Goal: Task Accomplishment & Management: Manage account settings

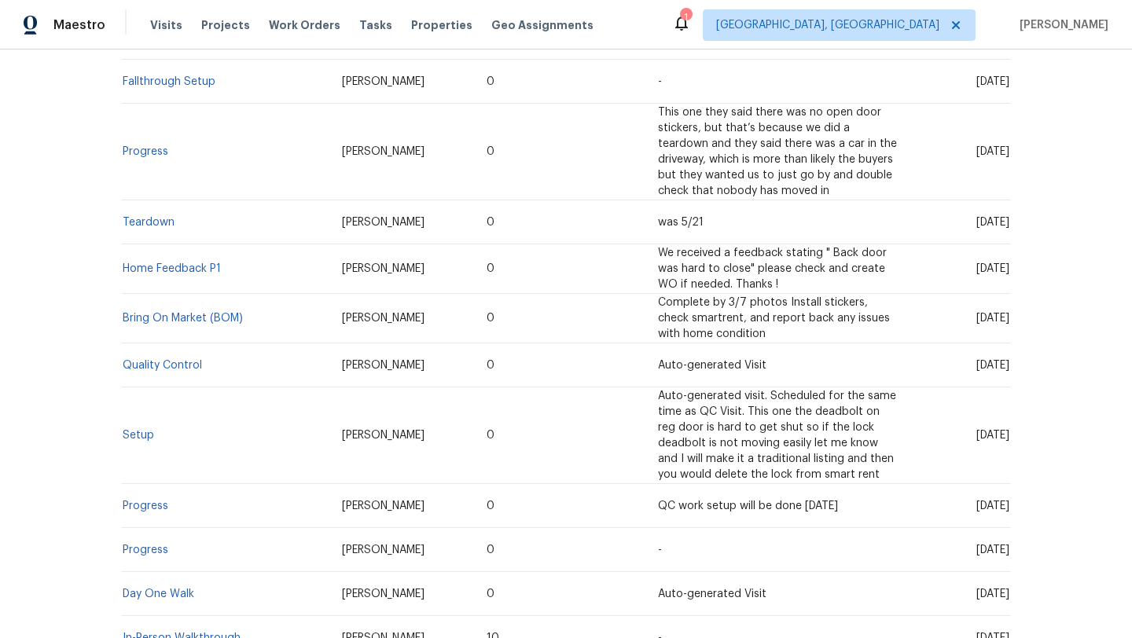
scroll to position [531, 0]
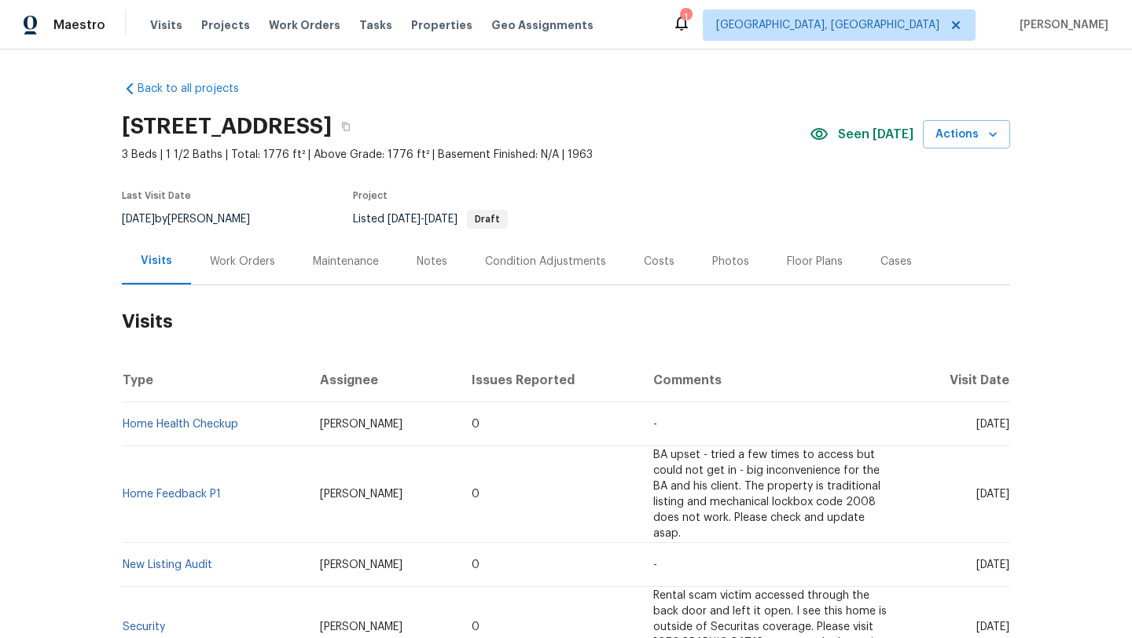
click at [234, 261] on div "Work Orders" at bounding box center [242, 262] width 65 height 16
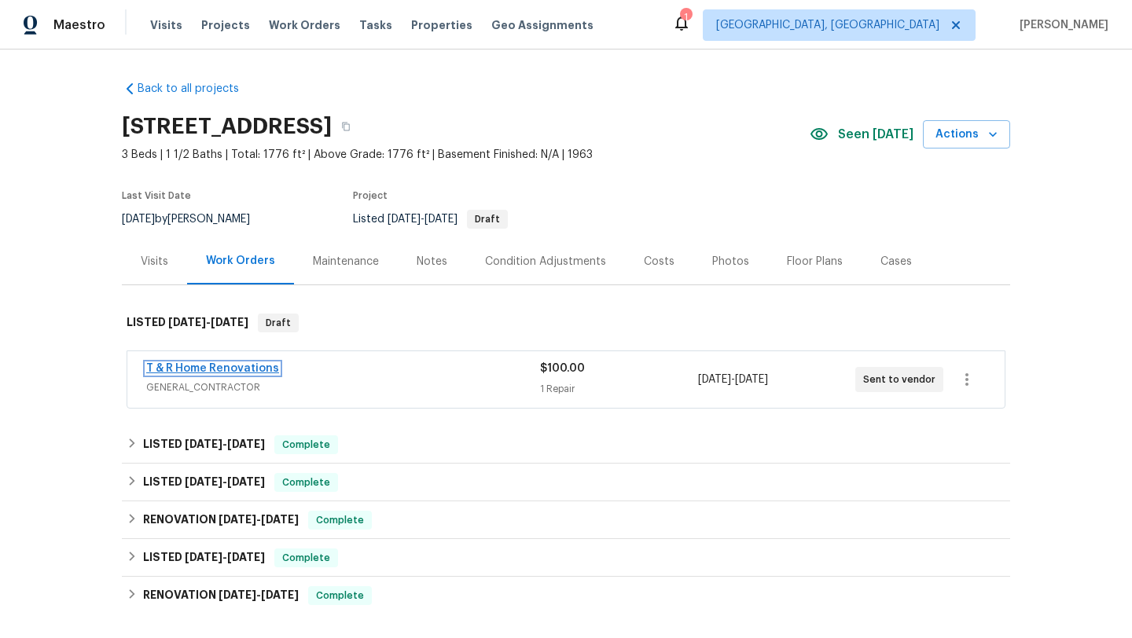
click at [242, 369] on link "T & R Home Renovations" at bounding box center [212, 368] width 133 height 11
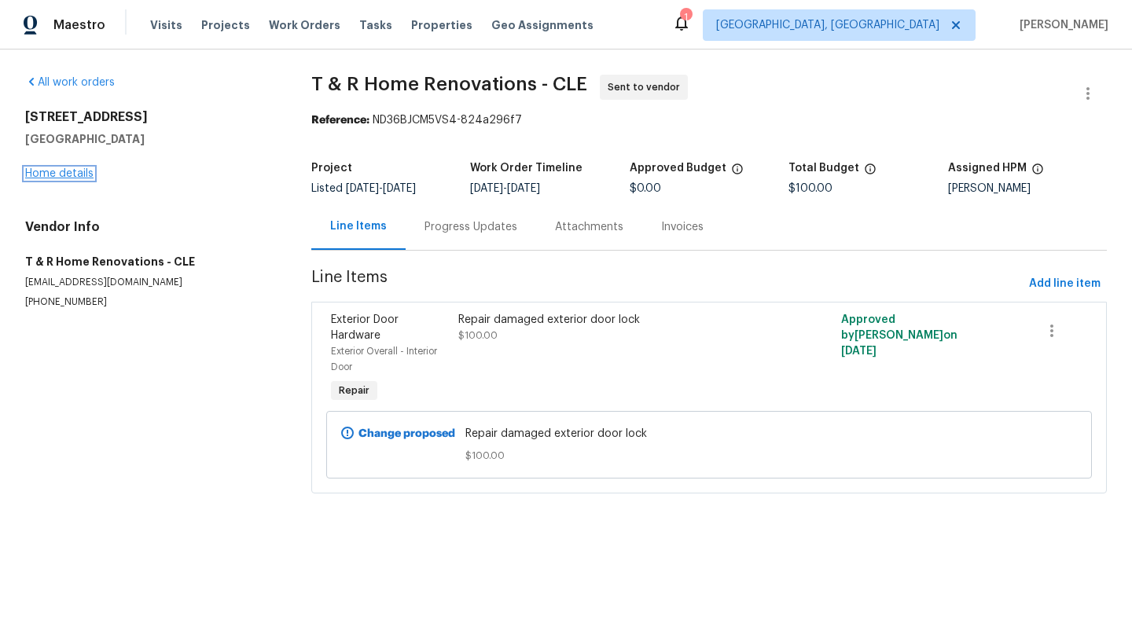
click at [37, 175] on link "Home details" at bounding box center [59, 173] width 68 height 11
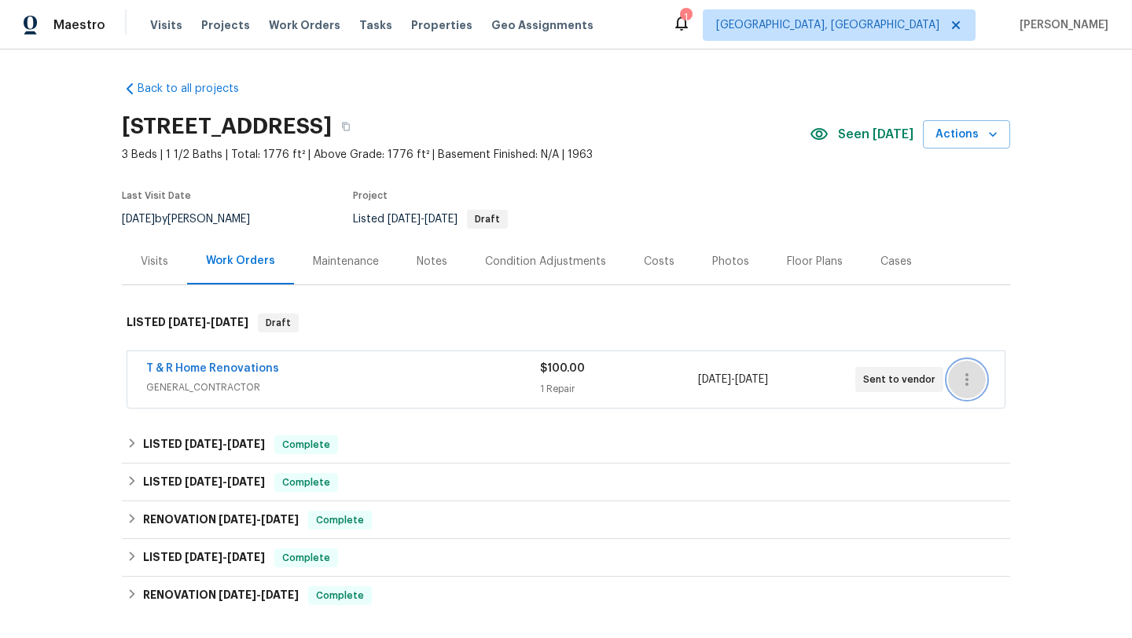
click at [969, 381] on icon "button" at bounding box center [966, 379] width 19 height 19
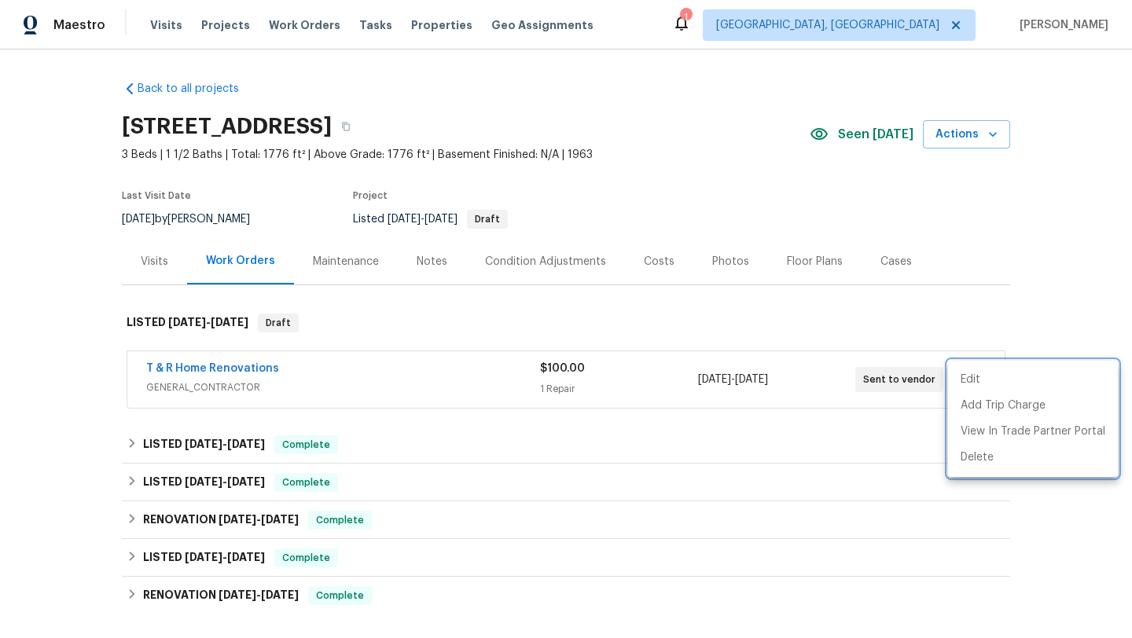
click at [919, 325] on div at bounding box center [566, 319] width 1132 height 638
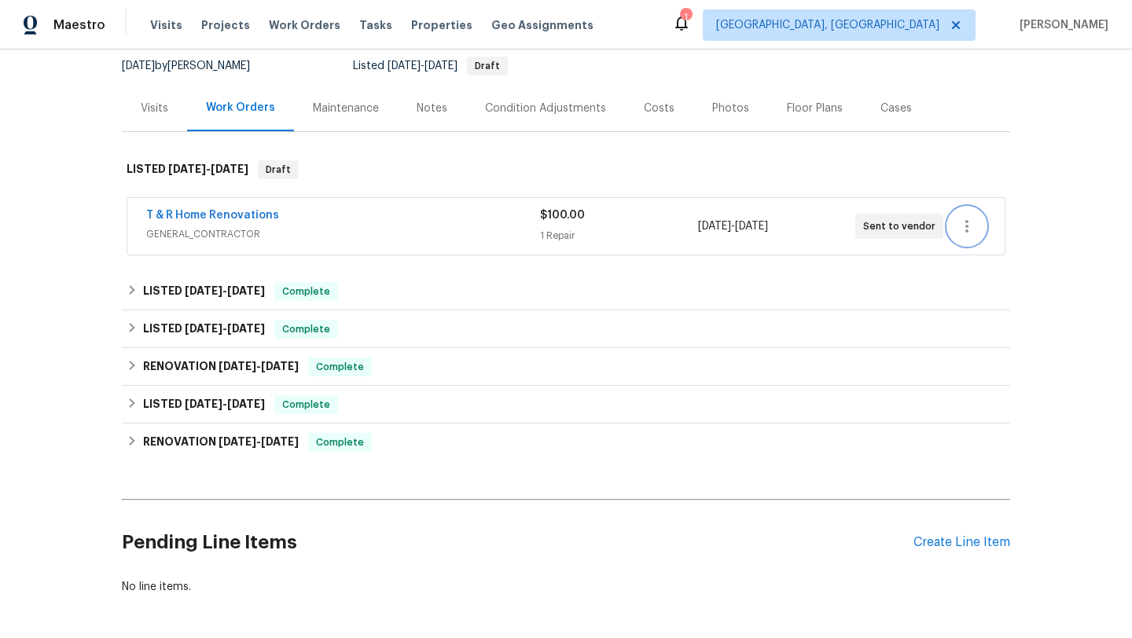
scroll to position [217, 0]
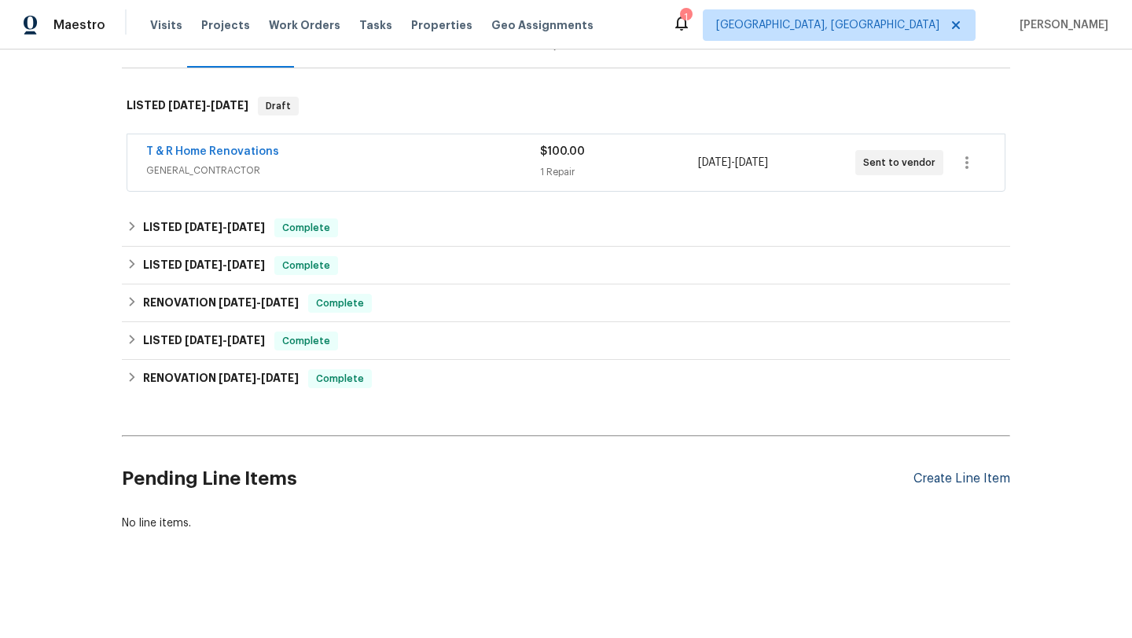
click at [969, 477] on div "Create Line Item" at bounding box center [961, 479] width 97 height 15
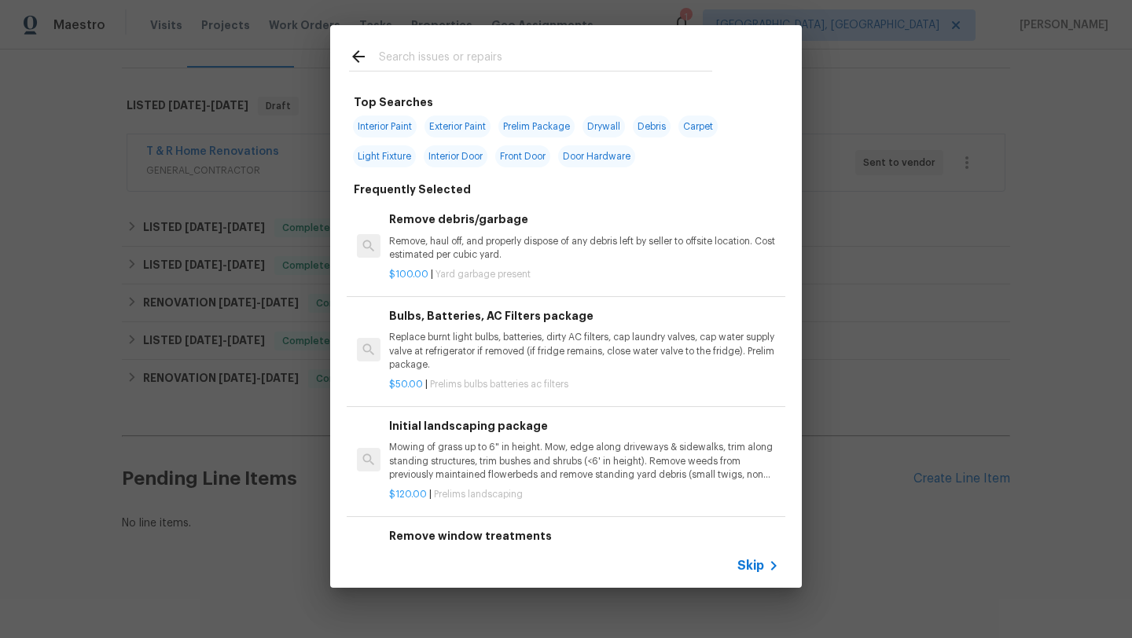
click at [388, 60] on input "text" at bounding box center [545, 59] width 333 height 24
click at [505, 64] on input "text" at bounding box center [545, 59] width 333 height 24
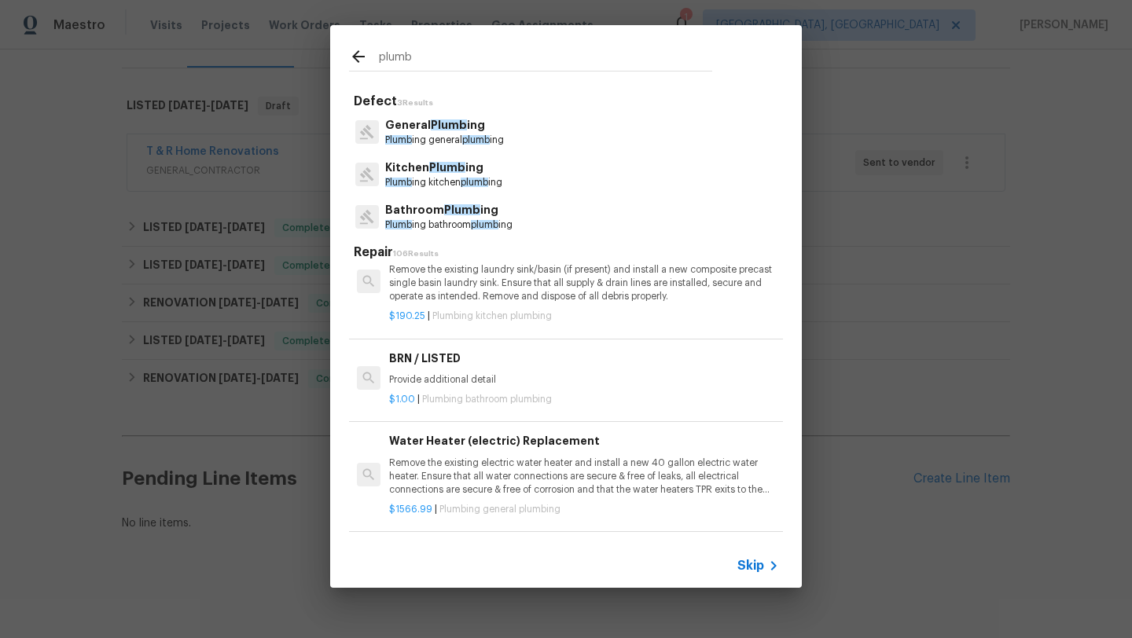
scroll to position [32, 0]
type input "plumb"
click at [443, 178] on p "Plumb ing kitchen plumb ing" at bounding box center [443, 182] width 117 height 13
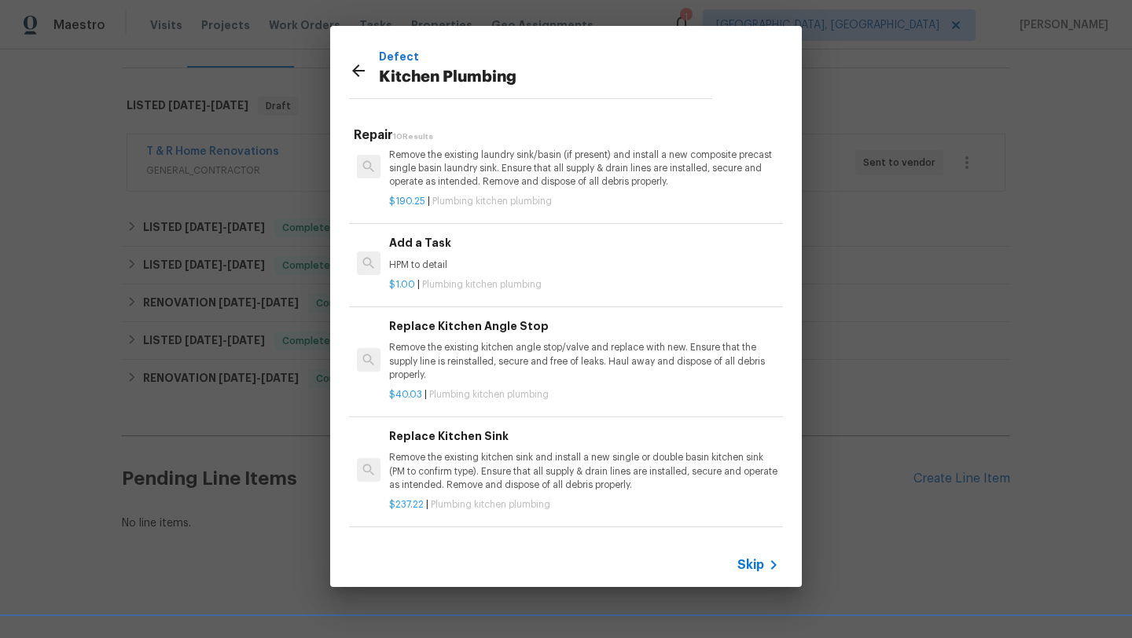
click at [434, 259] on p "HPM to detail" at bounding box center [584, 265] width 390 height 13
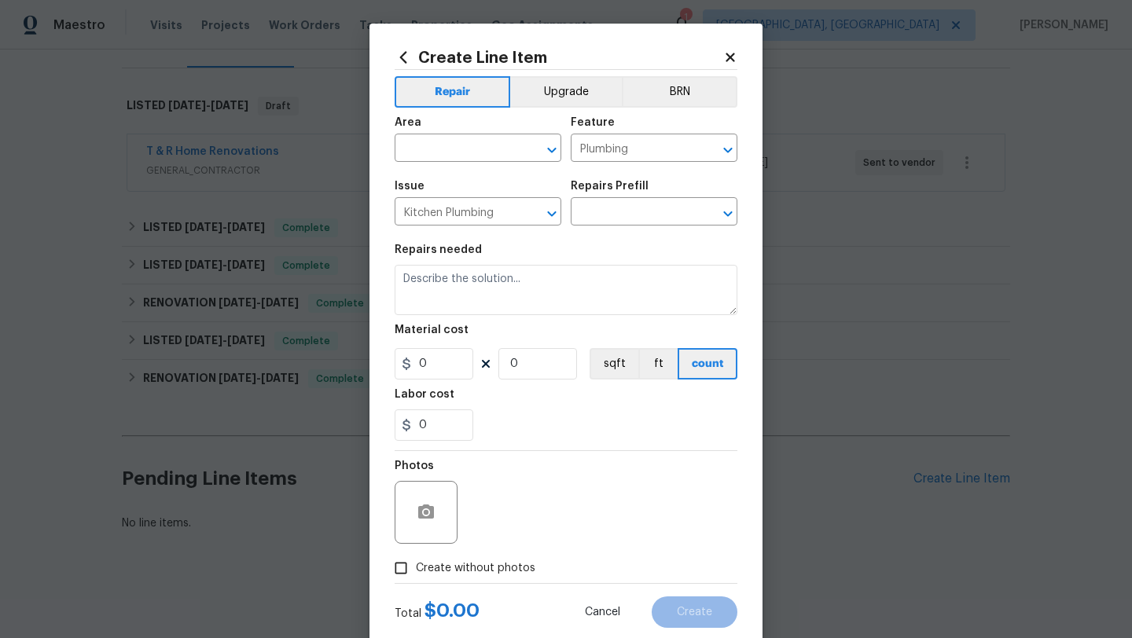
type input "Add a Task $1.00"
type textarea "HPM to detail"
type input "1"
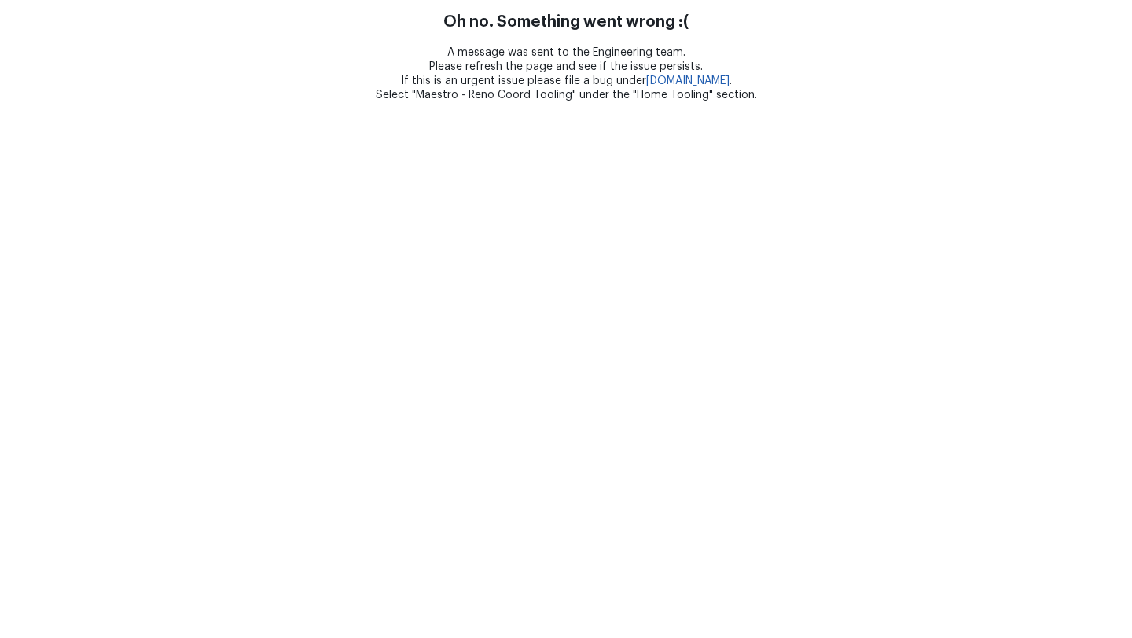
click at [435, 102] on html "Oh no. Something went wrong :( A message was sent to the Engineering team. Plea…" at bounding box center [566, 51] width 1132 height 102
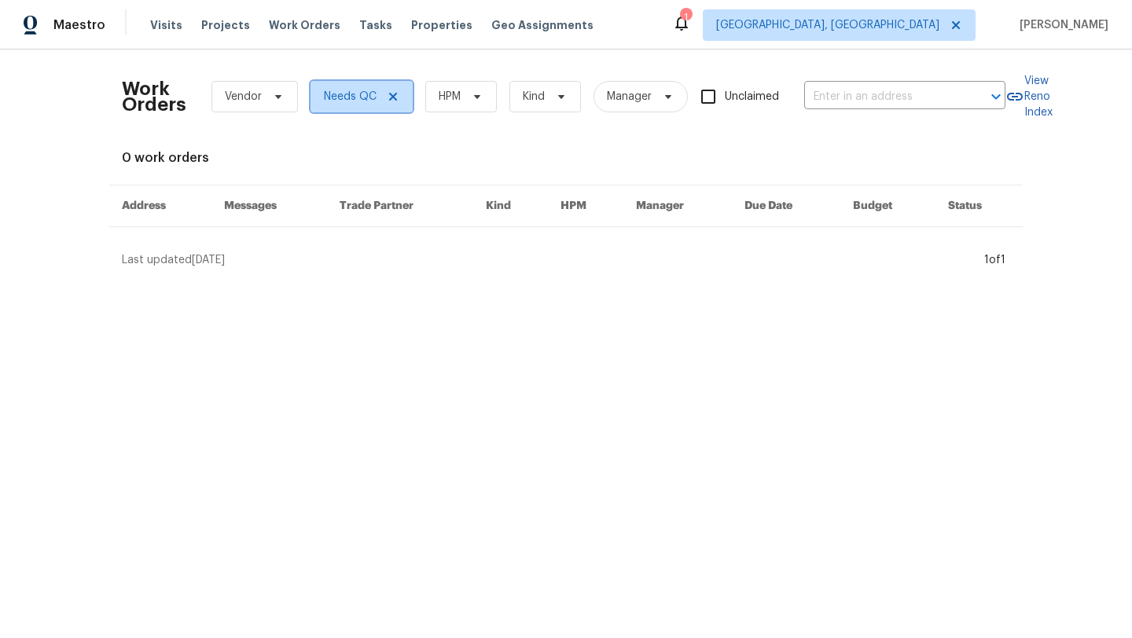
click at [395, 97] on icon at bounding box center [393, 96] width 13 height 13
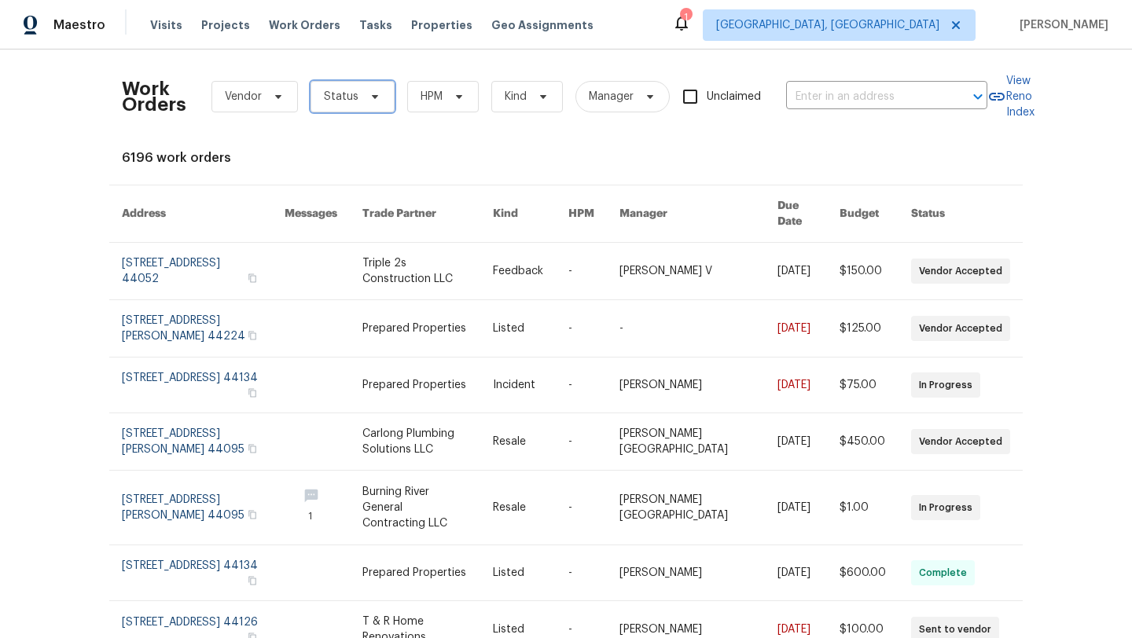
click at [333, 98] on span "Status" at bounding box center [341, 97] width 35 height 16
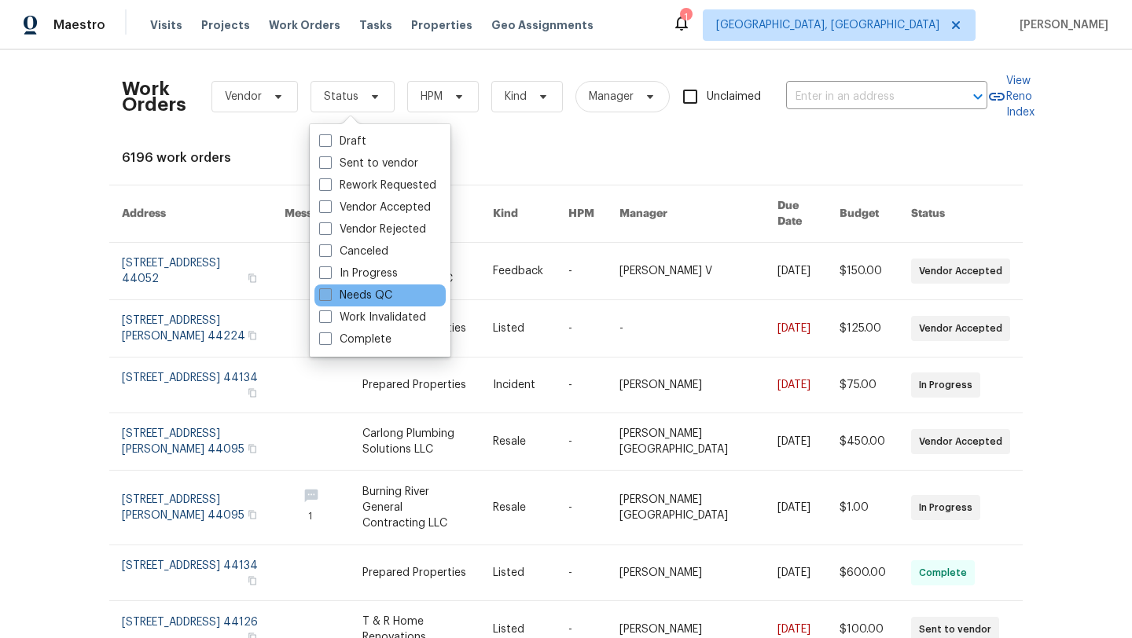
click at [357, 295] on label "Needs QC" at bounding box center [355, 296] width 73 height 16
click at [329, 295] on input "Needs QC" at bounding box center [324, 293] width 10 height 10
checkbox input "true"
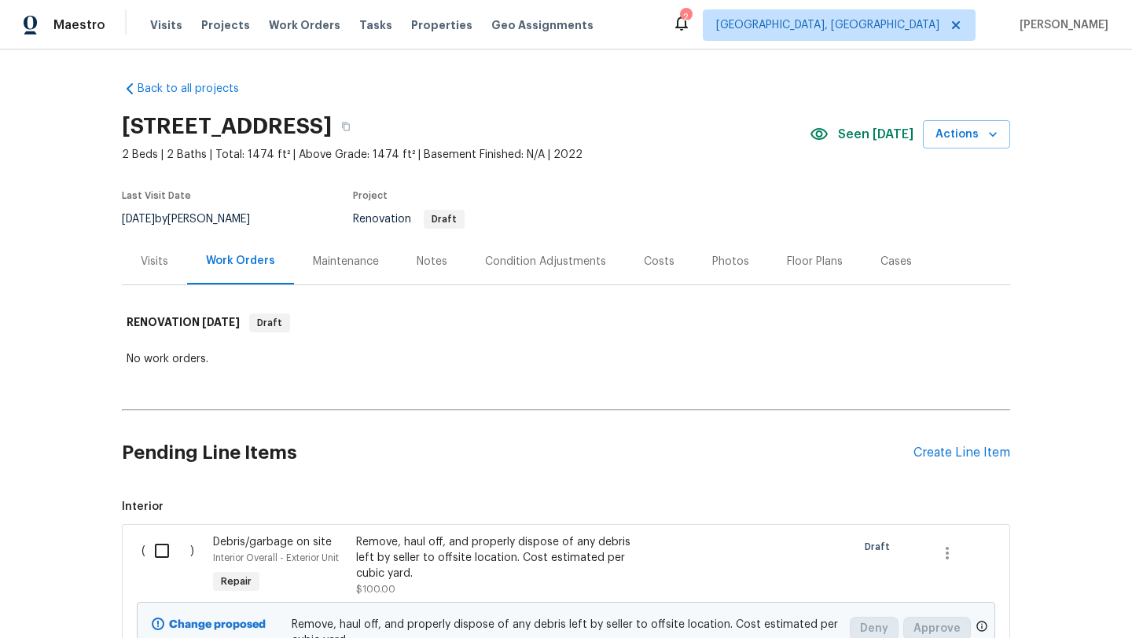
click at [667, 261] on div "Costs" at bounding box center [659, 262] width 31 height 16
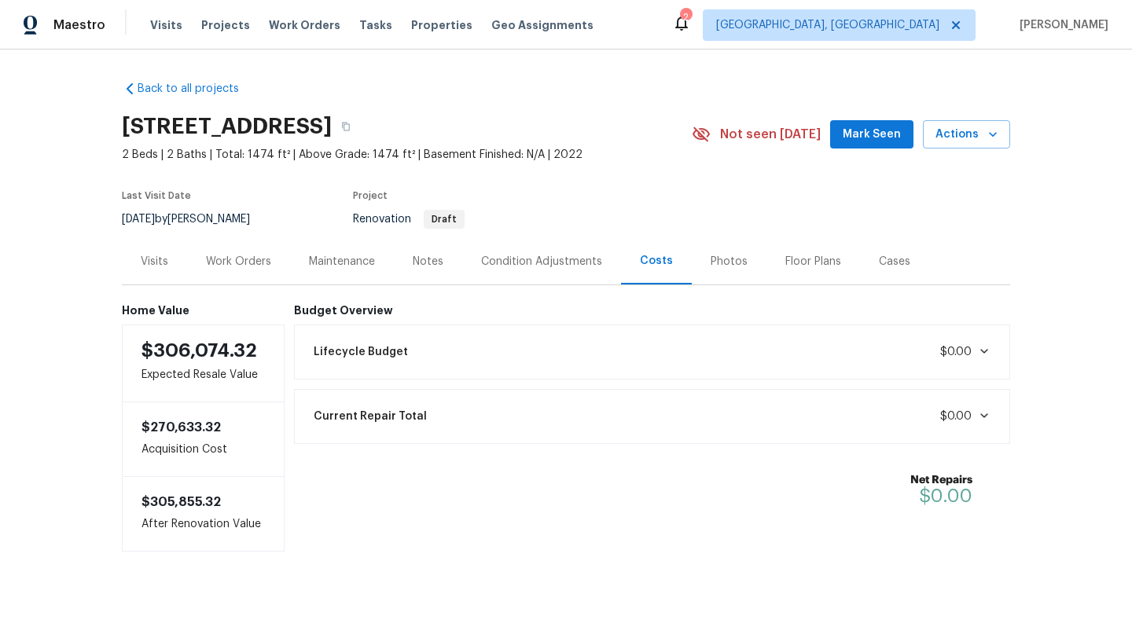
click at [432, 269] on div "Notes" at bounding box center [428, 262] width 31 height 16
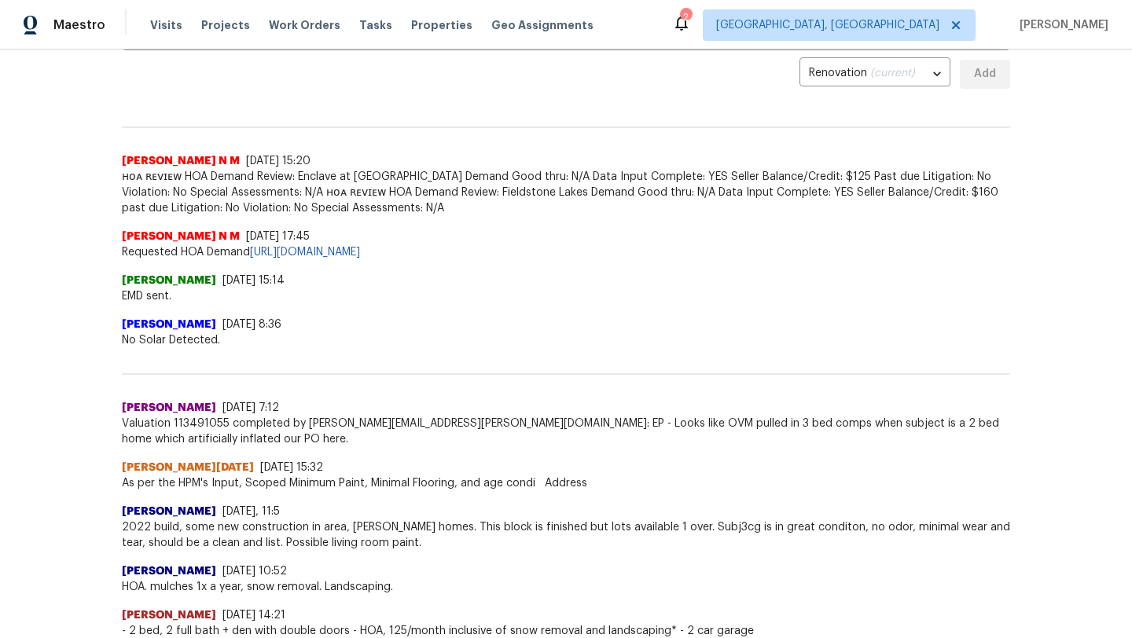
scroll to position [450, 0]
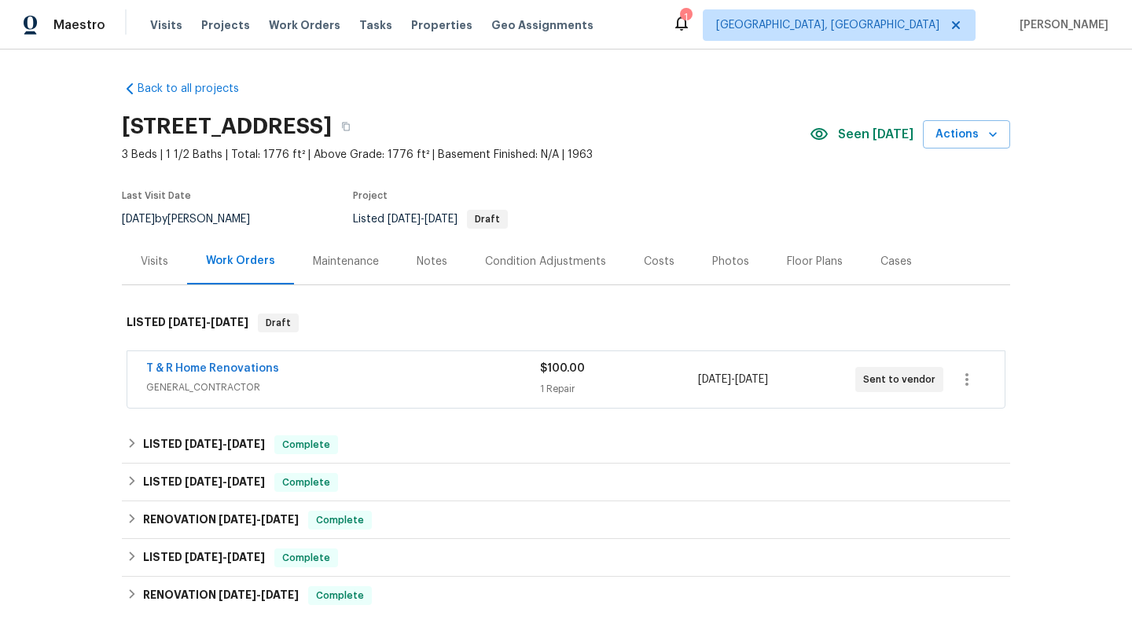
scroll to position [217, 0]
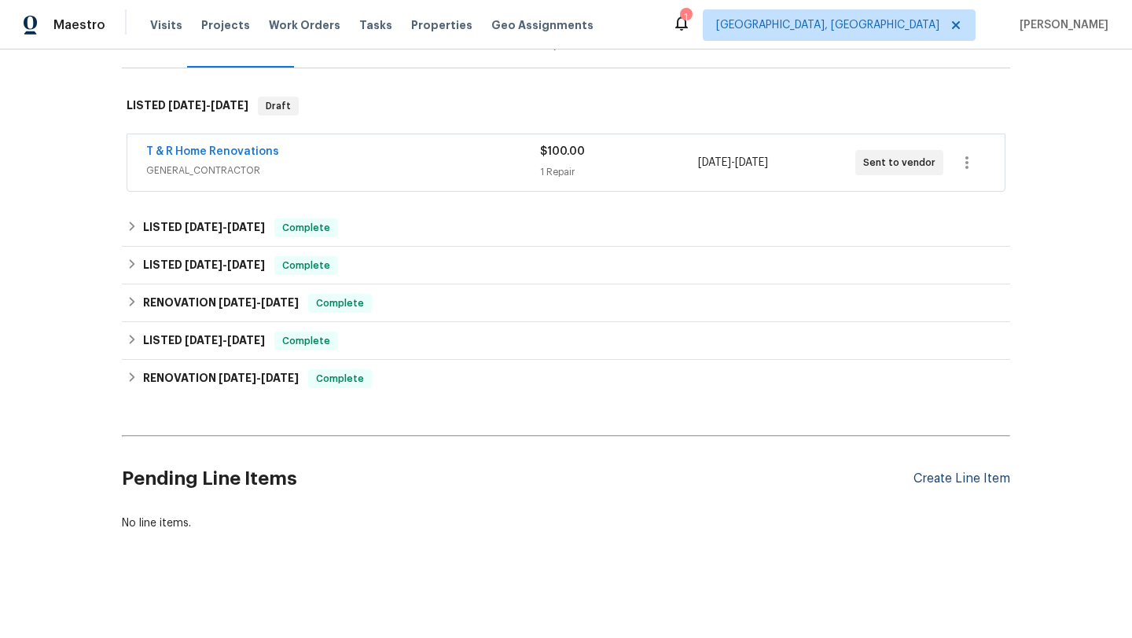
click at [938, 480] on div "Create Line Item" at bounding box center [961, 479] width 97 height 15
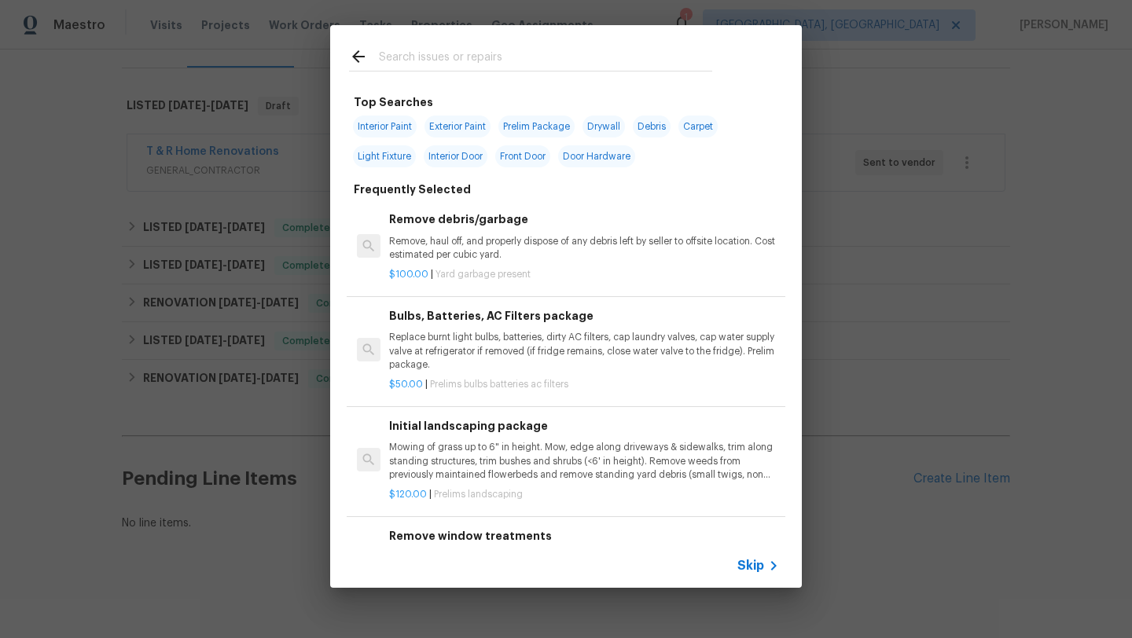
click at [450, 53] on input "text" at bounding box center [545, 59] width 333 height 24
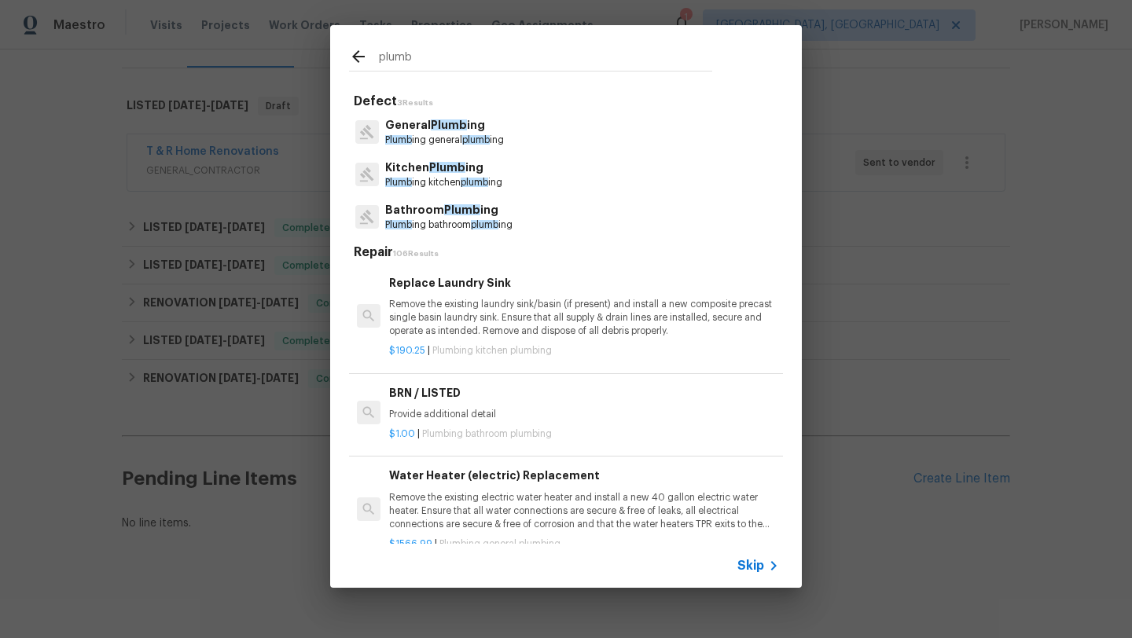
type input "plumb"
click at [447, 173] on span "Plumb" at bounding box center [447, 167] width 36 height 11
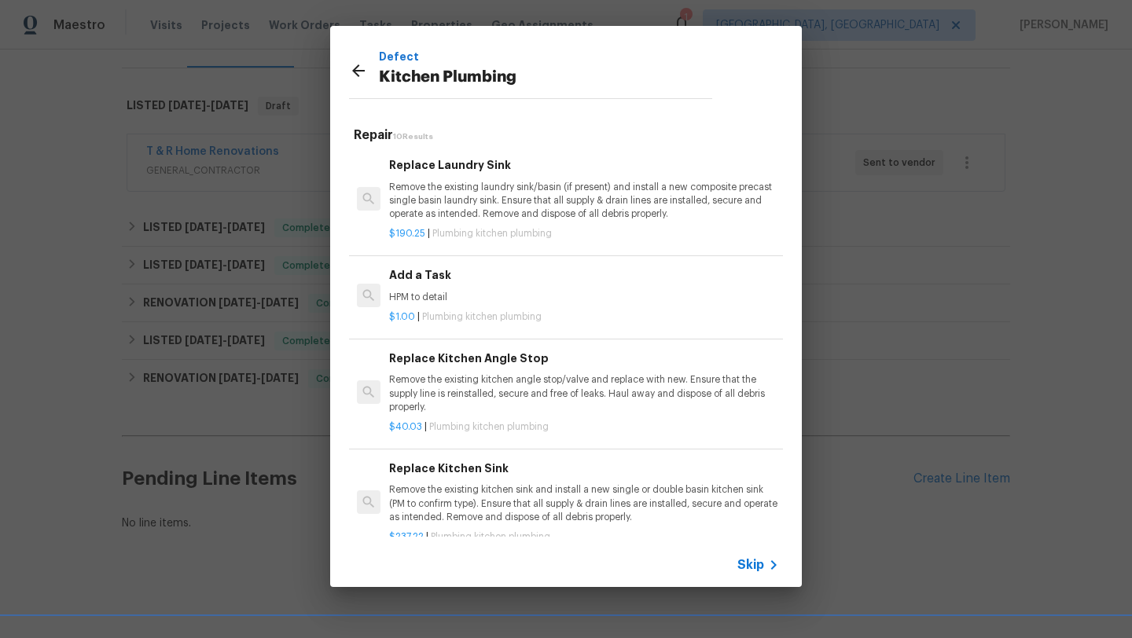
click at [425, 288] on div "Add a Task HPM to detail" at bounding box center [584, 285] width 390 height 38
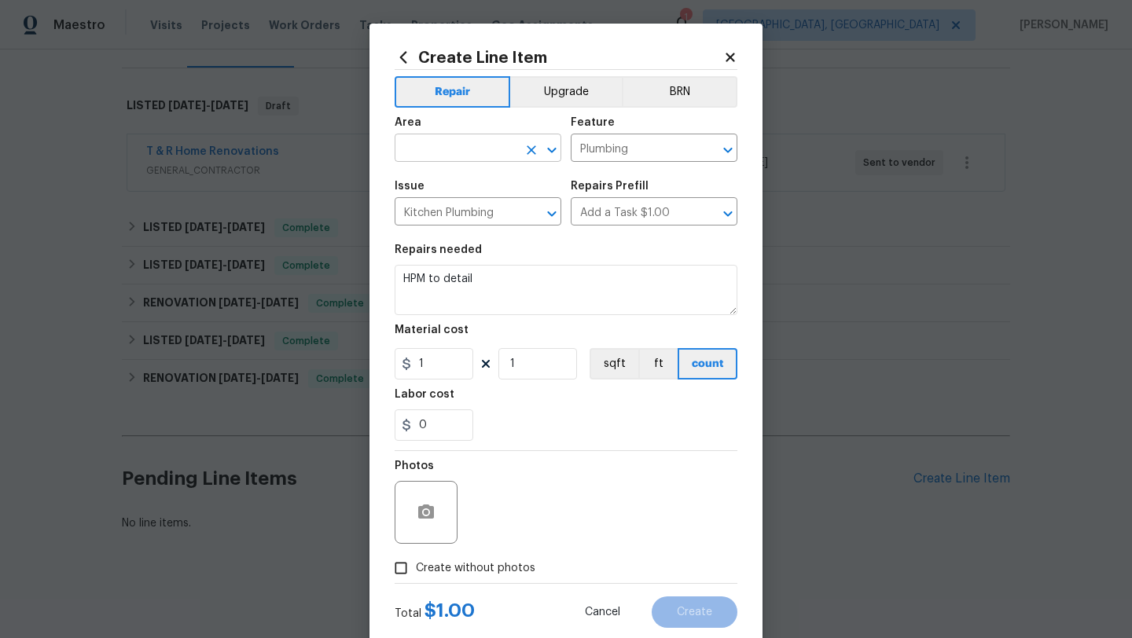
click at [417, 148] on input "text" at bounding box center [456, 150] width 123 height 24
click at [443, 187] on li "Kitchen" at bounding box center [478, 185] width 167 height 26
type input "Kitchen"
drag, startPoint x: 483, startPoint y: 279, endPoint x: 314, endPoint y: 282, distance: 169.0
click at [314, 282] on div "Create Line Item Repair Upgrade BRN Area Kitchen ​ Feature Plumbing ​ Issue Kit…" at bounding box center [566, 319] width 1132 height 638
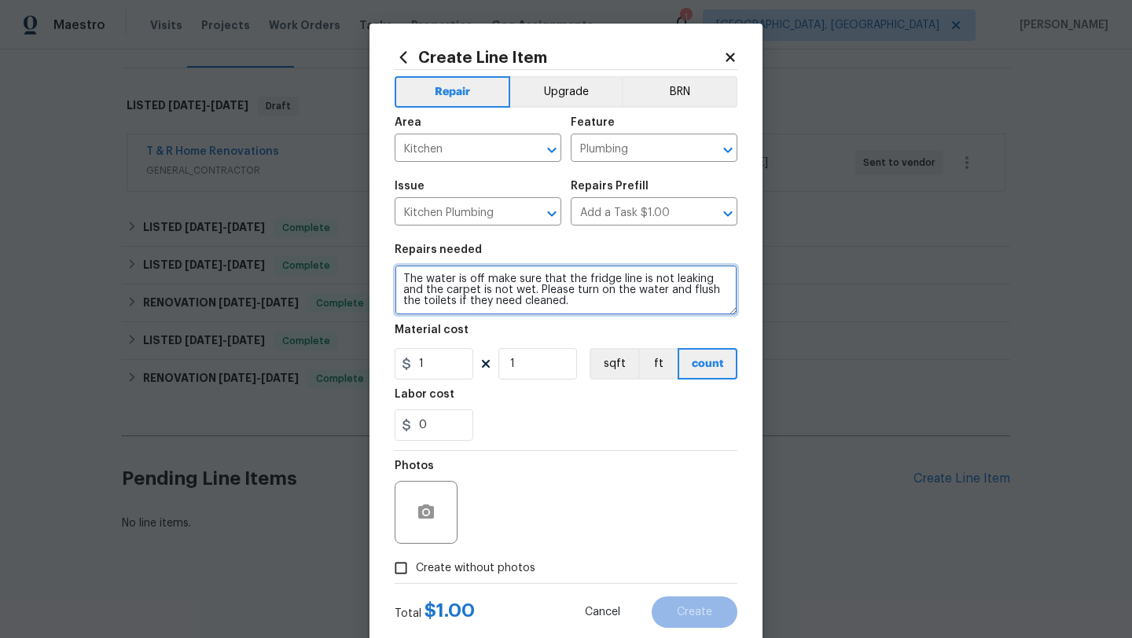
type textarea "The water is off make sure that the fridge line is not leaking and the carpet i…"
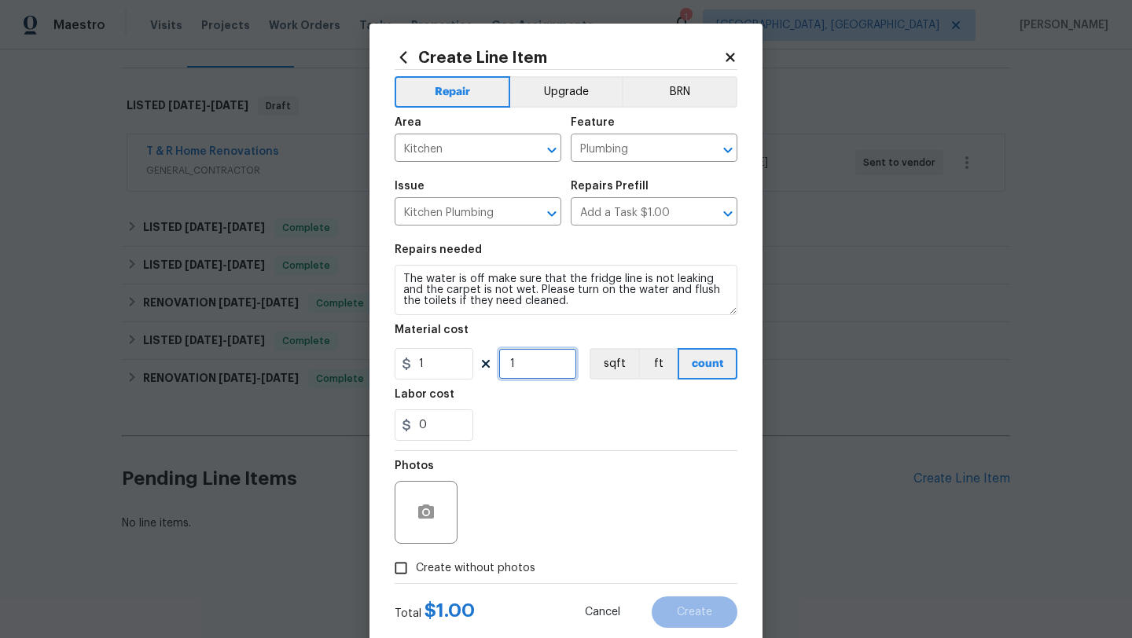
drag, startPoint x: 546, startPoint y: 368, endPoint x: 473, endPoint y: 368, distance: 72.3
click at [473, 368] on div "1 1 sqft ft count" at bounding box center [566, 363] width 343 height 31
type input "75"
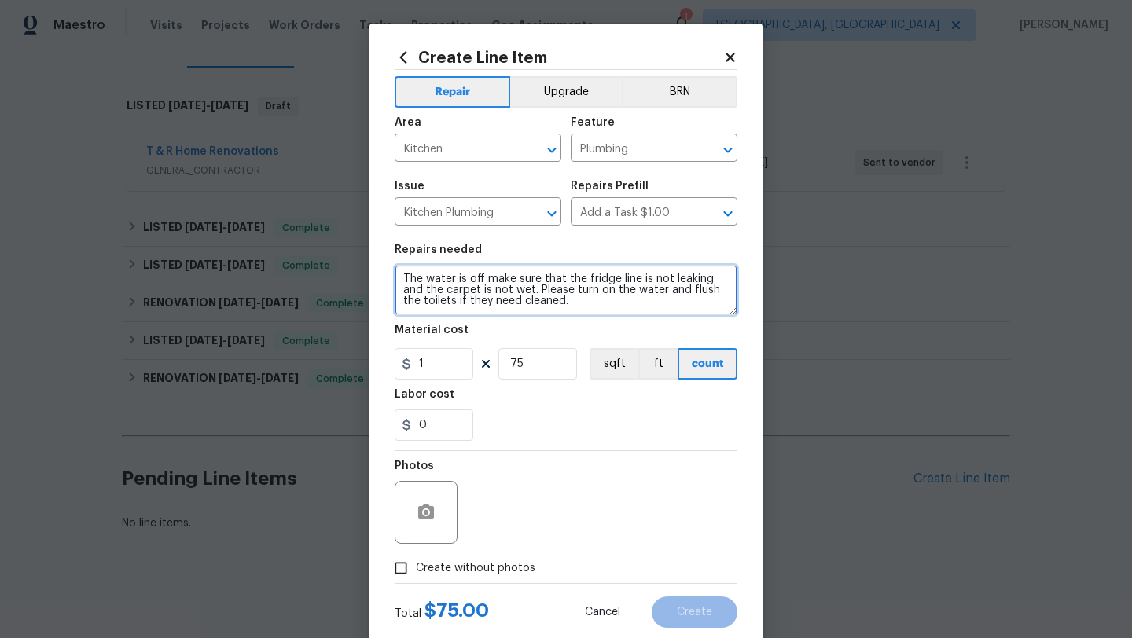
click at [561, 301] on textarea "The water is off make sure that the fridge line is not leaking and the carpet i…" at bounding box center [566, 290] width 343 height 50
type textarea "The water is off make sure that the fridge line is not leaking and the carpet i…"
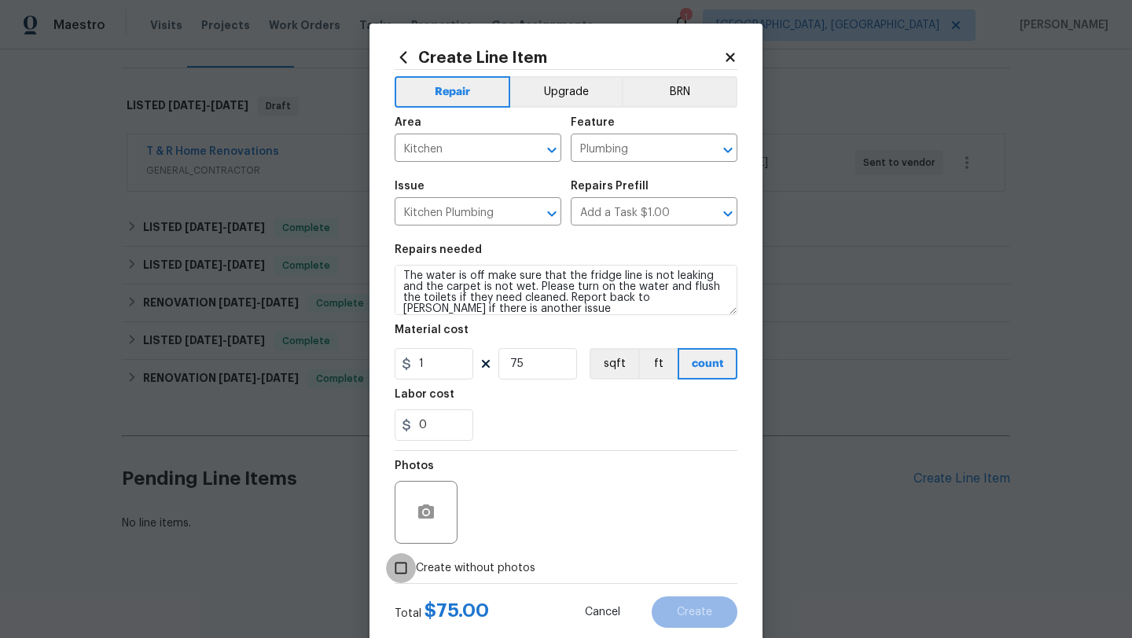
click at [399, 567] on input "Create without photos" at bounding box center [401, 568] width 30 height 30
checkbox input "true"
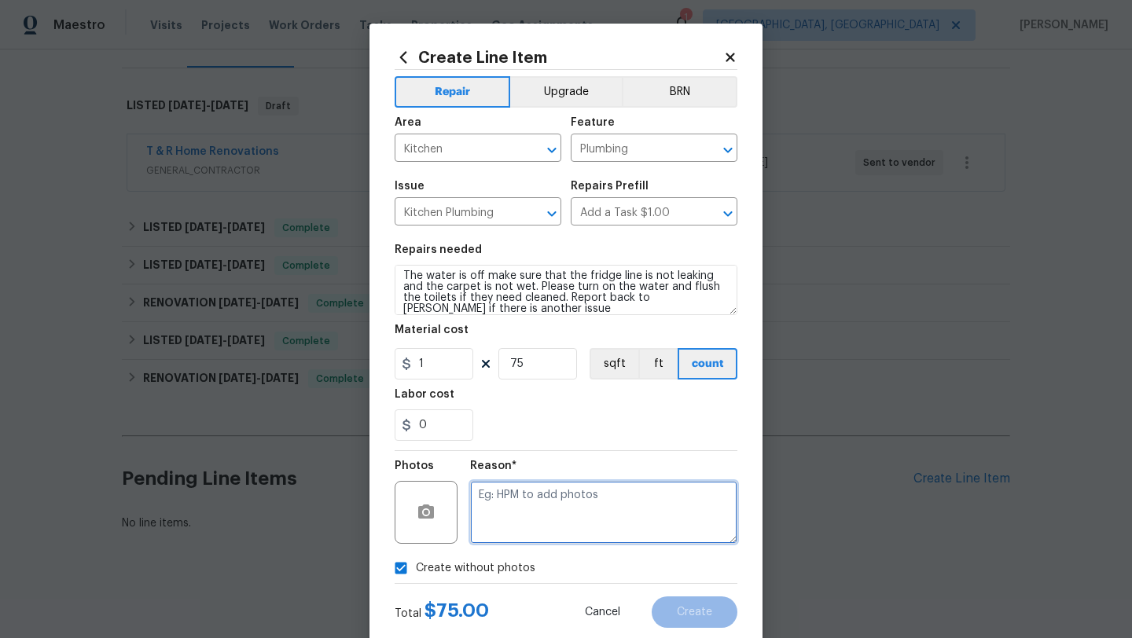
click at [569, 519] on textarea at bounding box center [603, 512] width 267 height 63
type textarea "desk"
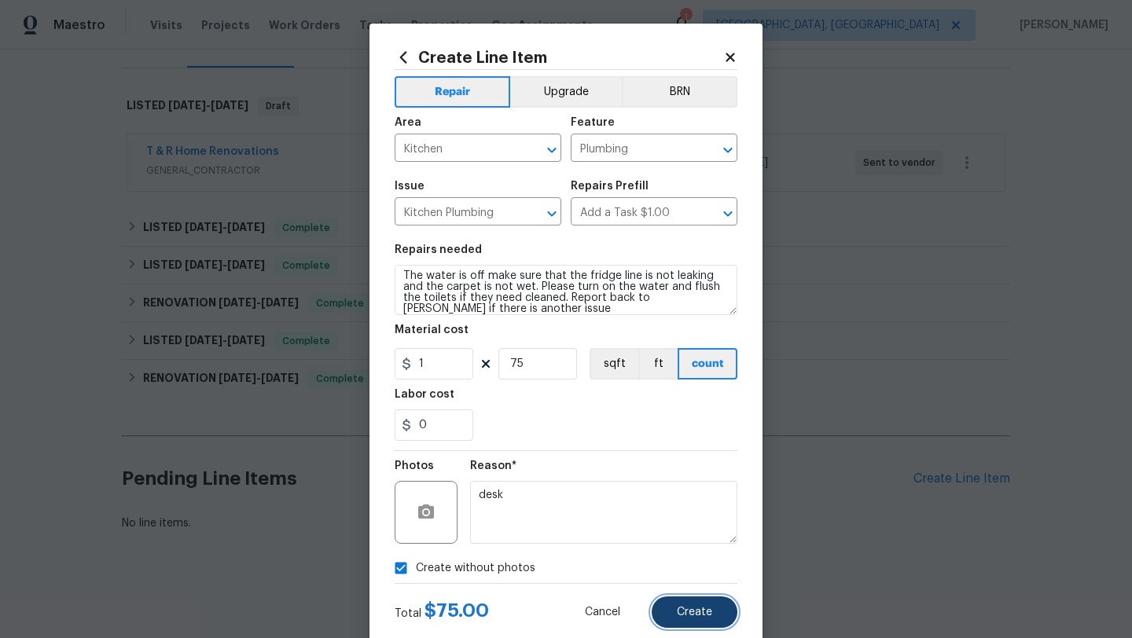
click at [698, 609] on span "Create" at bounding box center [694, 613] width 35 height 12
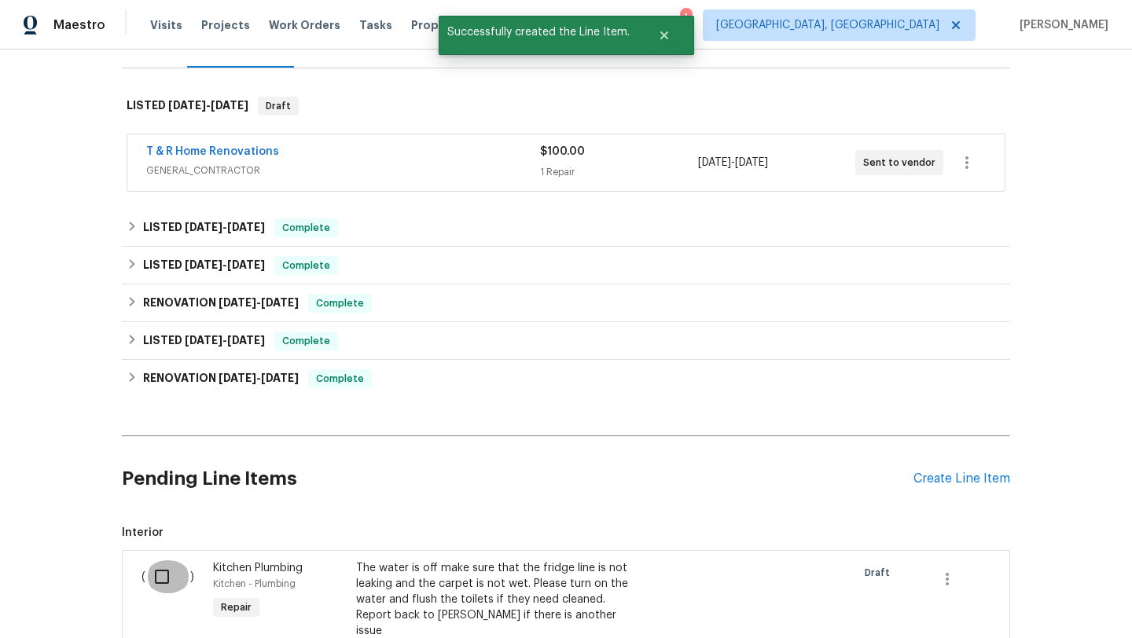
click at [162, 574] on input "checkbox" at bounding box center [167, 577] width 45 height 33
checkbox input "true"
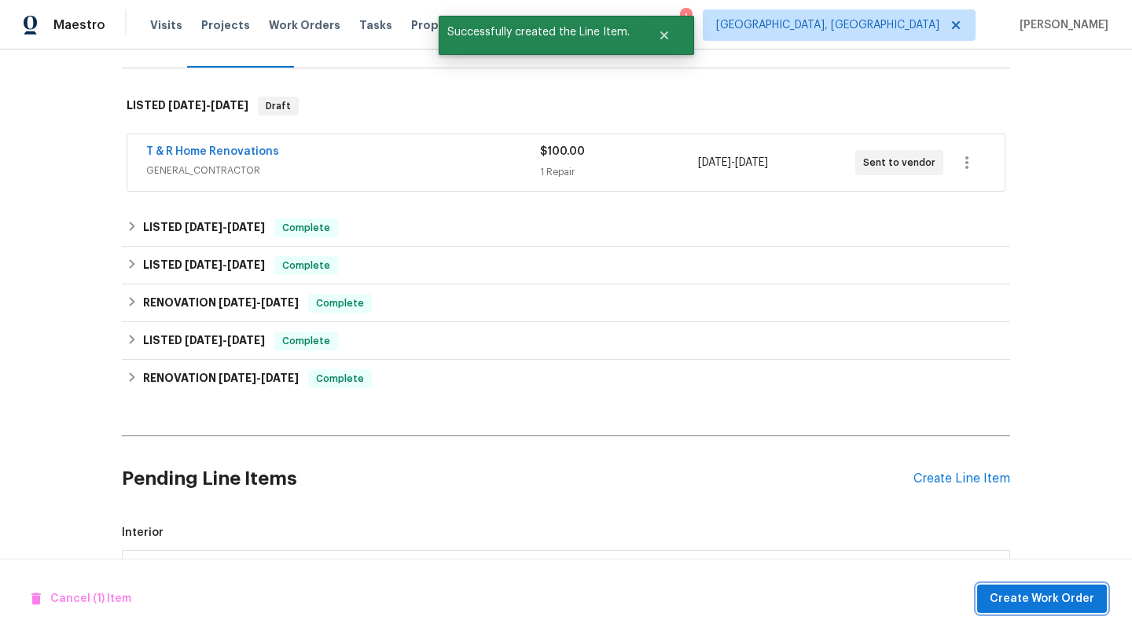
click at [1016, 604] on span "Create Work Order" at bounding box center [1042, 600] width 105 height 20
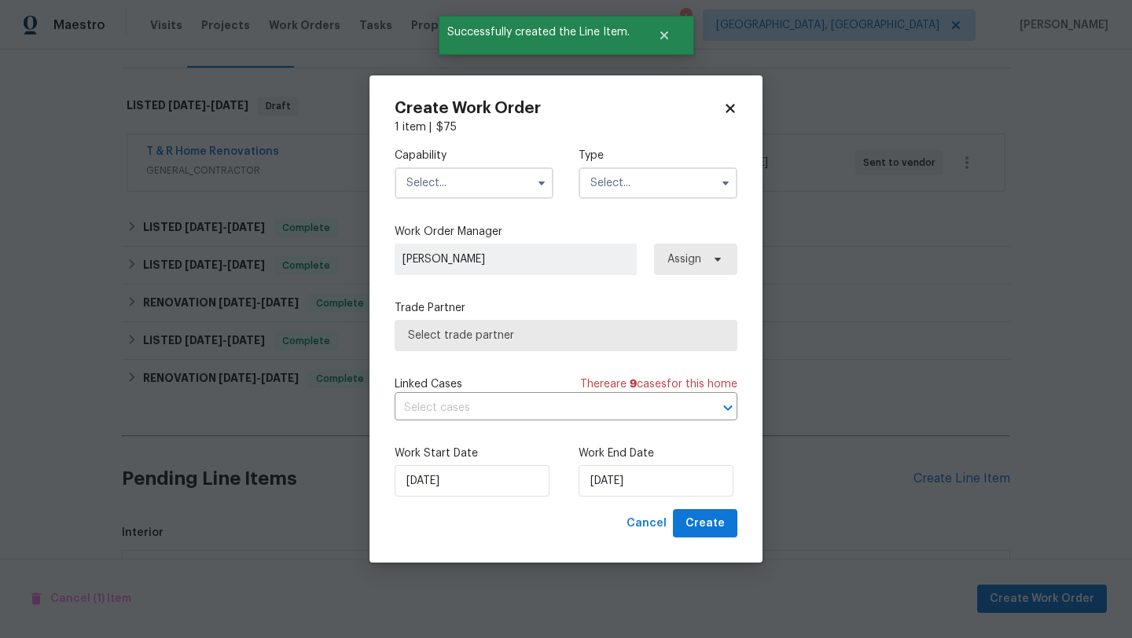
click at [461, 182] on input "text" at bounding box center [474, 182] width 159 height 31
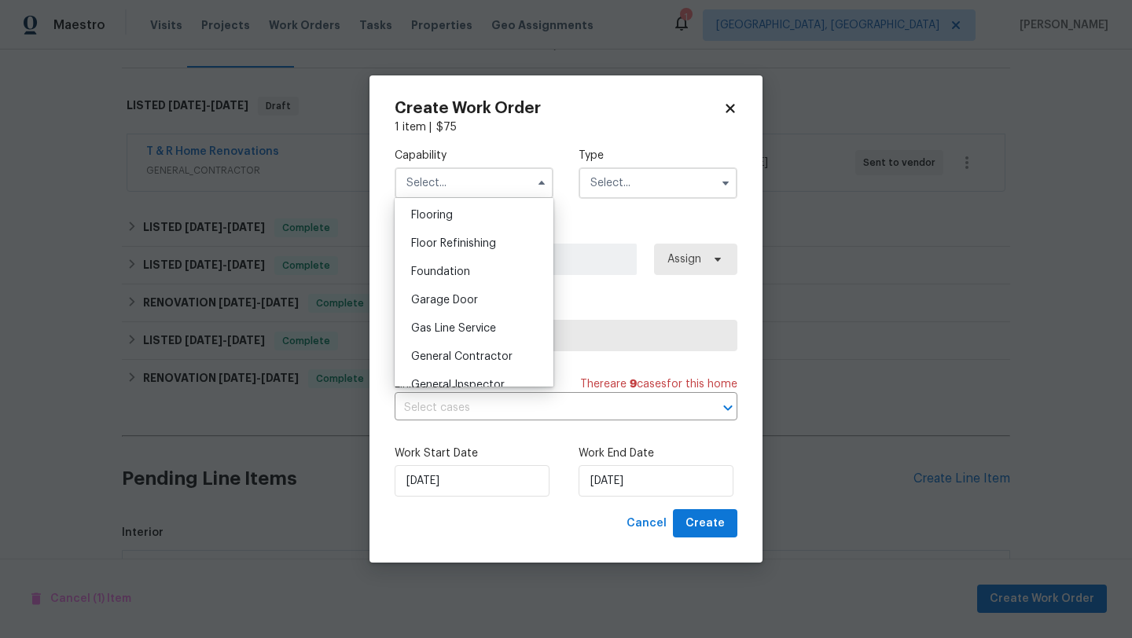
scroll to position [634, 0]
click at [478, 334] on span "General Contractor" at bounding box center [461, 333] width 101 height 11
type input "General Contractor"
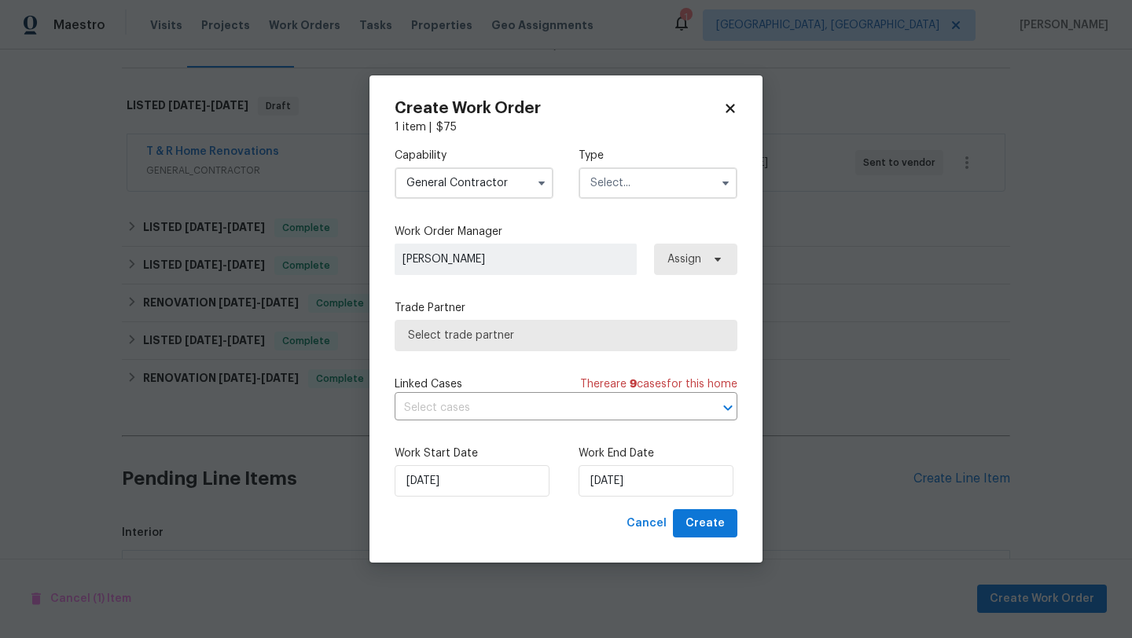
click at [618, 173] on input "text" at bounding box center [658, 182] width 159 height 31
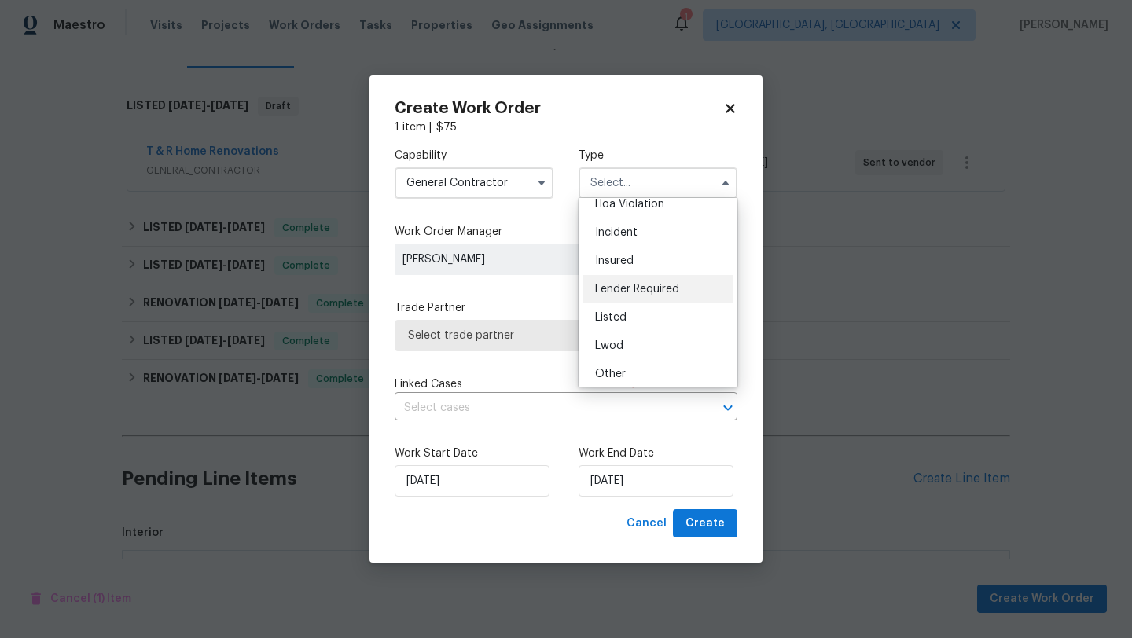
scroll to position [53, 0]
click at [618, 307] on span "Listed" at bounding box center [610, 305] width 31 height 11
type input "Listed"
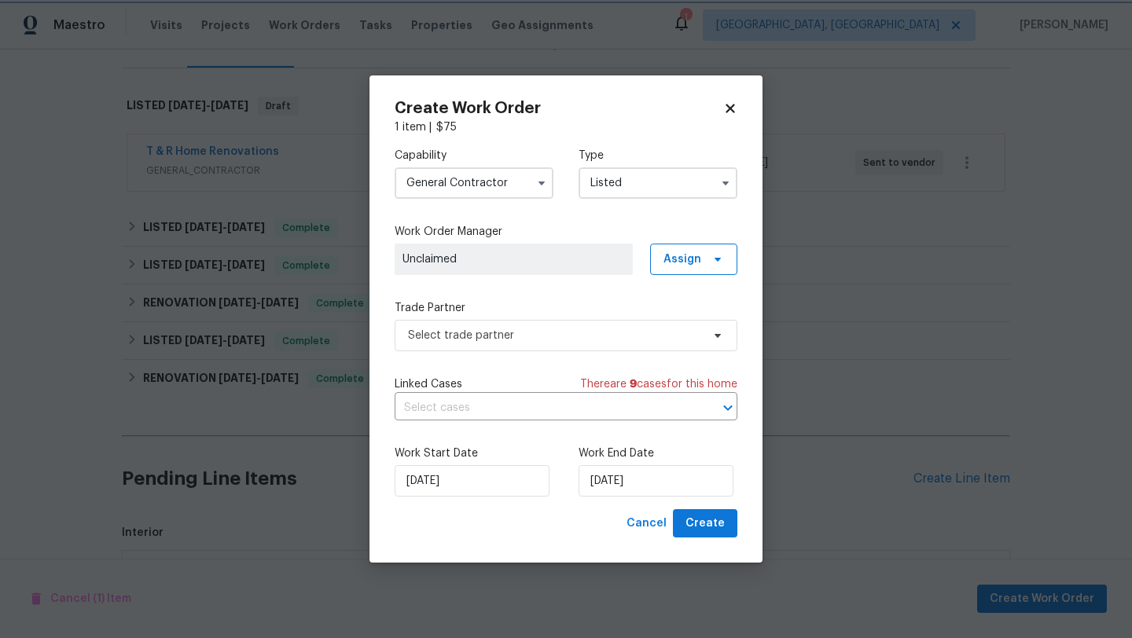
scroll to position [0, 0]
click at [520, 335] on span "Select trade partner" at bounding box center [554, 336] width 293 height 16
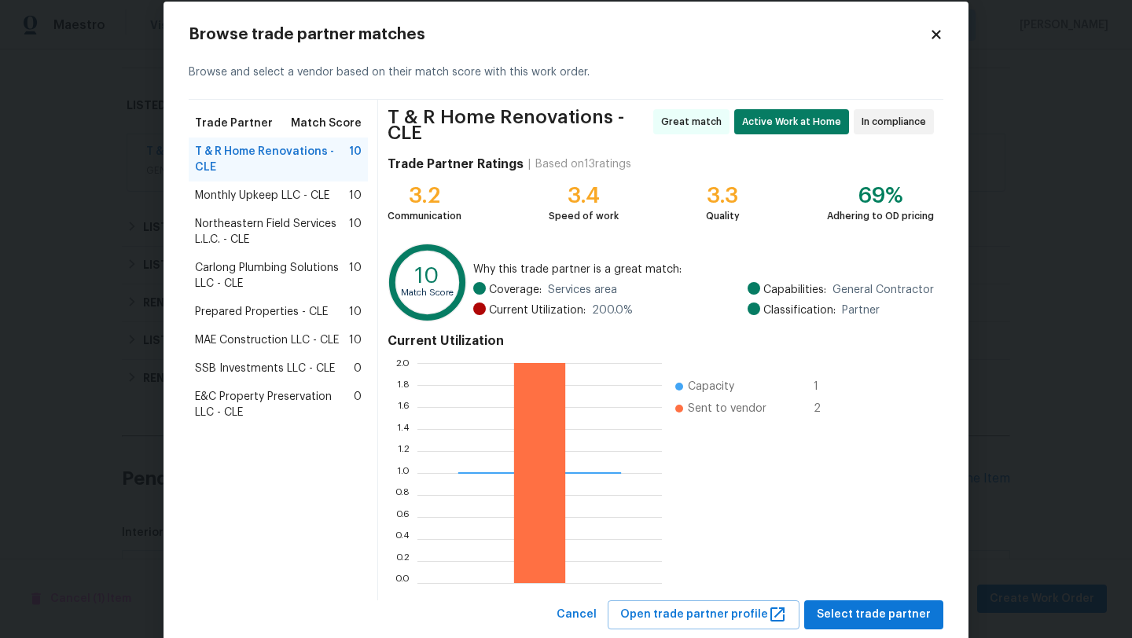
scroll to position [26, 0]
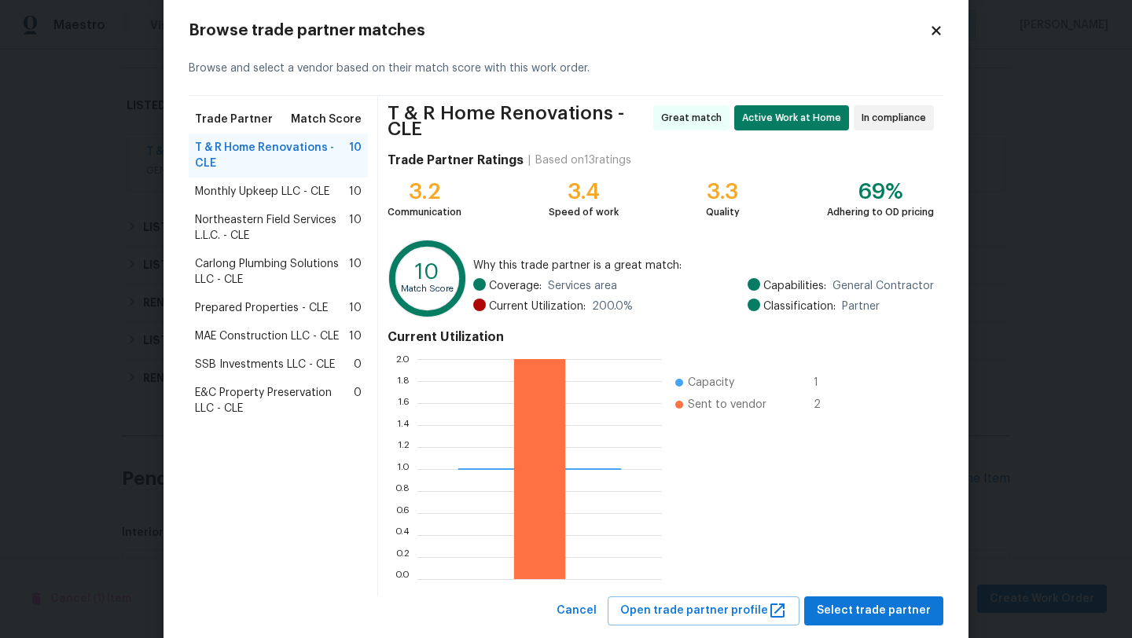
click at [935, 31] on icon at bounding box center [936, 30] width 9 height 9
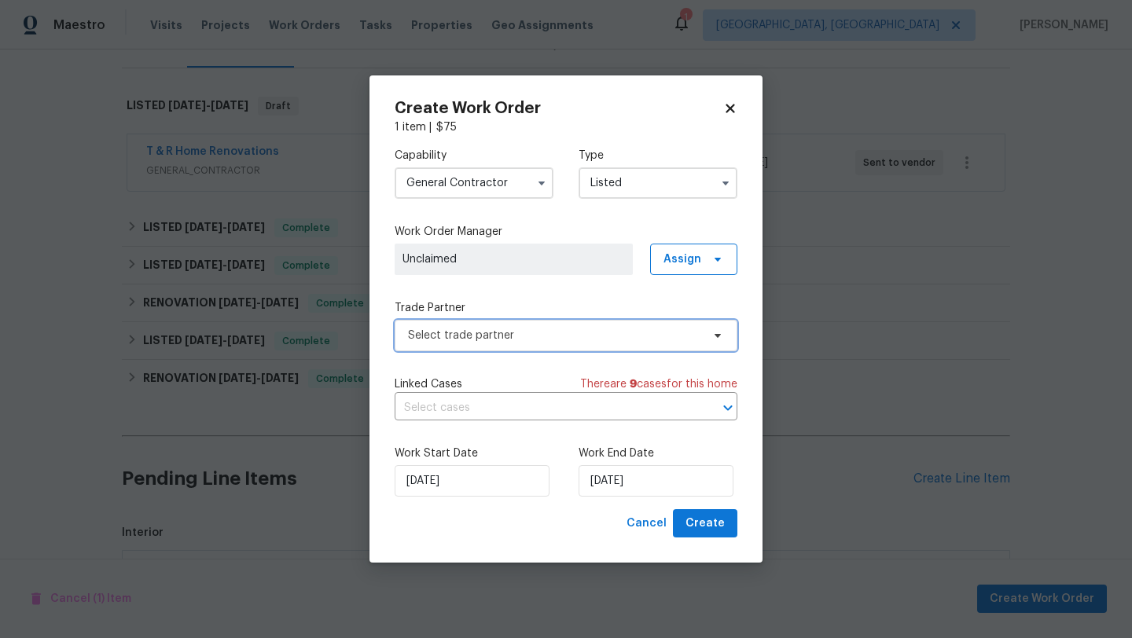
scroll to position [0, 0]
click at [735, 105] on icon at bounding box center [730, 108] width 14 height 14
checkbox input "false"
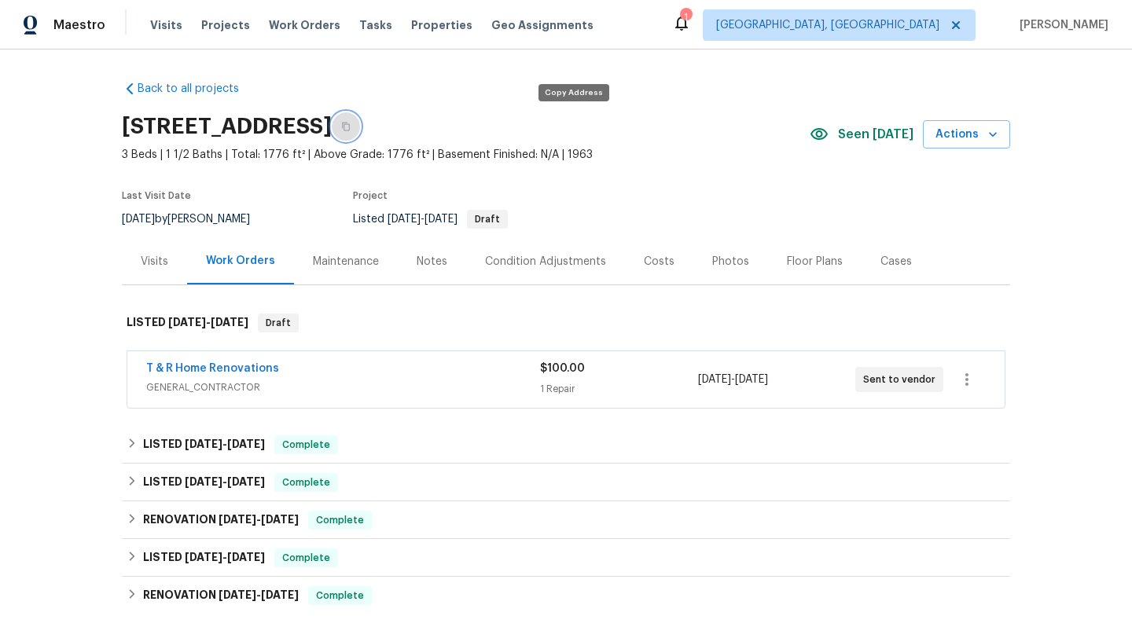
click at [360, 129] on button "button" at bounding box center [346, 126] width 28 height 28
click at [360, 127] on button "button" at bounding box center [346, 126] width 28 height 28
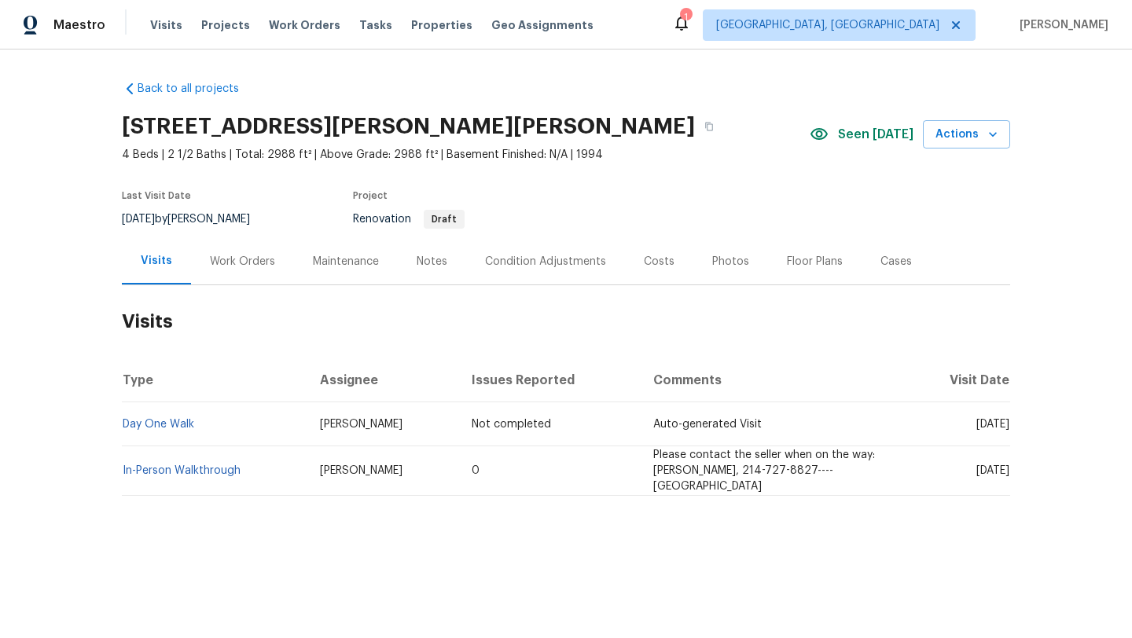
click at [428, 260] on div "Notes" at bounding box center [432, 262] width 31 height 16
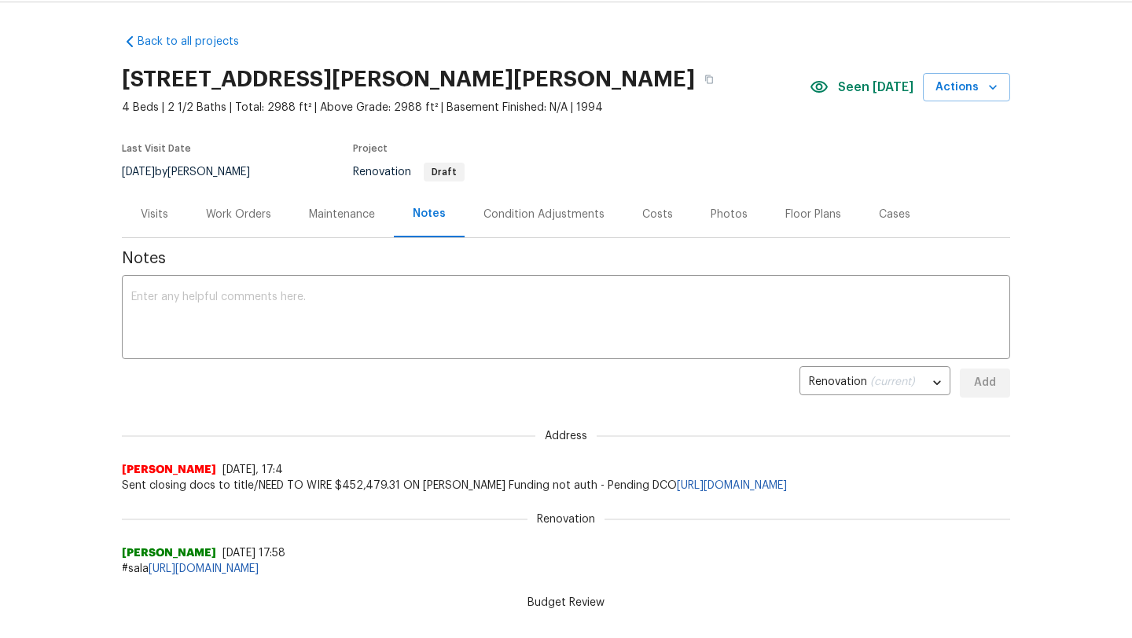
click at [251, 218] on div "Work Orders" at bounding box center [238, 215] width 65 height 16
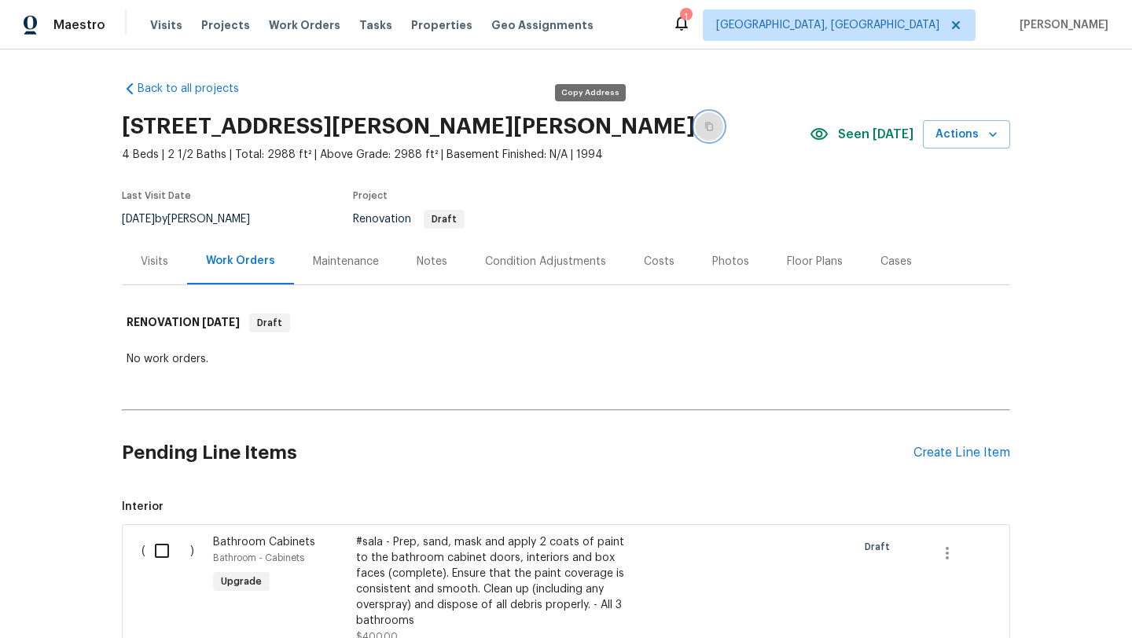
click at [695, 129] on button "button" at bounding box center [709, 126] width 28 height 28
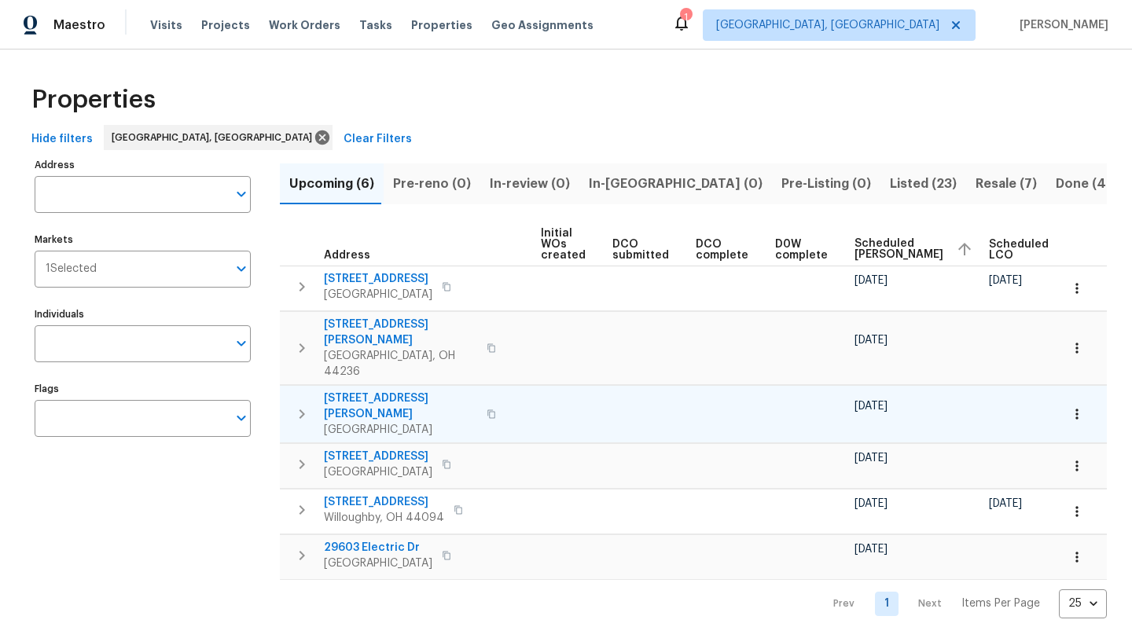
scroll to position [0, 191]
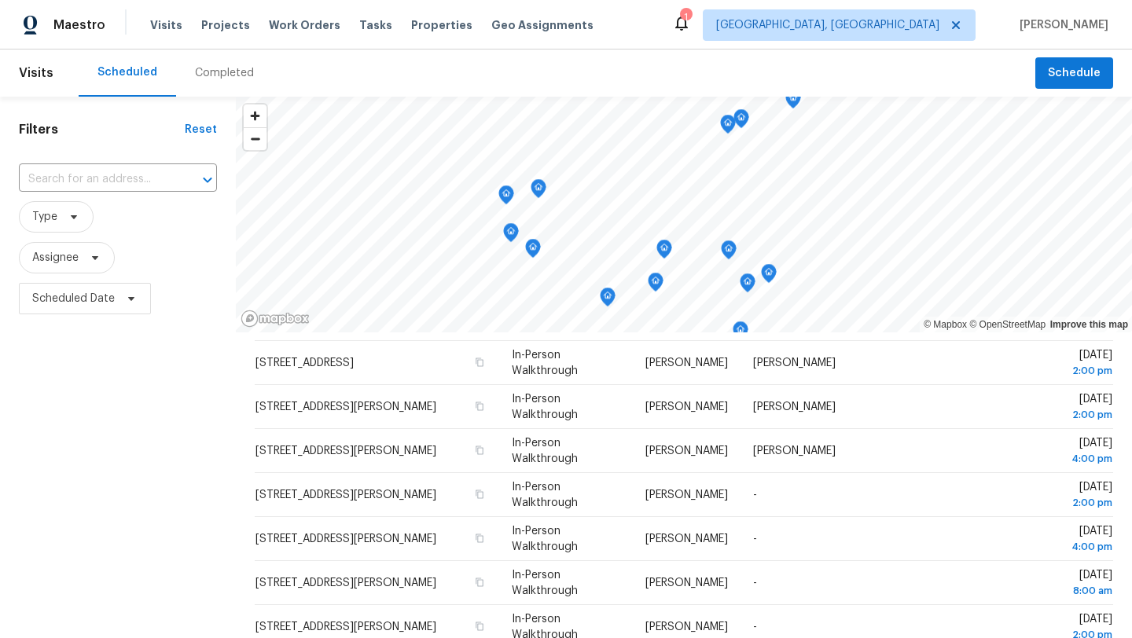
scroll to position [272, 0]
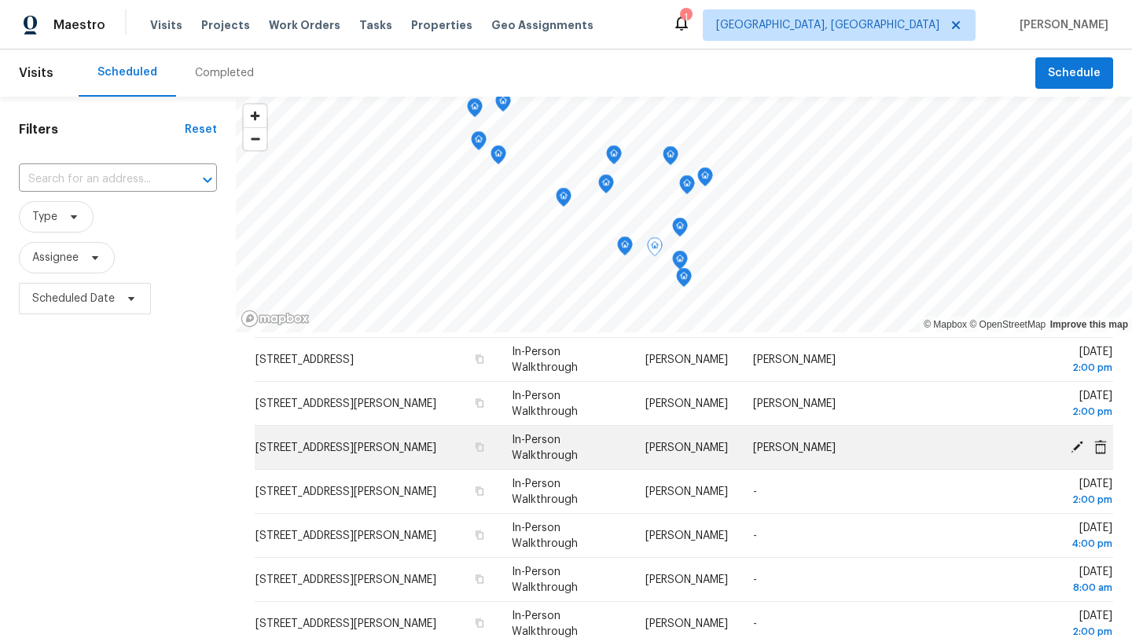
click at [1075, 446] on icon at bounding box center [1077, 446] width 13 height 13
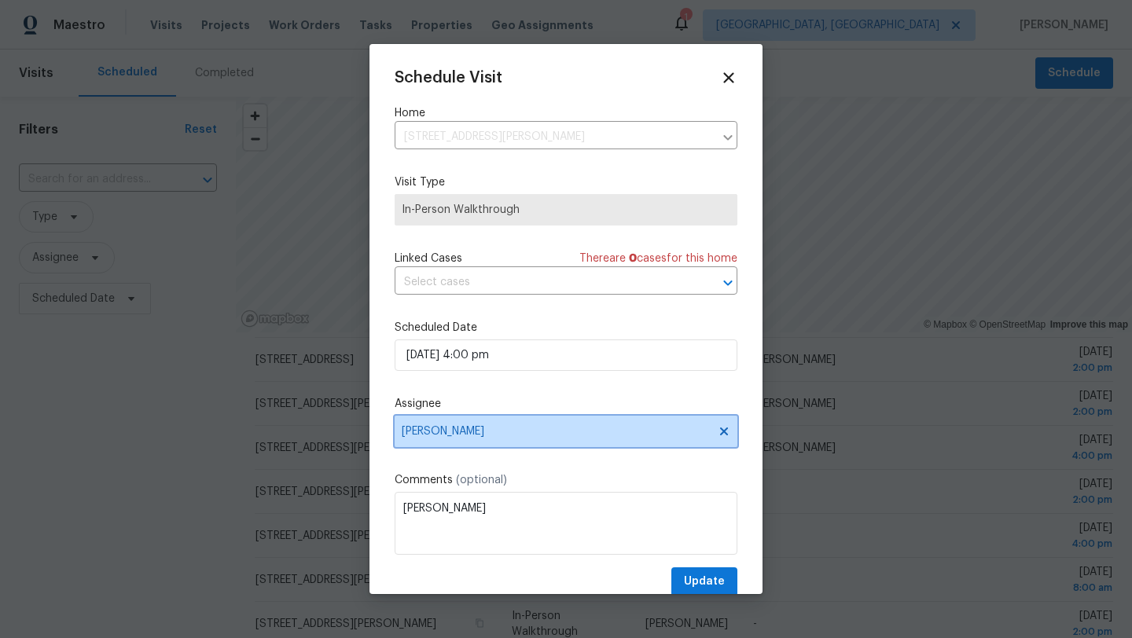
click at [444, 433] on span "[PERSON_NAME]" at bounding box center [556, 431] width 308 height 13
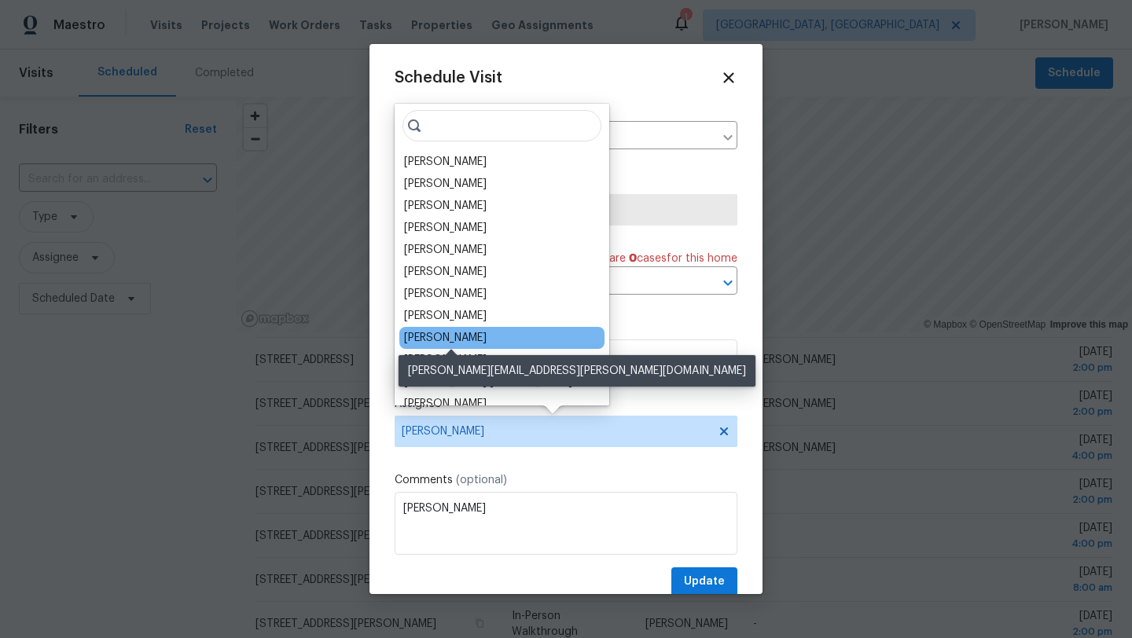
click at [442, 337] on div "[PERSON_NAME]" at bounding box center [445, 338] width 83 height 16
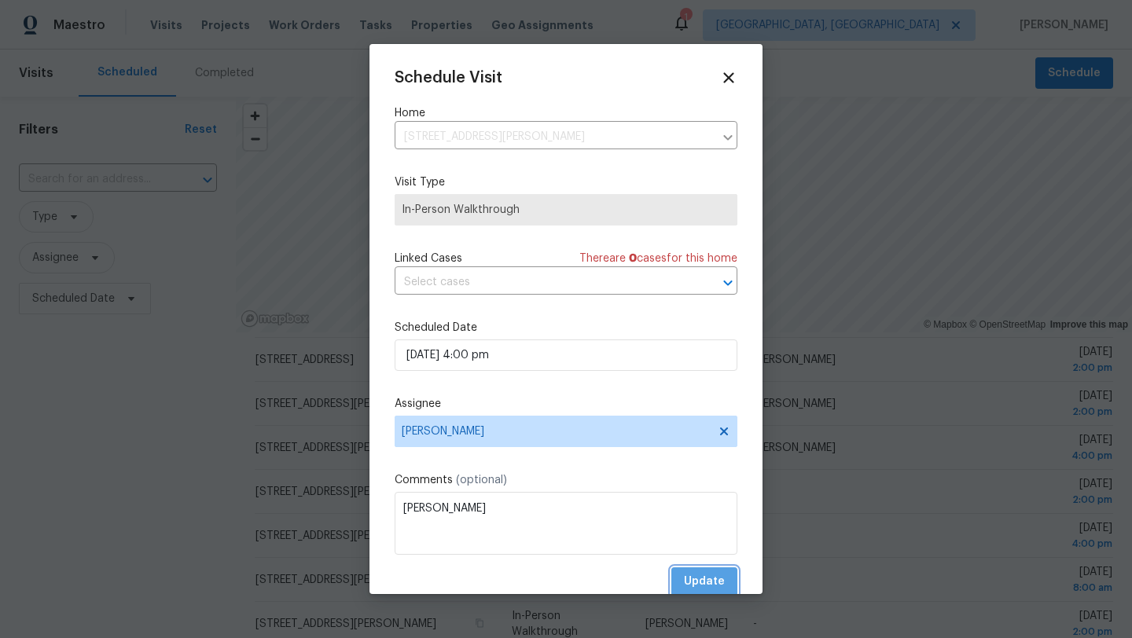
click at [708, 583] on span "Update" at bounding box center [704, 582] width 41 height 20
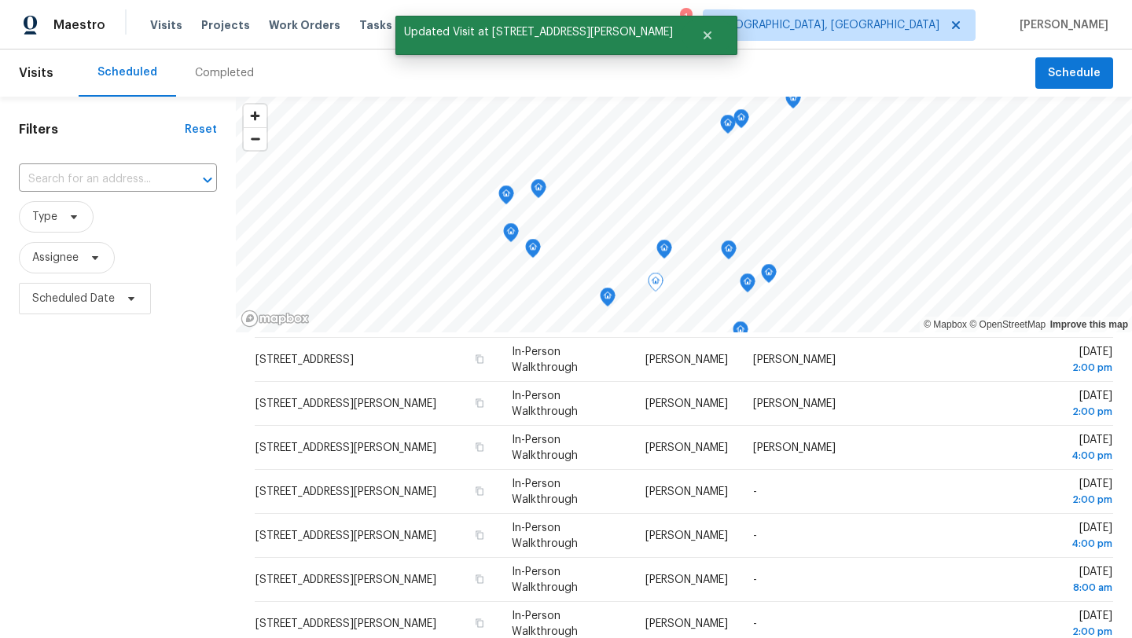
scroll to position [184, 0]
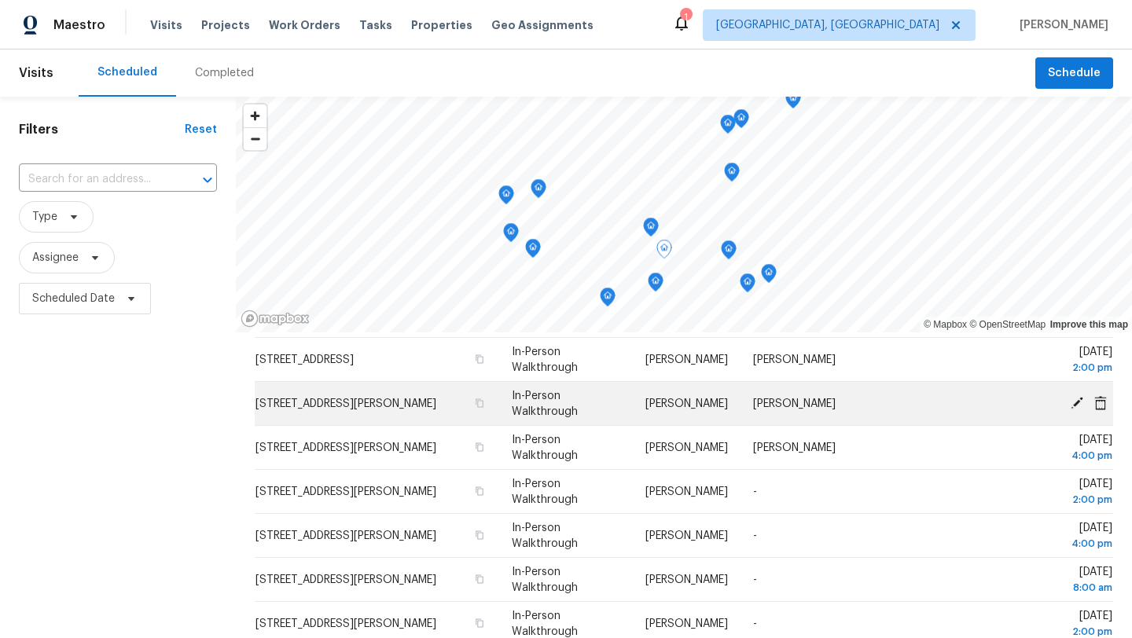
click at [1077, 405] on icon at bounding box center [1077, 402] width 14 height 14
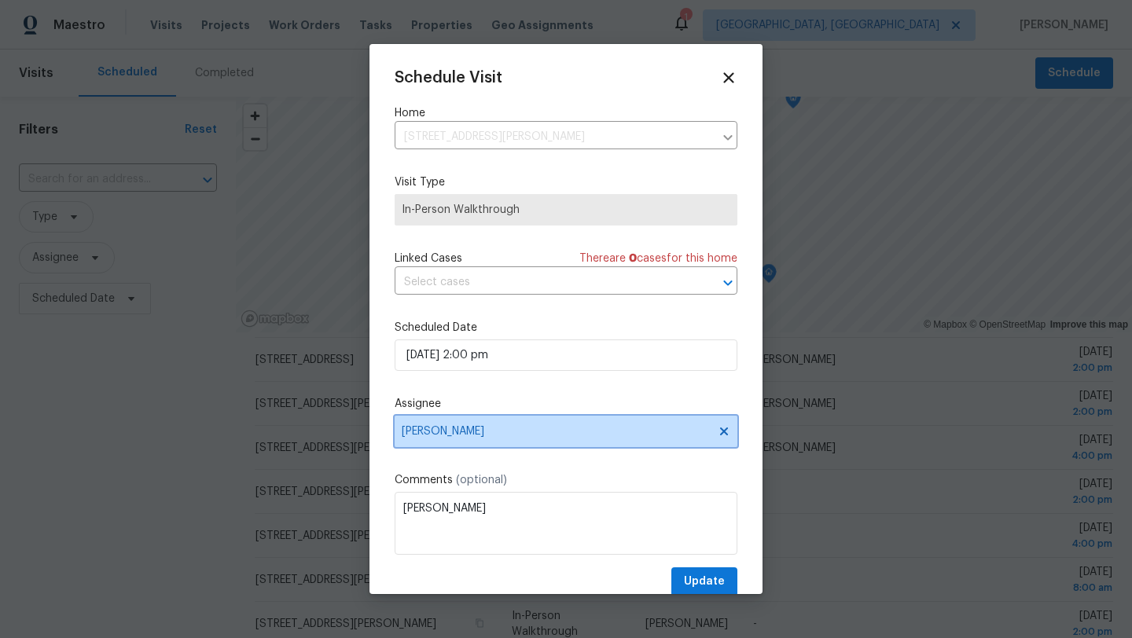
click at [456, 432] on span "[PERSON_NAME]" at bounding box center [556, 431] width 308 height 13
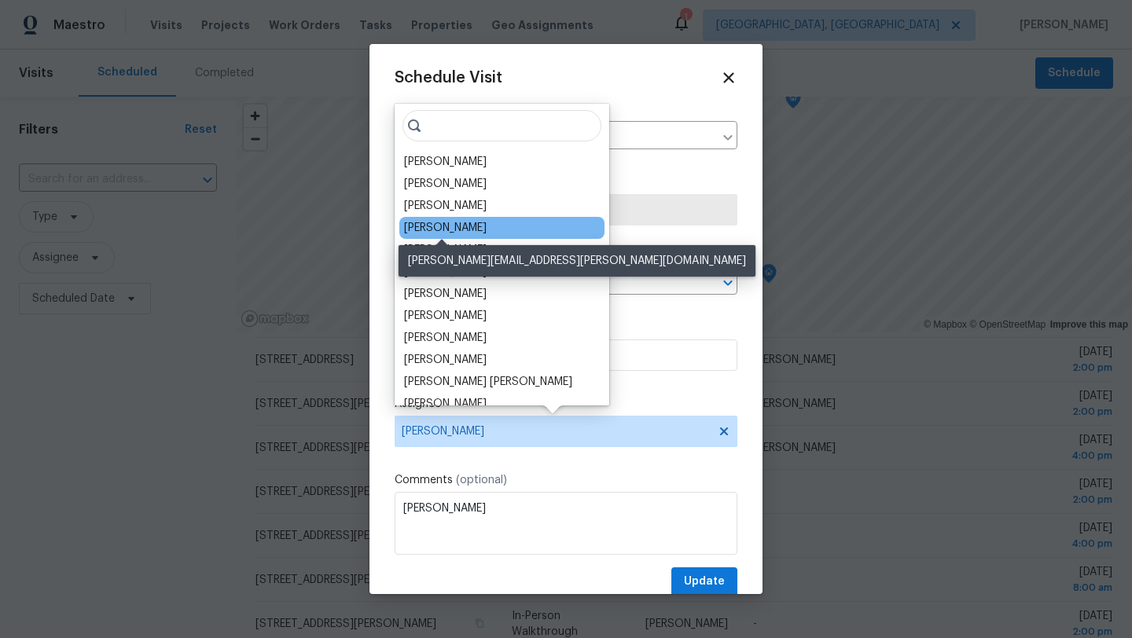
click at [427, 232] on div "[PERSON_NAME]" at bounding box center [445, 228] width 83 height 16
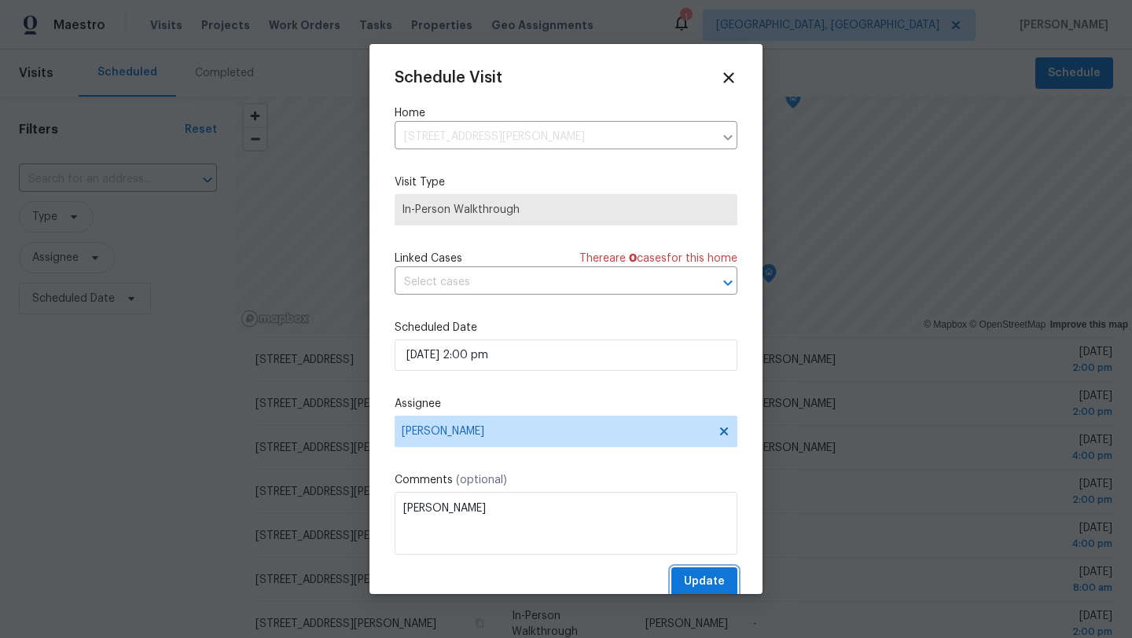
click at [703, 570] on button "Update" at bounding box center [704, 582] width 66 height 29
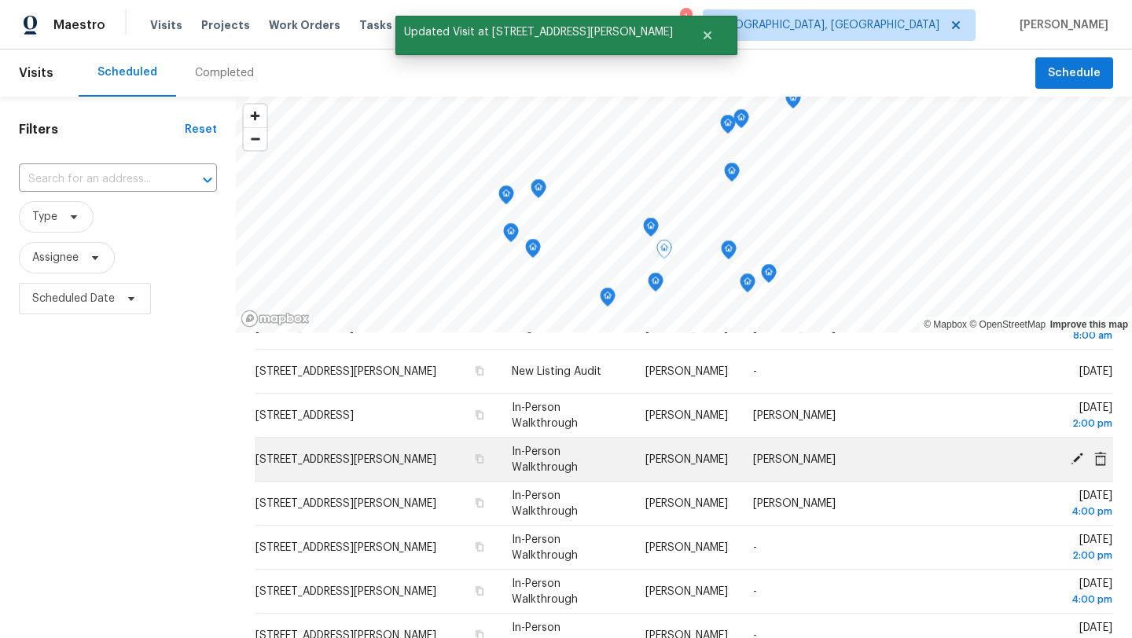
scroll to position [123, 0]
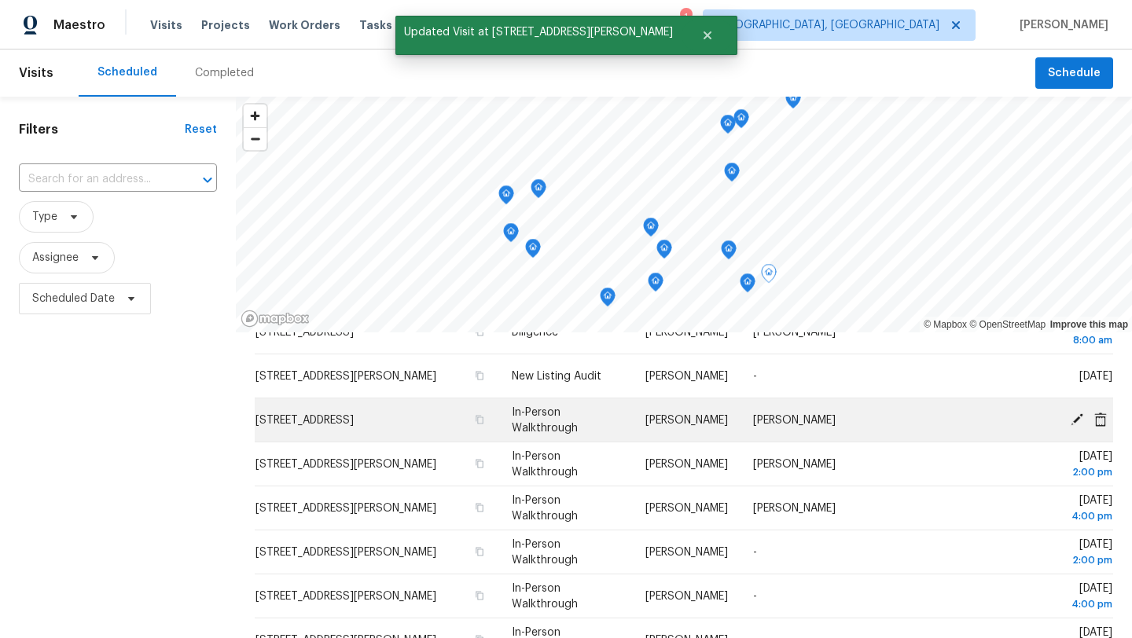
click at [1071, 419] on icon at bounding box center [1077, 419] width 14 height 14
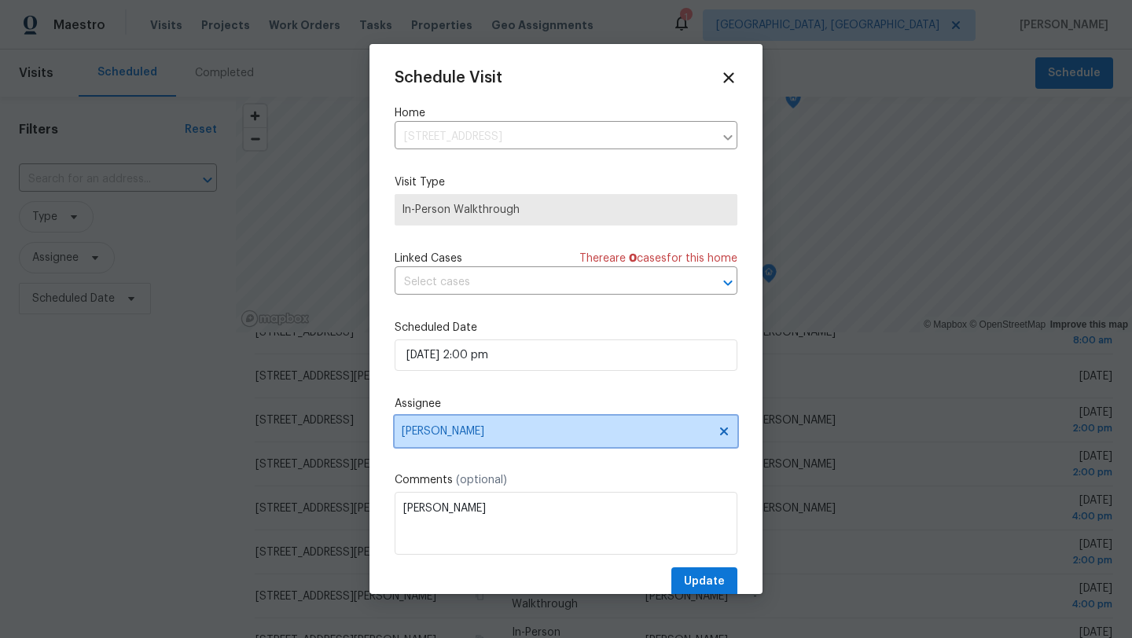
click at [479, 433] on span "[PERSON_NAME]" at bounding box center [556, 431] width 308 height 13
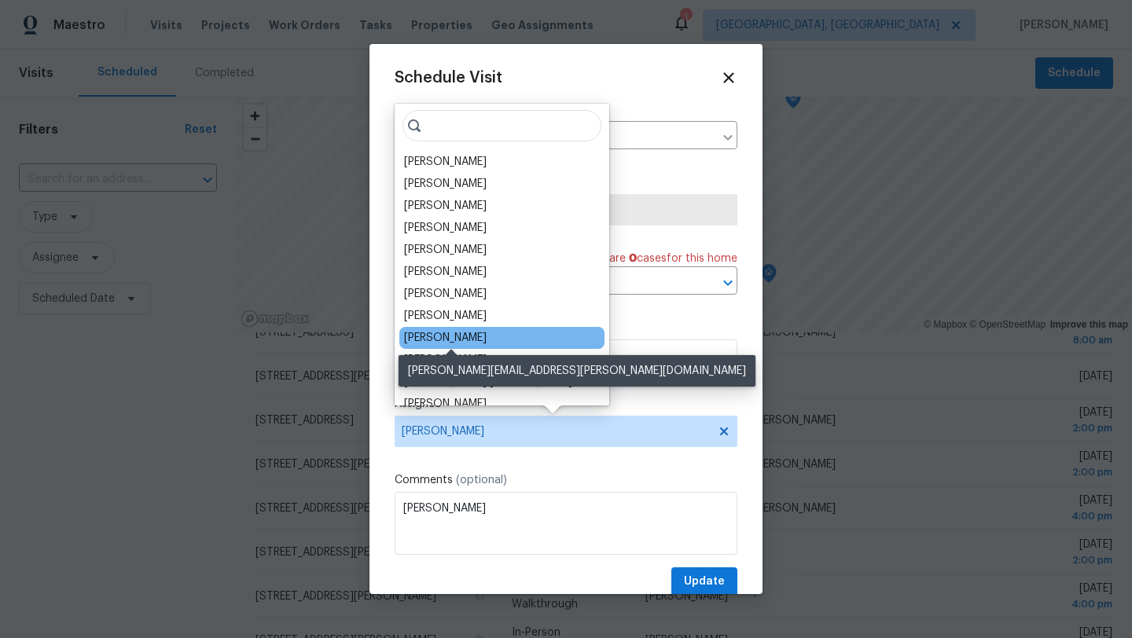
click at [428, 336] on div "[PERSON_NAME]" at bounding box center [445, 338] width 83 height 16
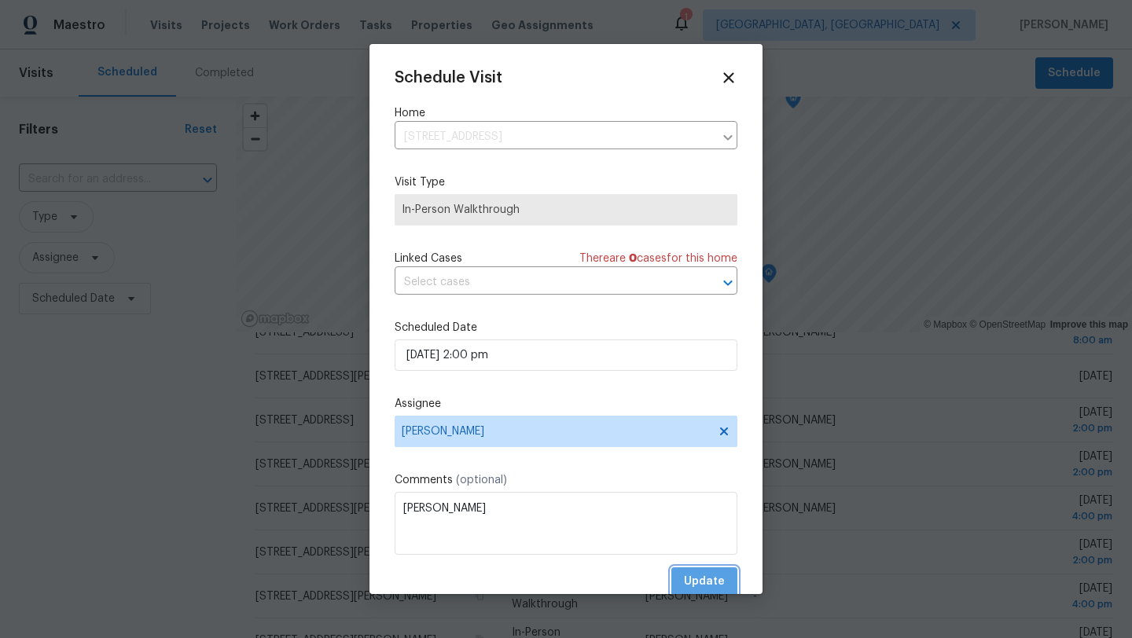
click at [703, 576] on span "Update" at bounding box center [704, 582] width 41 height 20
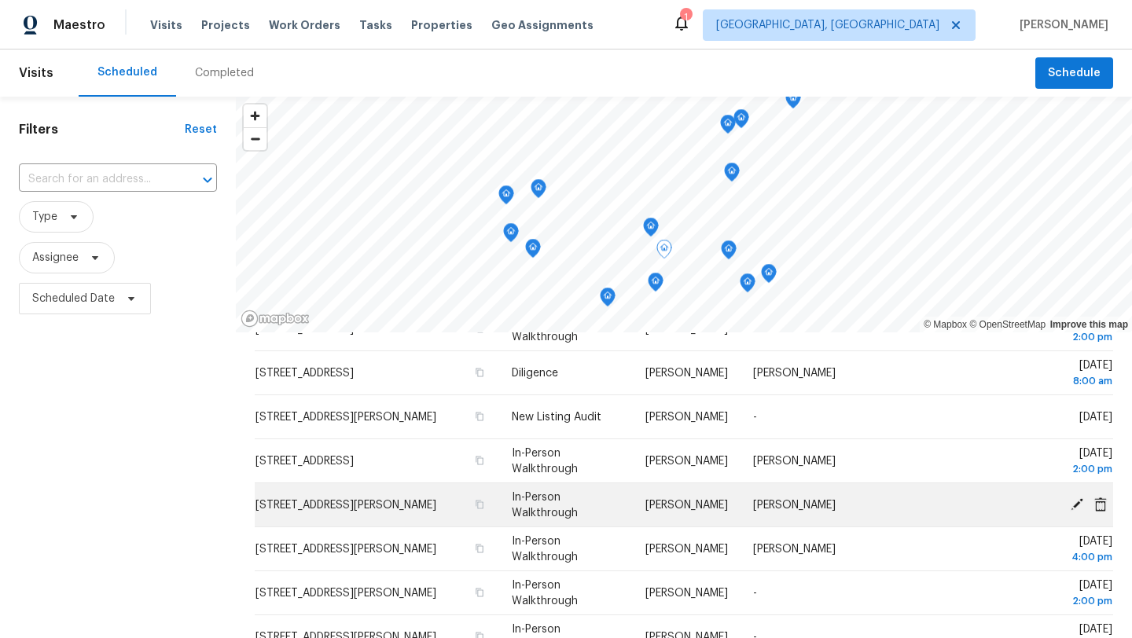
scroll to position [76, 0]
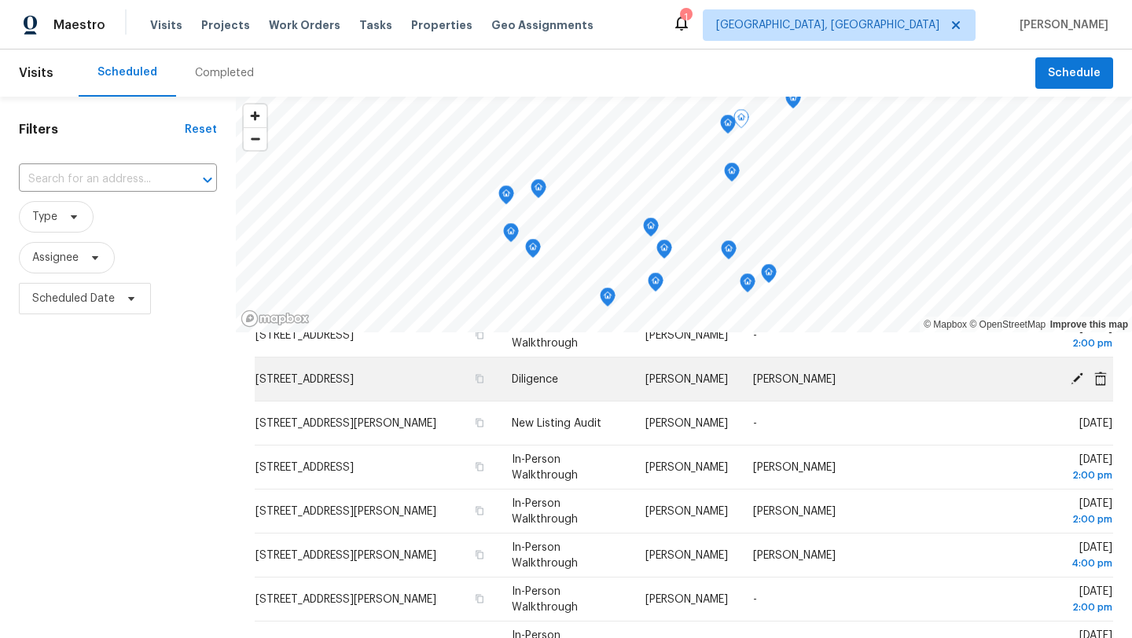
click at [1079, 380] on icon at bounding box center [1077, 378] width 14 height 14
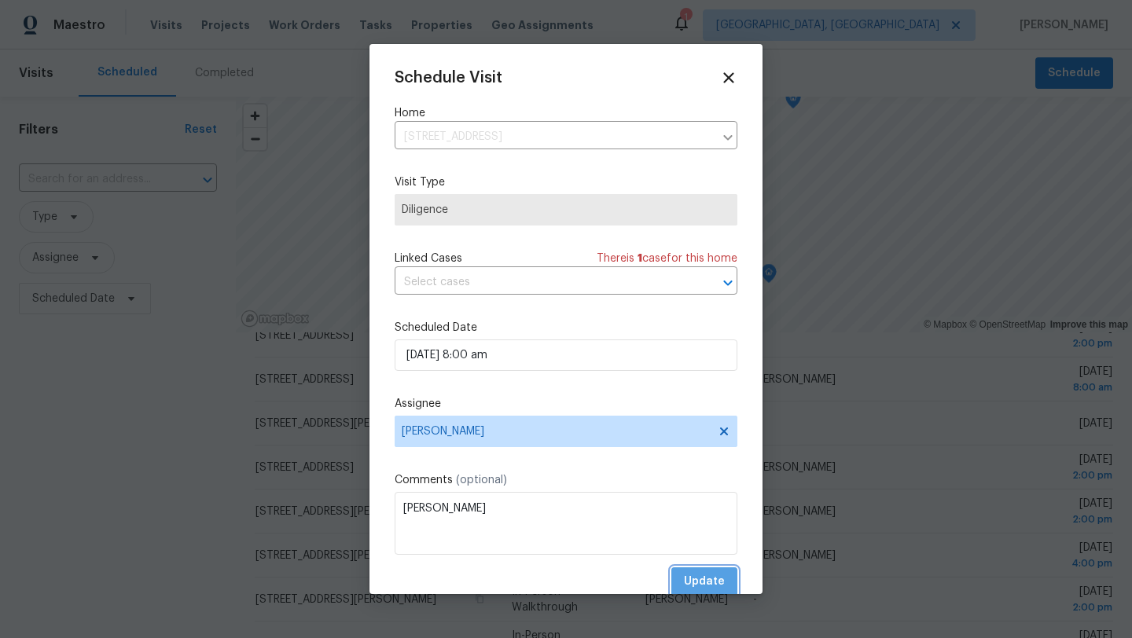
click at [711, 579] on span "Update" at bounding box center [704, 582] width 41 height 20
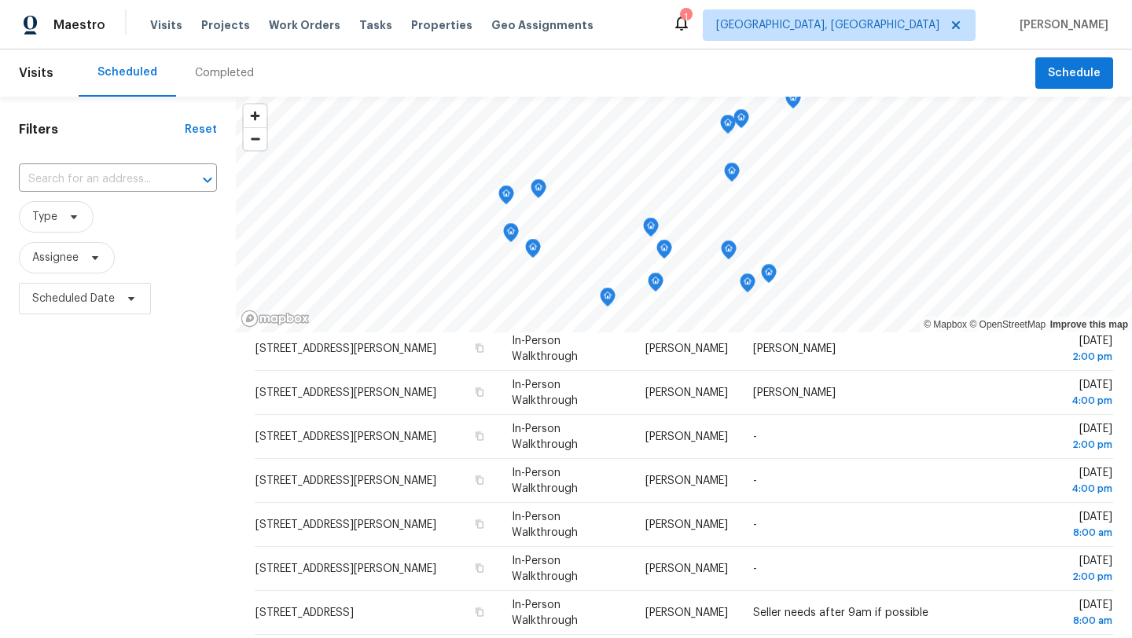
scroll to position [244, 0]
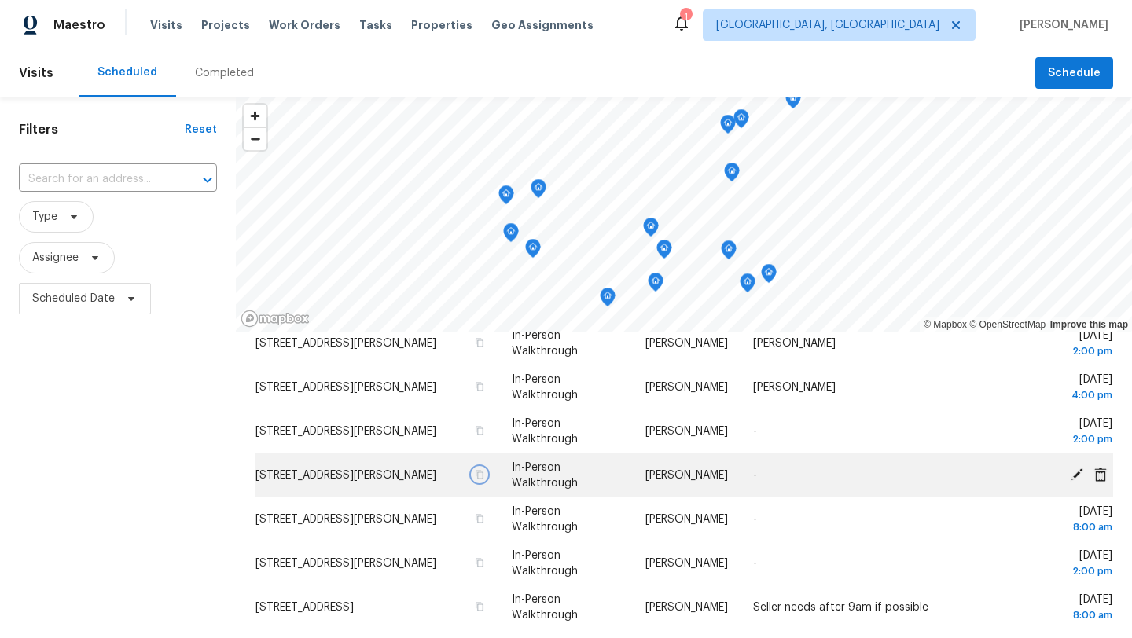
click at [476, 473] on icon "button" at bounding box center [480, 474] width 8 height 9
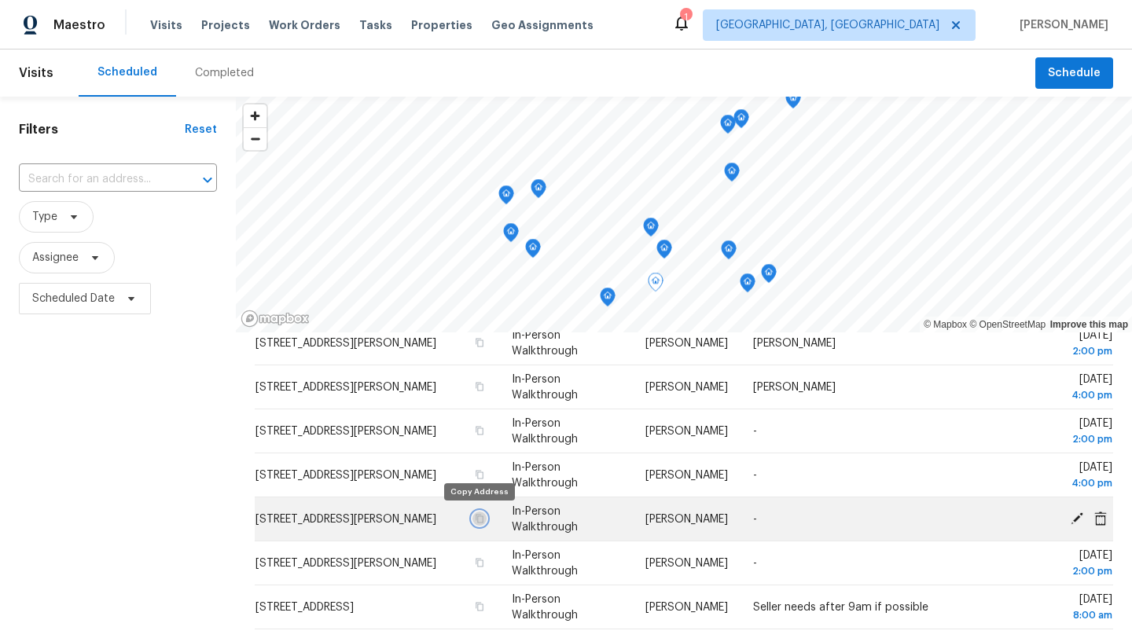
click at [479, 517] on icon "button" at bounding box center [479, 518] width 9 height 9
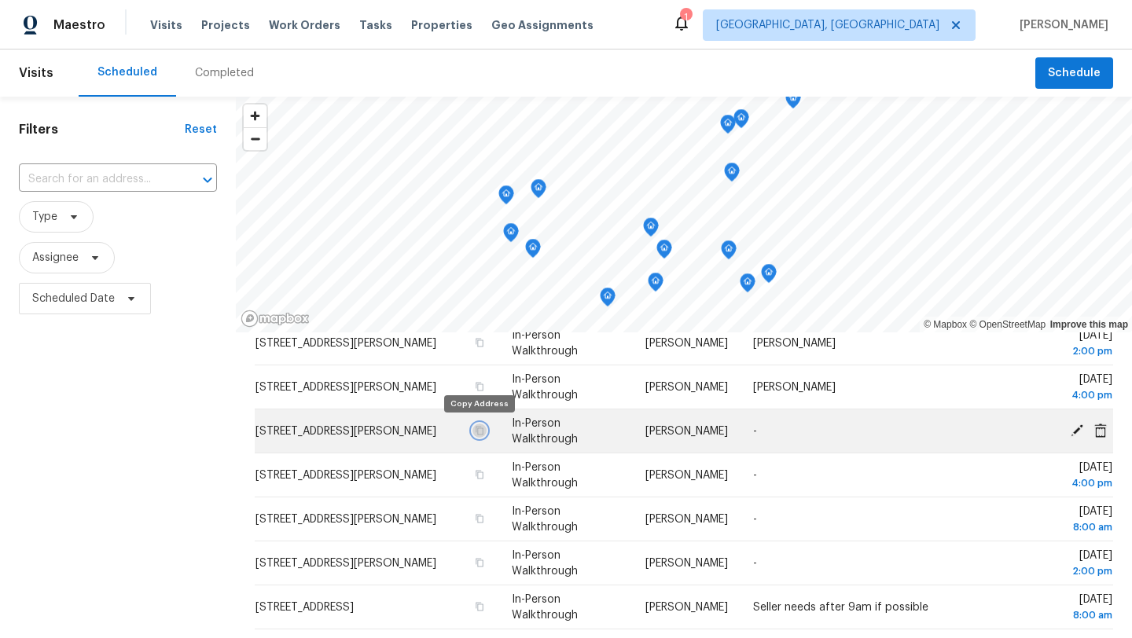
click at [478, 432] on icon "button" at bounding box center [479, 430] width 9 height 9
click at [1072, 432] on icon at bounding box center [1077, 430] width 13 height 13
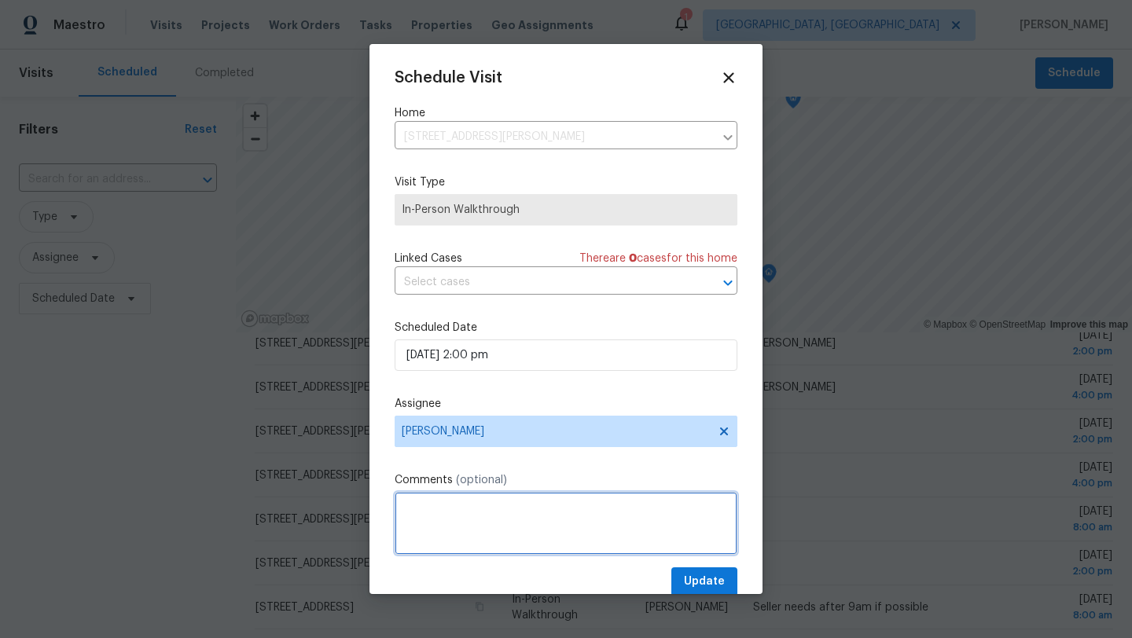
click at [494, 506] on textarea at bounding box center [566, 523] width 343 height 63
type textarea "[PERSON_NAME]"
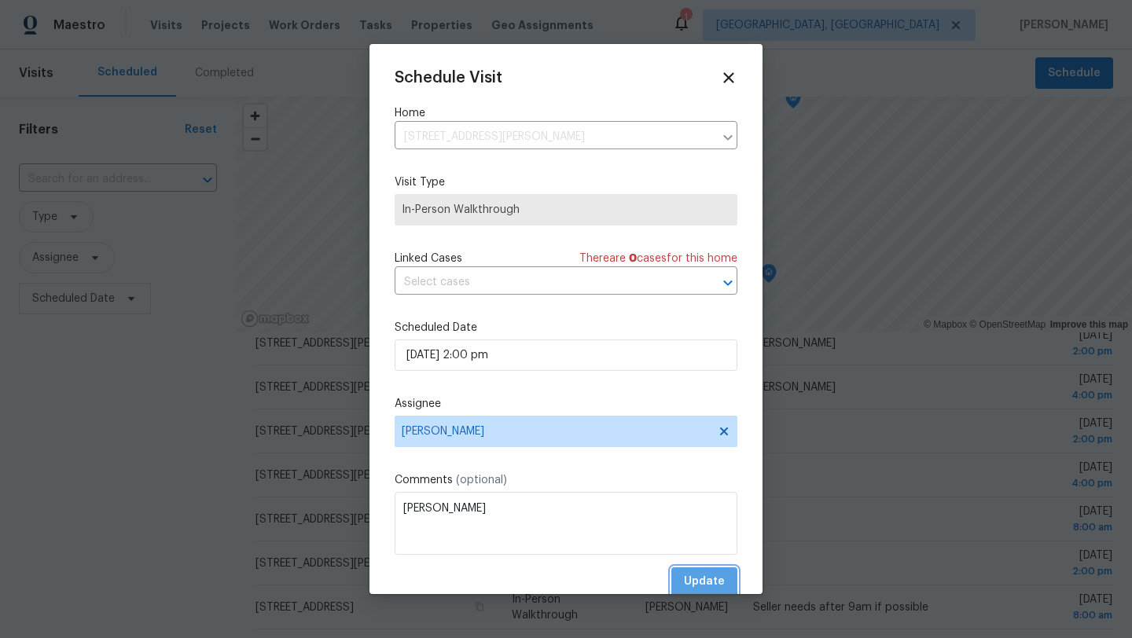
click at [695, 579] on span "Update" at bounding box center [704, 582] width 41 height 20
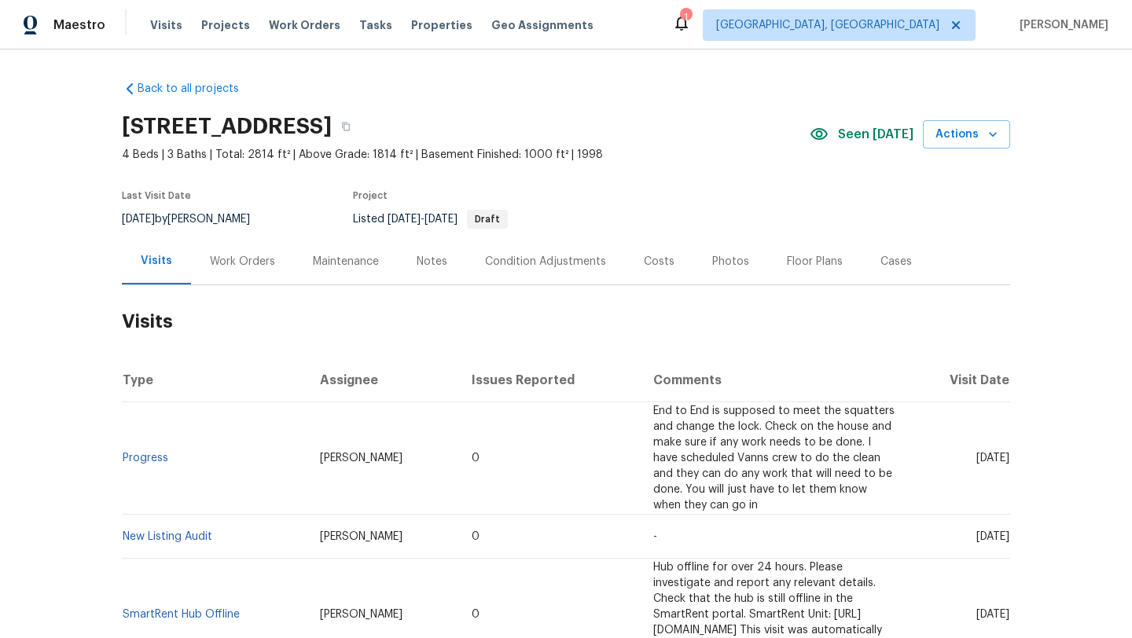
click at [237, 262] on div "Work Orders" at bounding box center [242, 262] width 65 height 16
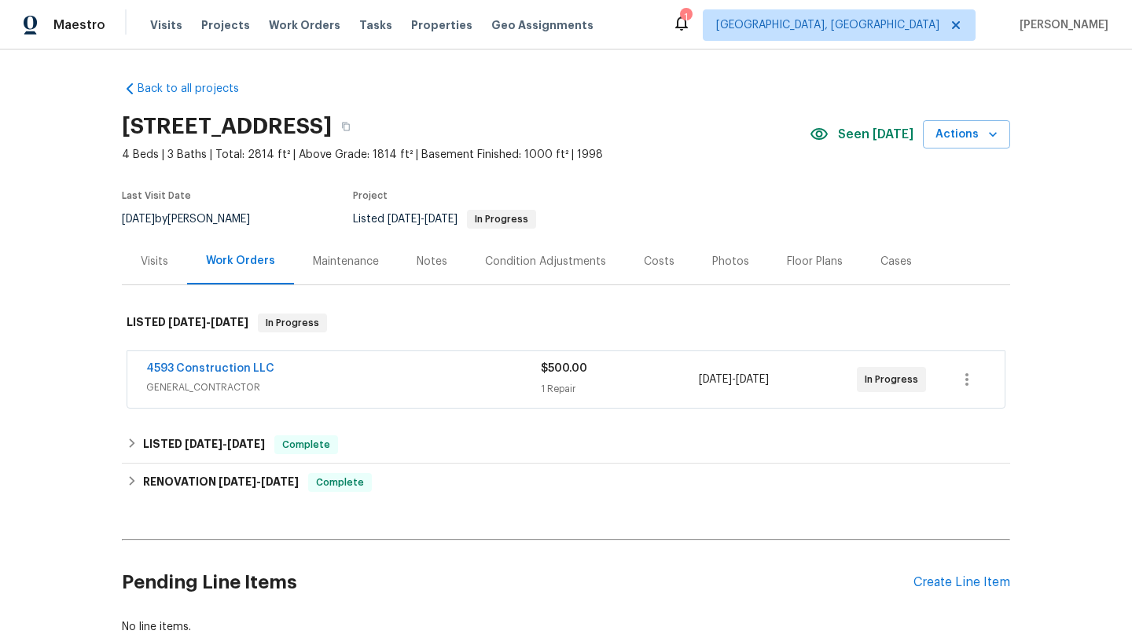
scroll to position [104, 0]
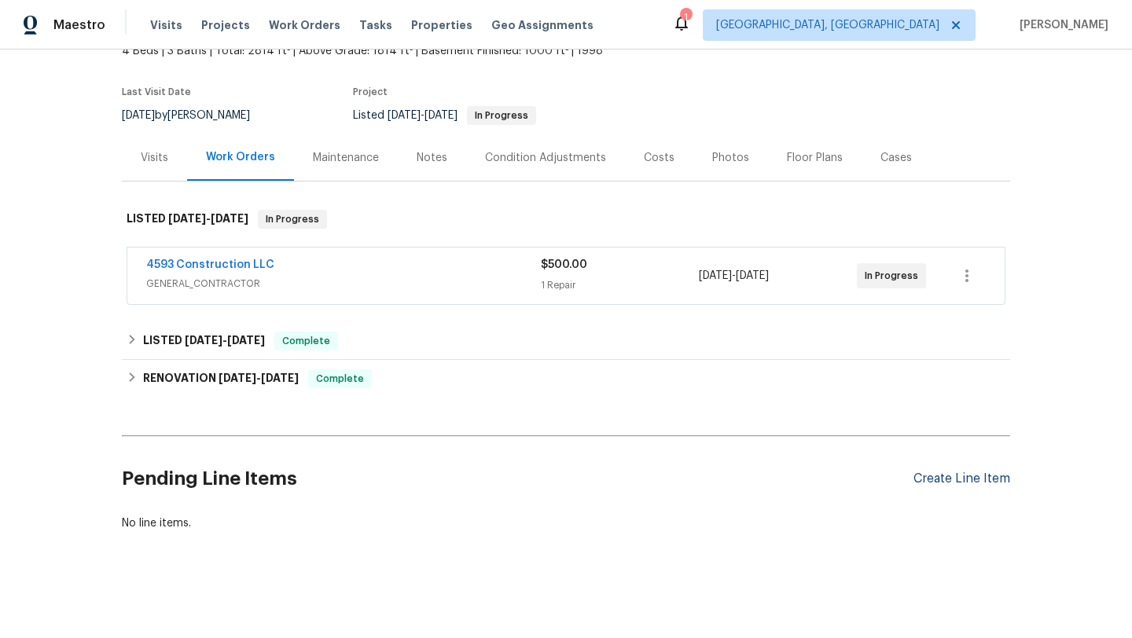
click at [962, 481] on div "Create Line Item" at bounding box center [961, 479] width 97 height 15
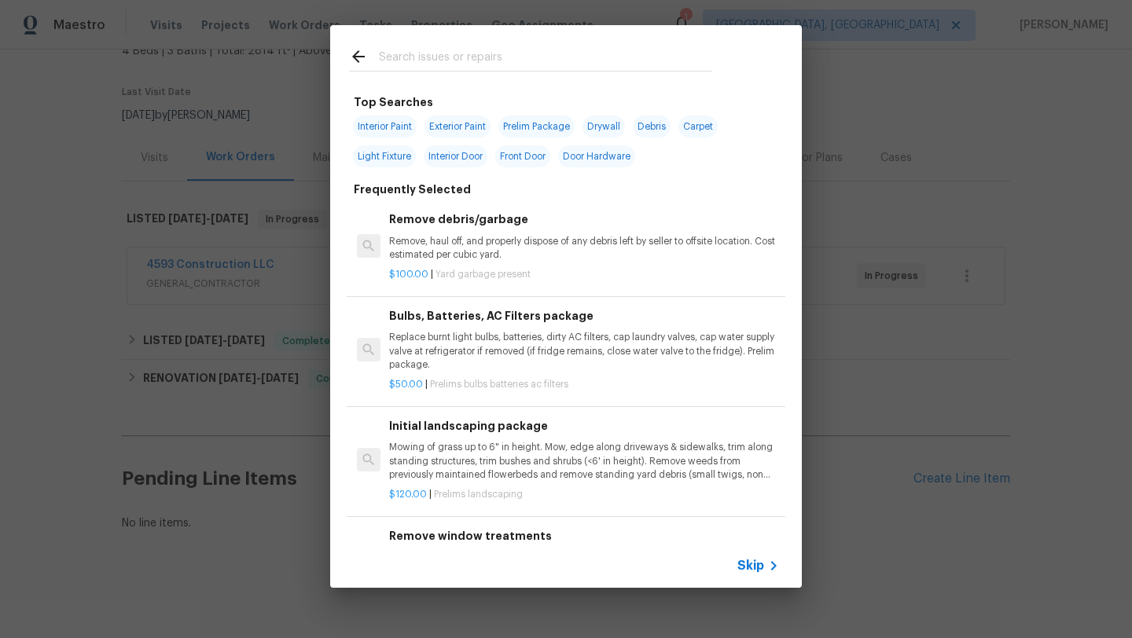
click at [468, 64] on input "text" at bounding box center [545, 59] width 333 height 24
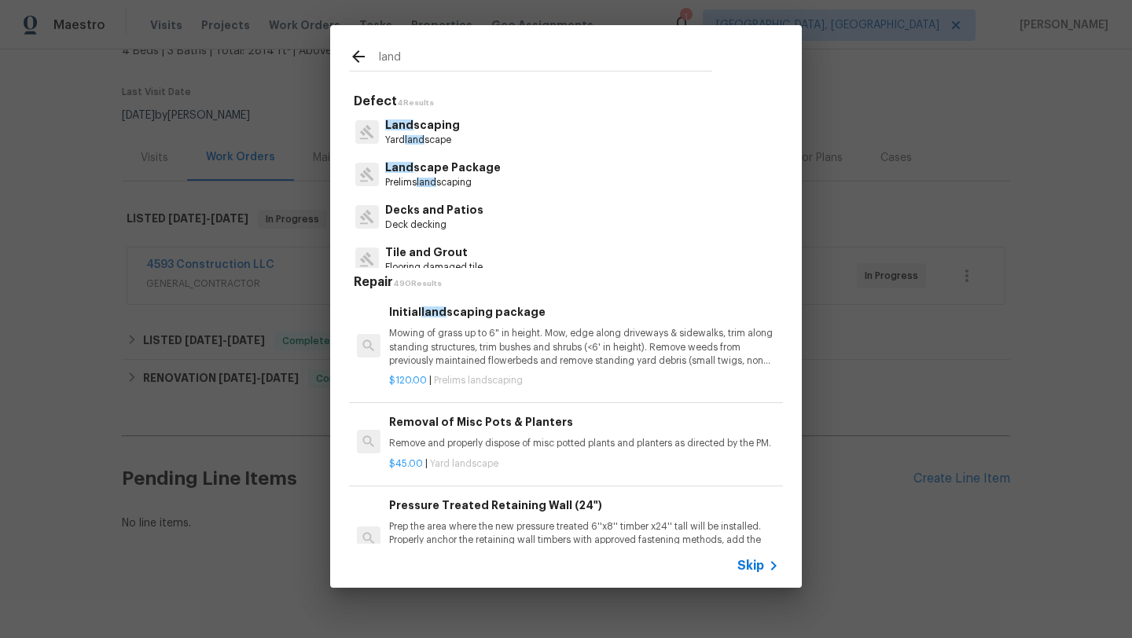
type input "land"
click at [453, 358] on p "Mowing of grass up to 6" in height. Mow, edge along driveways & sidewalks, trim…" at bounding box center [584, 347] width 390 height 40
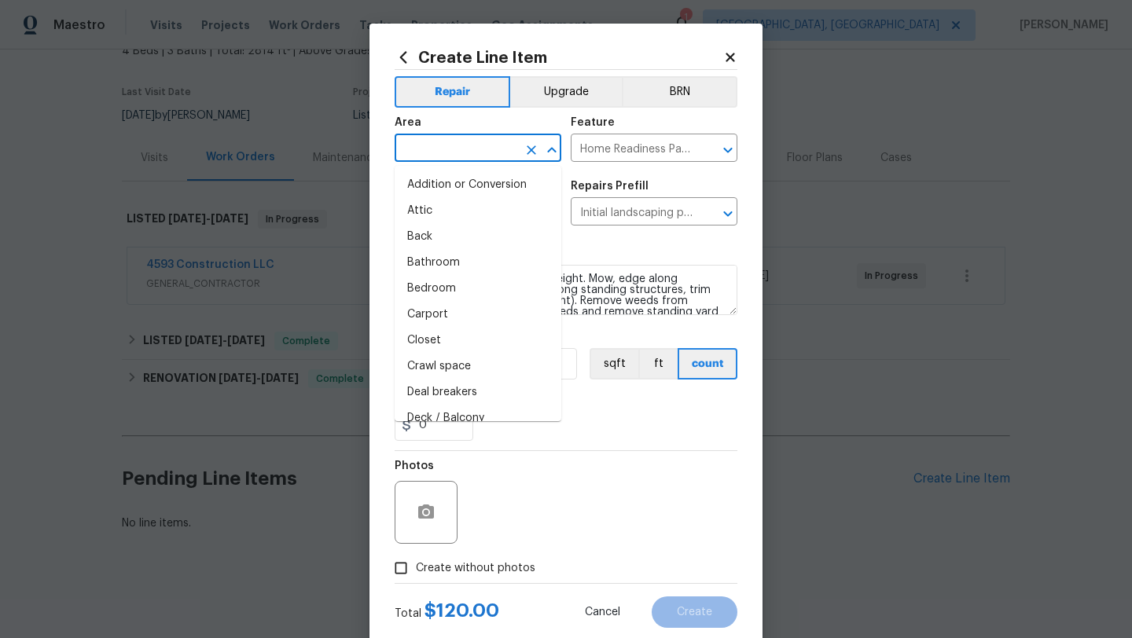
click at [417, 149] on input "text" at bounding box center [456, 150] width 123 height 24
type input "i"
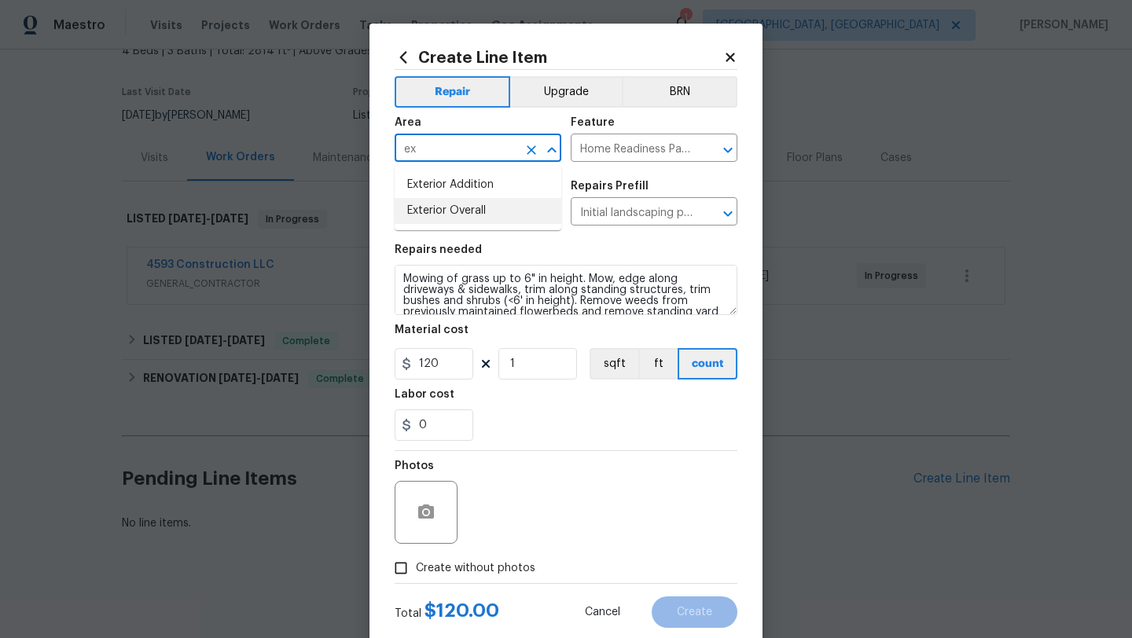
click at [434, 215] on li "Exterior Overall" at bounding box center [478, 211] width 167 height 26
type input "Exterior Overall"
click at [407, 570] on input "Create without photos" at bounding box center [401, 568] width 30 height 30
checkbox input "true"
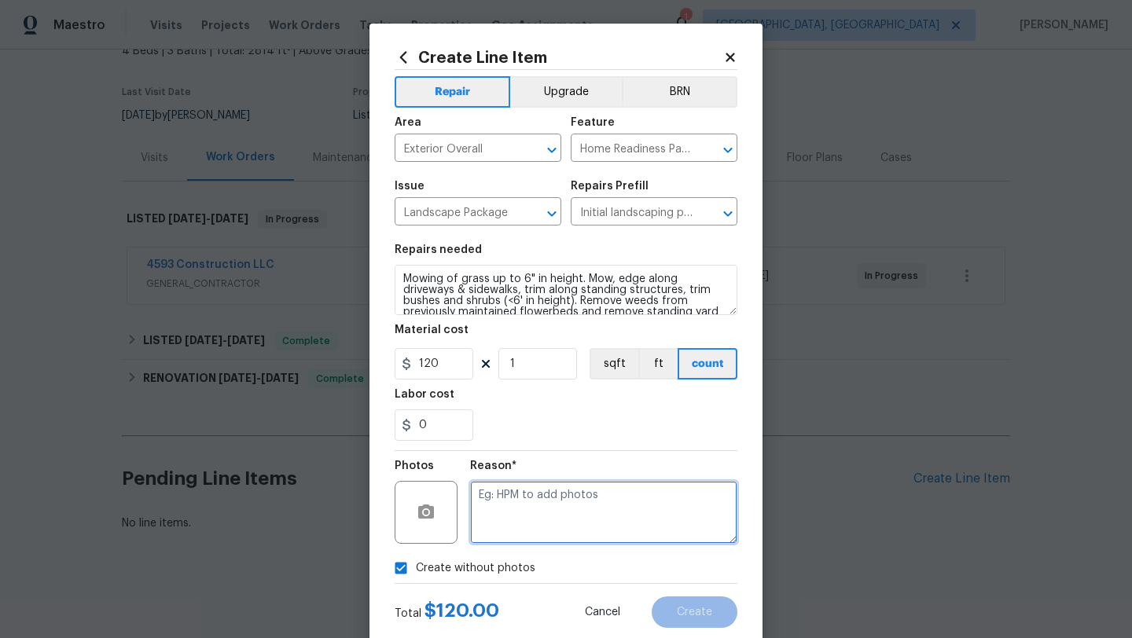
click at [512, 529] on textarea at bounding box center [603, 512] width 267 height 63
type textarea "desk"
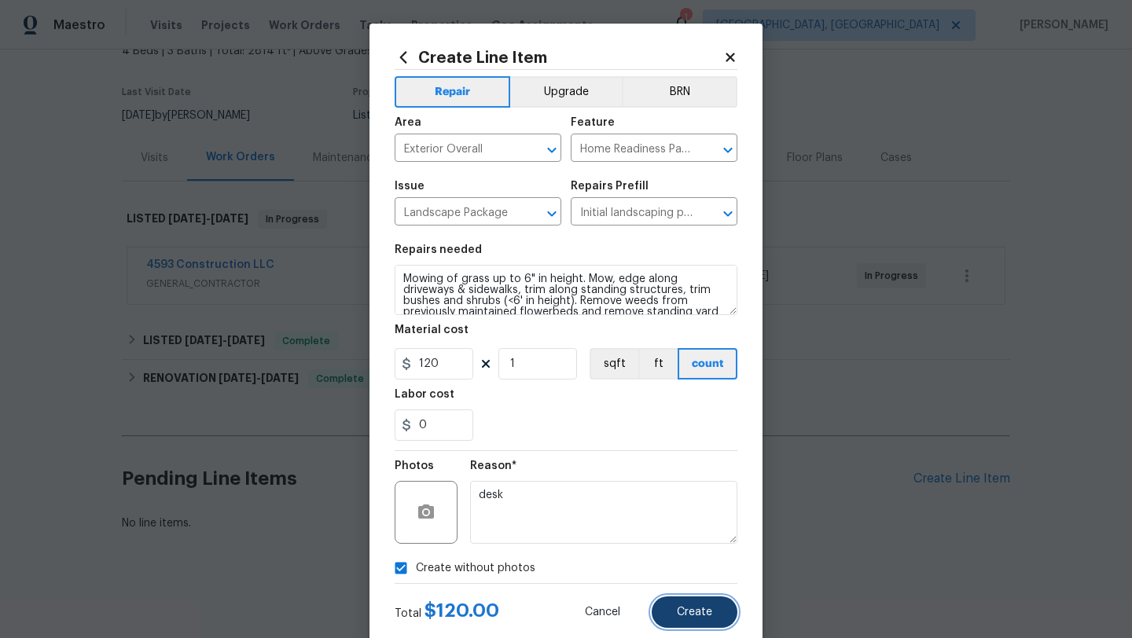
click at [697, 613] on span "Create" at bounding box center [694, 613] width 35 height 12
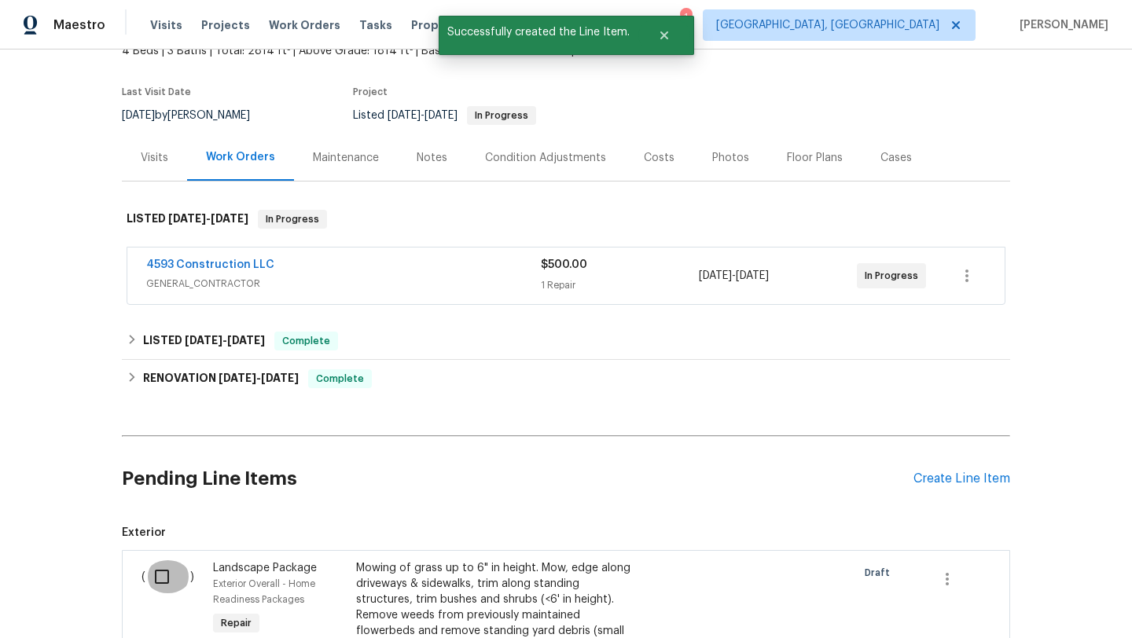
click at [160, 572] on input "checkbox" at bounding box center [167, 577] width 45 height 33
checkbox input "true"
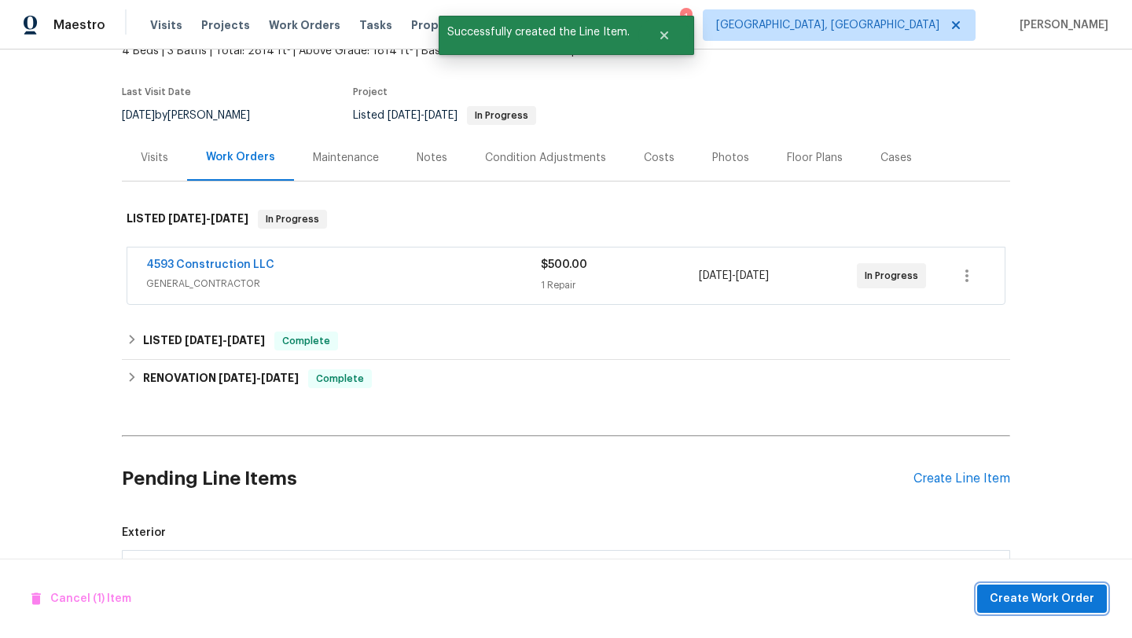
click at [1066, 597] on span "Create Work Order" at bounding box center [1042, 600] width 105 height 20
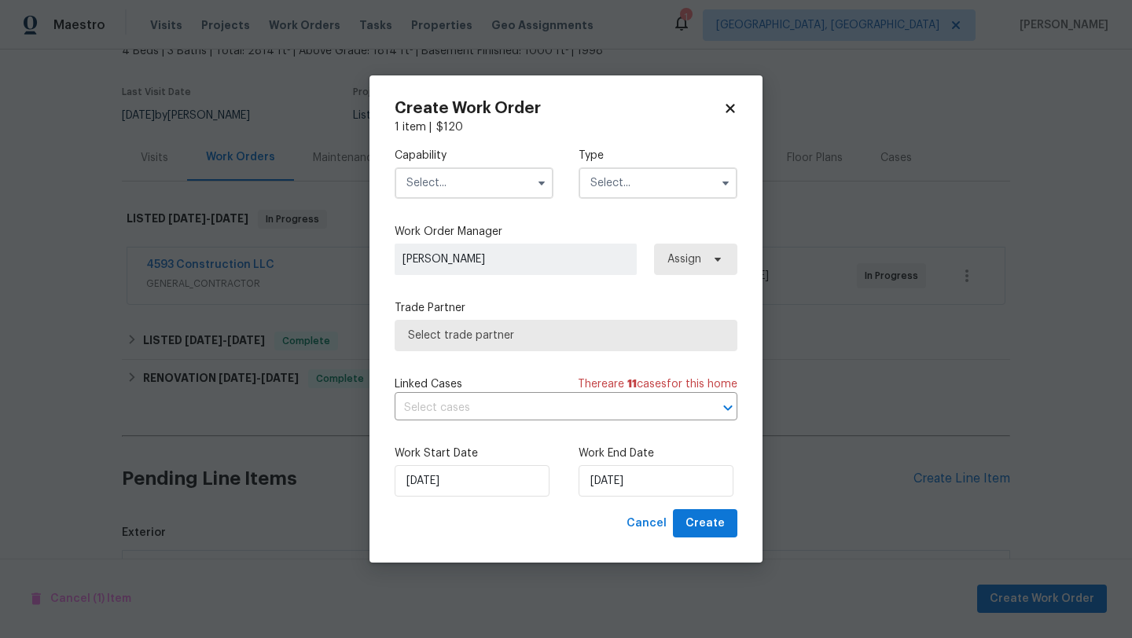
click at [465, 186] on input "text" at bounding box center [474, 182] width 159 height 31
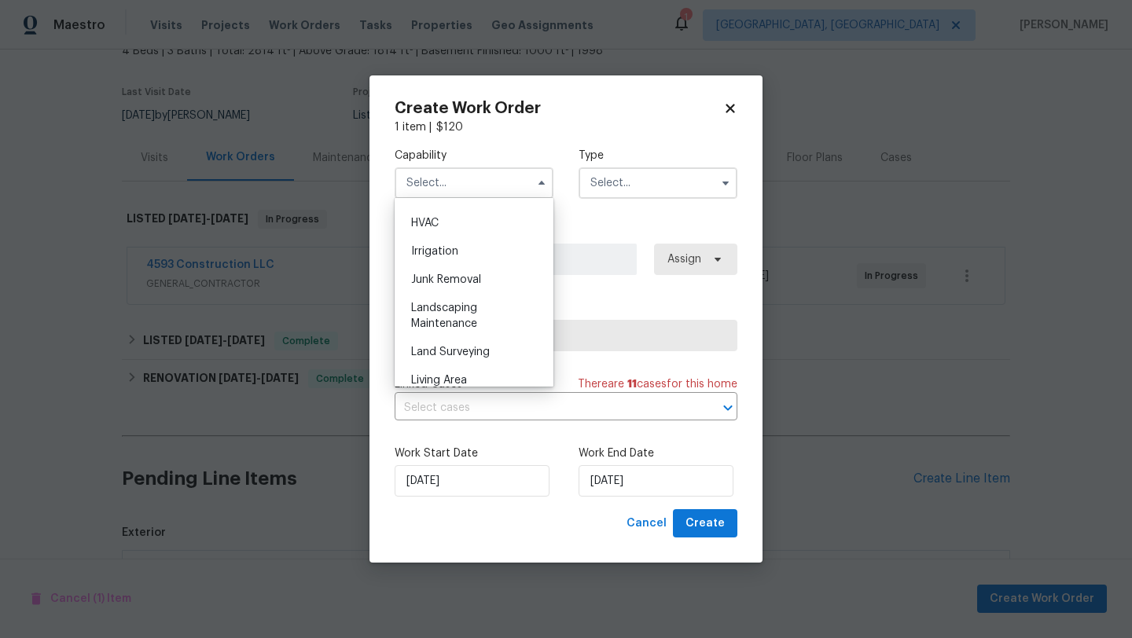
scroll to position [954, 0]
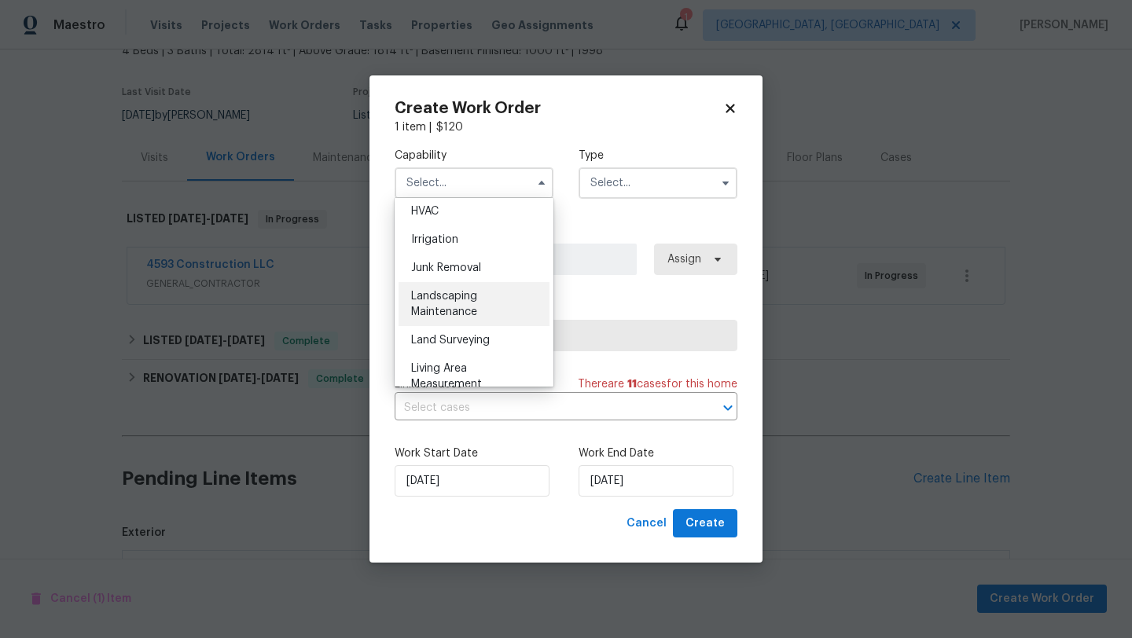
click at [454, 303] on div "Landscaping Maintenance" at bounding box center [474, 304] width 151 height 44
type input "Landscaping Maintenance"
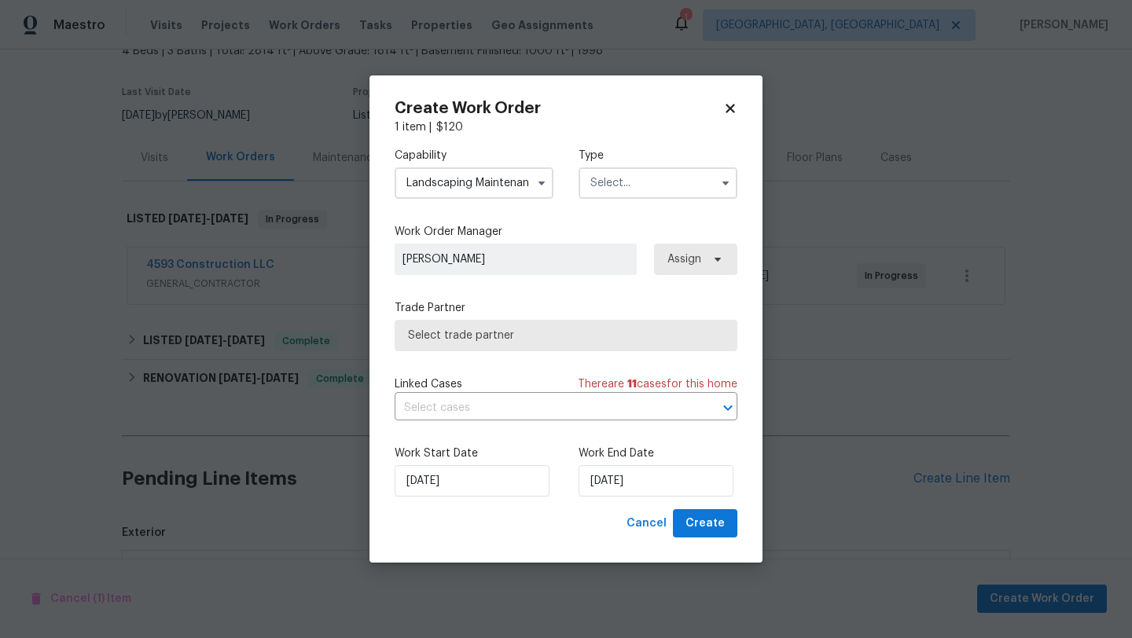
click at [643, 181] on input "text" at bounding box center [658, 182] width 159 height 31
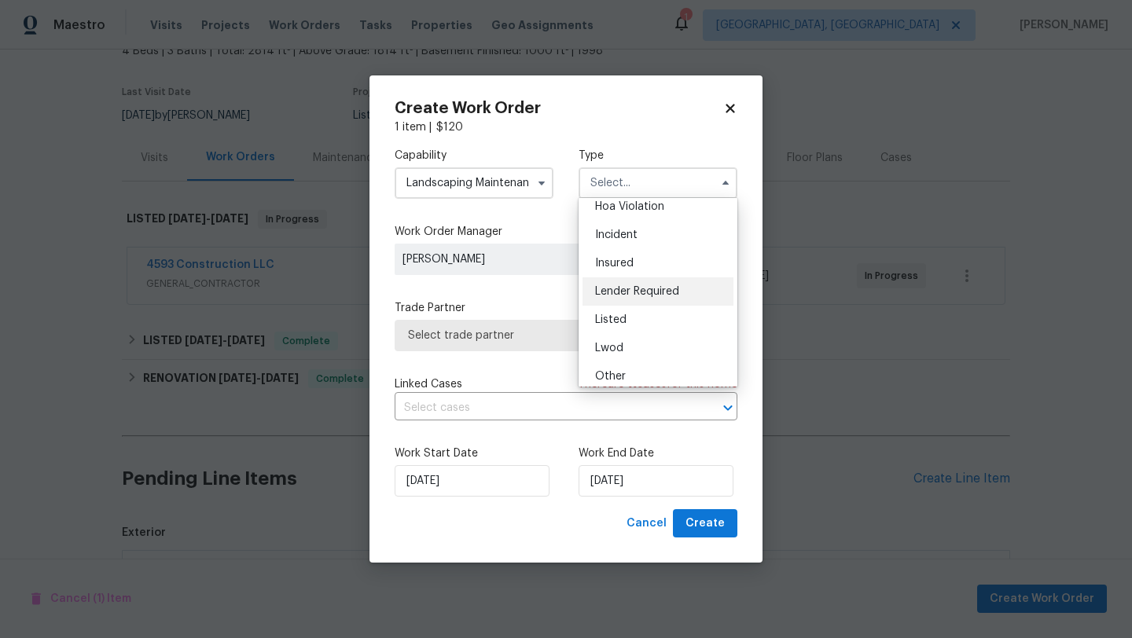
scroll to position [43, 0]
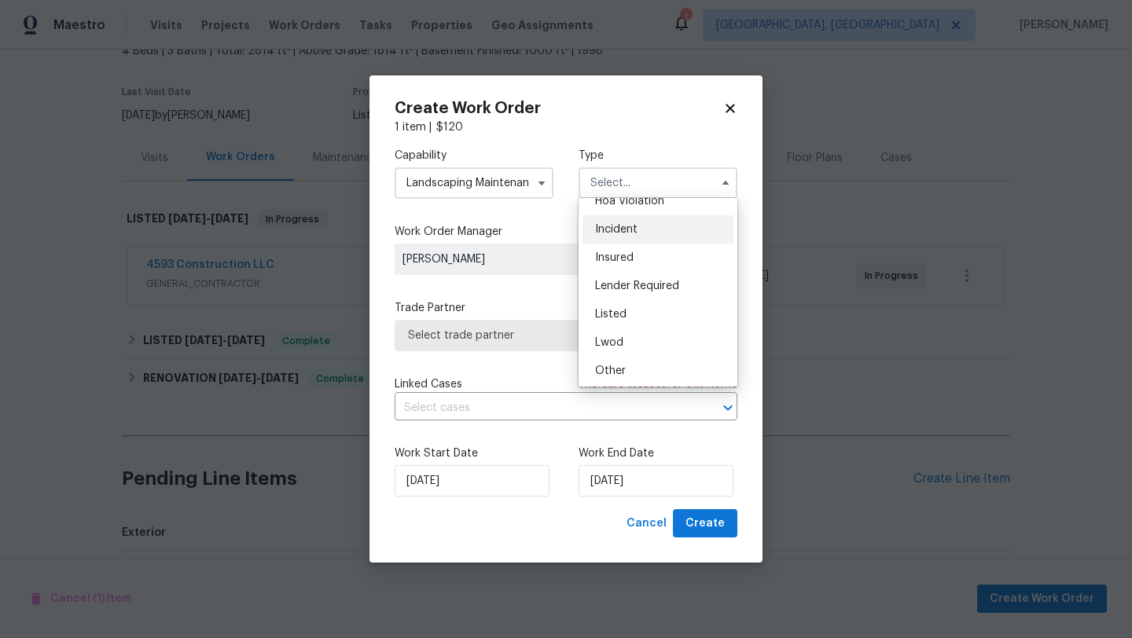
click at [619, 231] on span "Incident" at bounding box center [616, 229] width 42 height 11
type input "Incident"
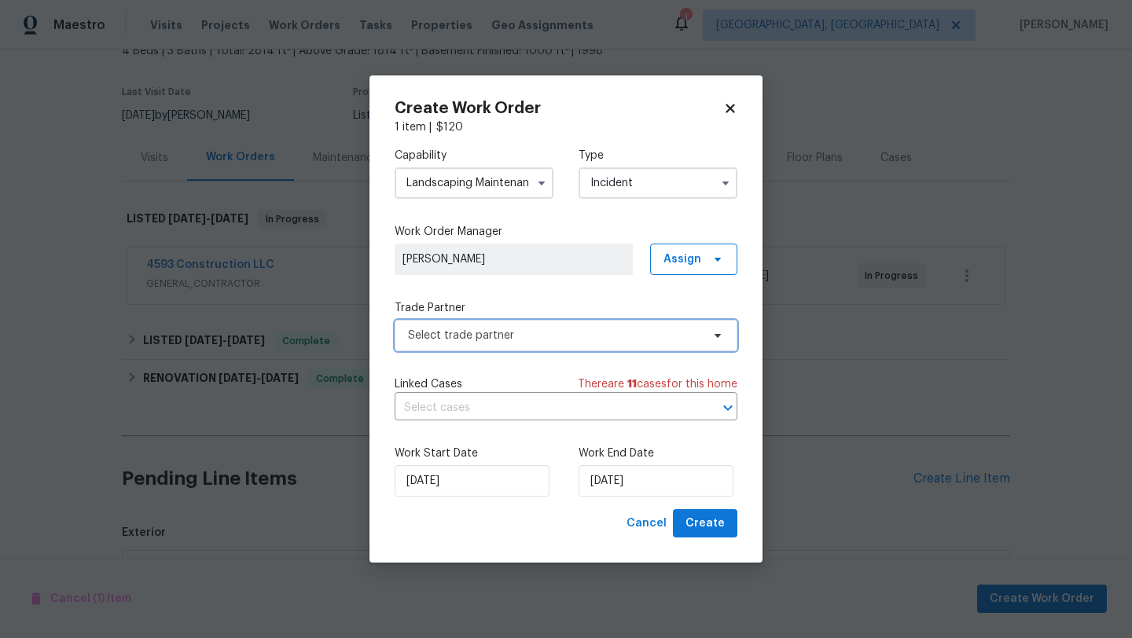
click at [495, 340] on span "Select trade partner" at bounding box center [554, 336] width 293 height 16
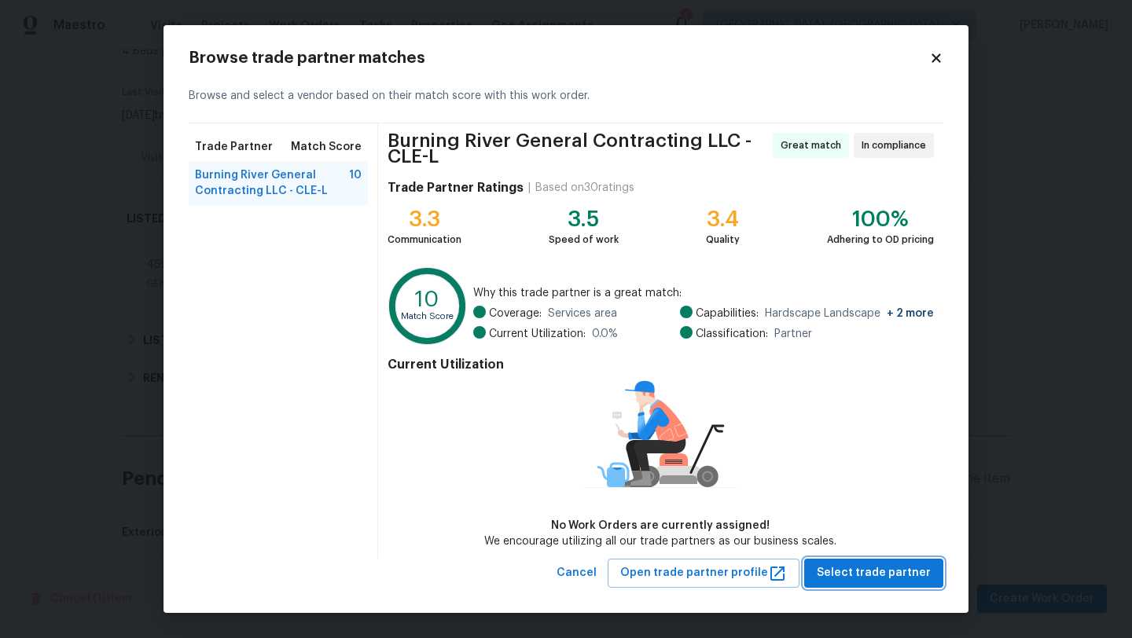
click at [869, 577] on span "Select trade partner" at bounding box center [874, 574] width 114 height 20
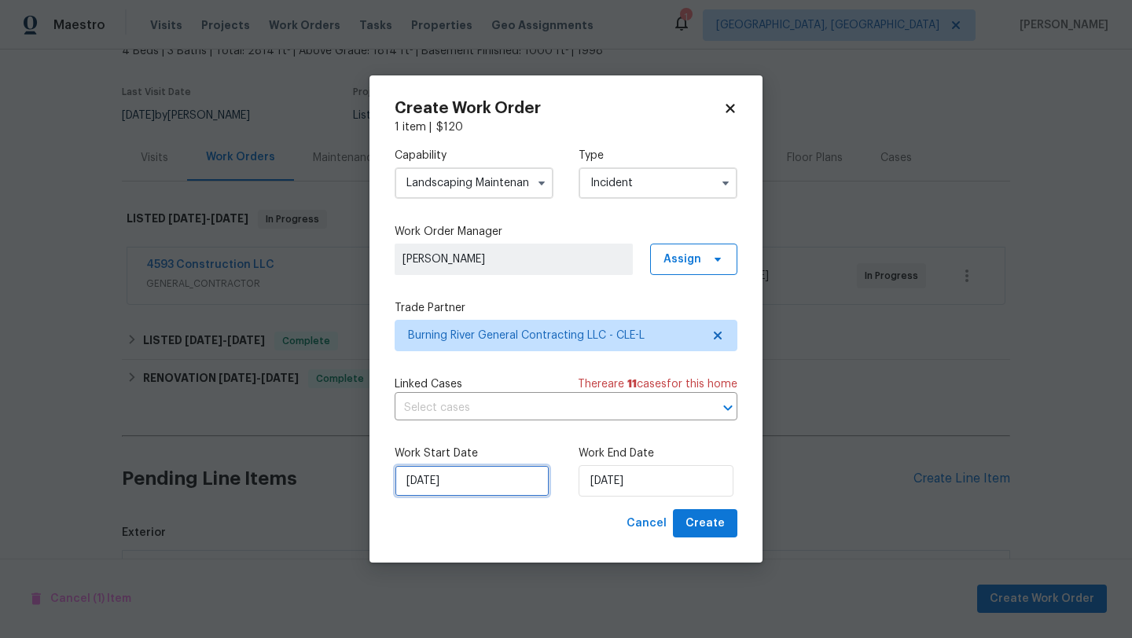
click at [493, 480] on input "[DATE]" at bounding box center [472, 480] width 155 height 31
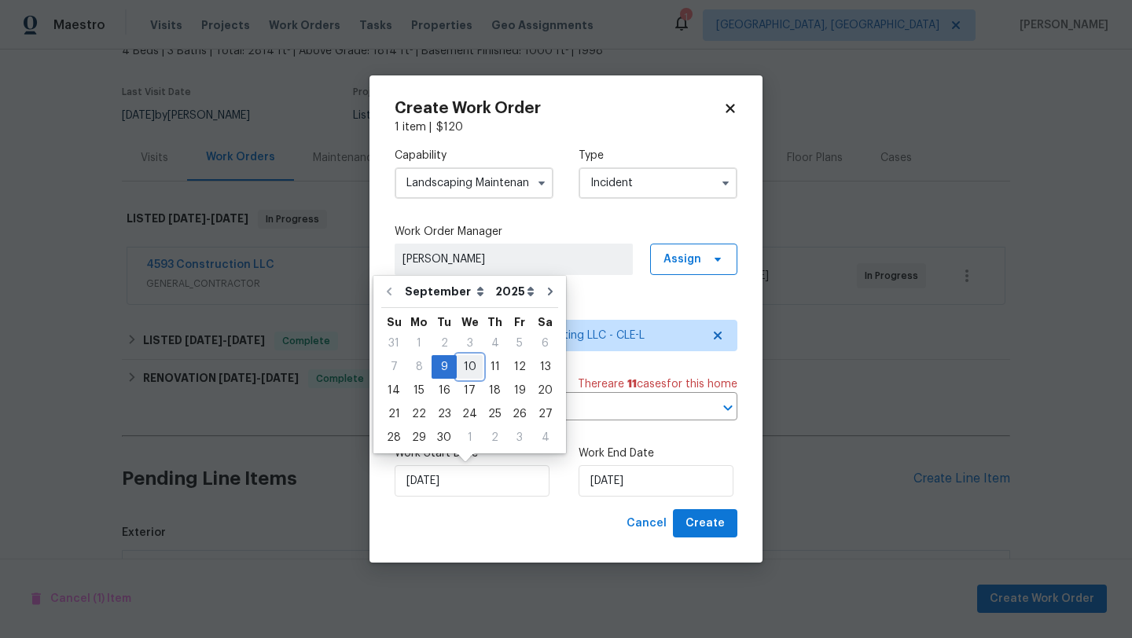
click at [465, 366] on div "10" at bounding box center [470, 367] width 26 height 22
type input "[DATE]"
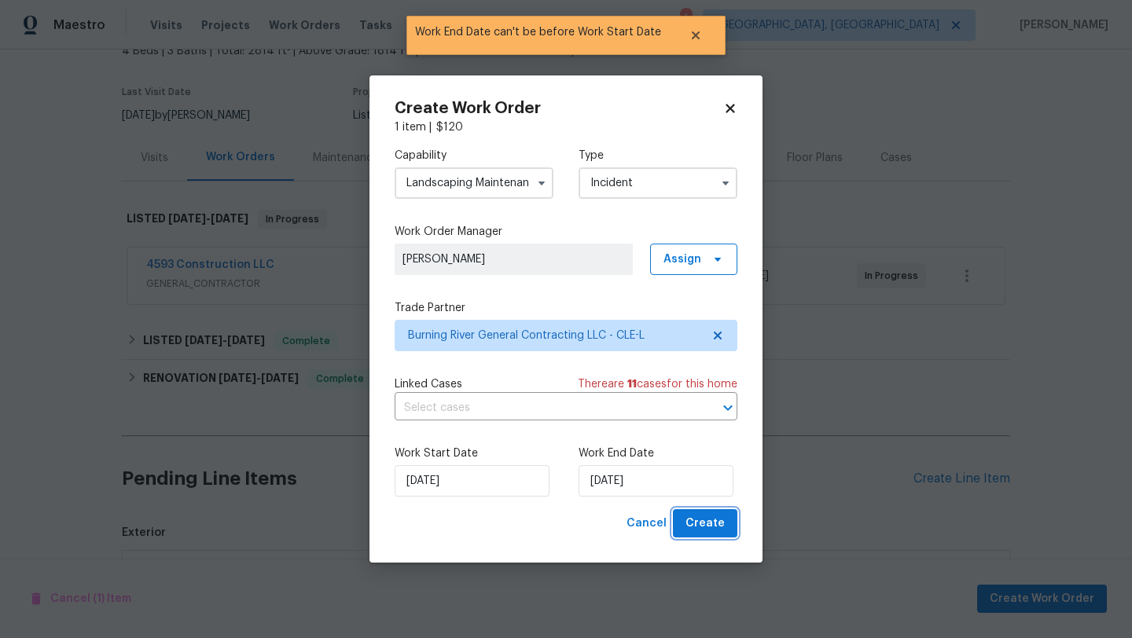
click at [714, 524] on span "Create" at bounding box center [704, 524] width 39 height 20
checkbox input "false"
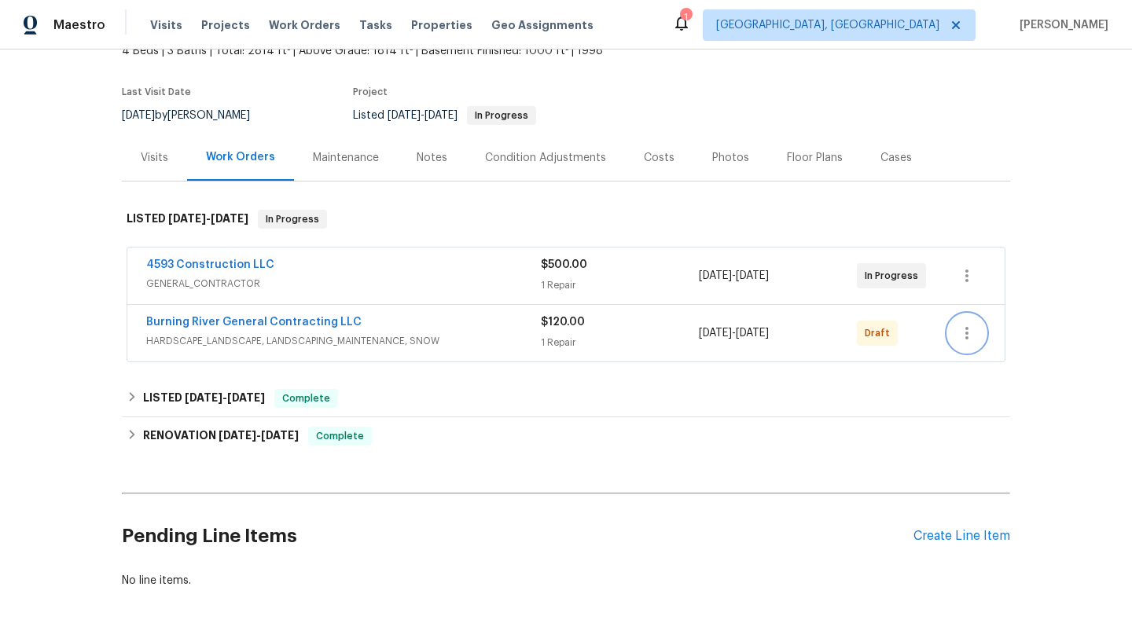
click at [962, 342] on icon "button" at bounding box center [966, 333] width 19 height 19
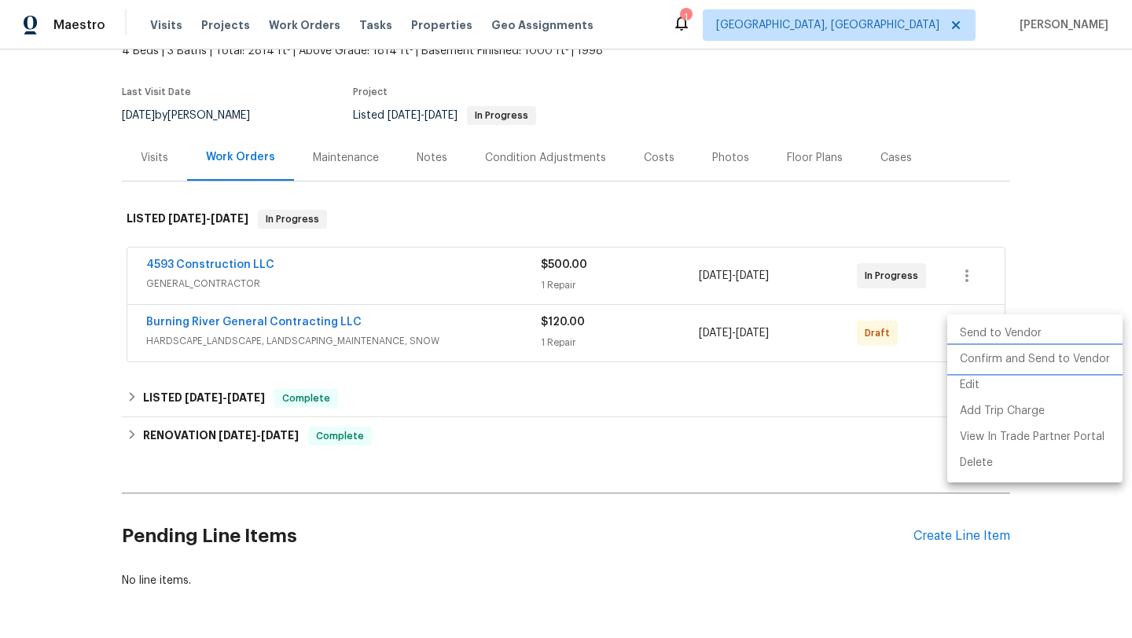
click at [966, 358] on li "Confirm and Send to Vendor" at bounding box center [1034, 360] width 175 height 26
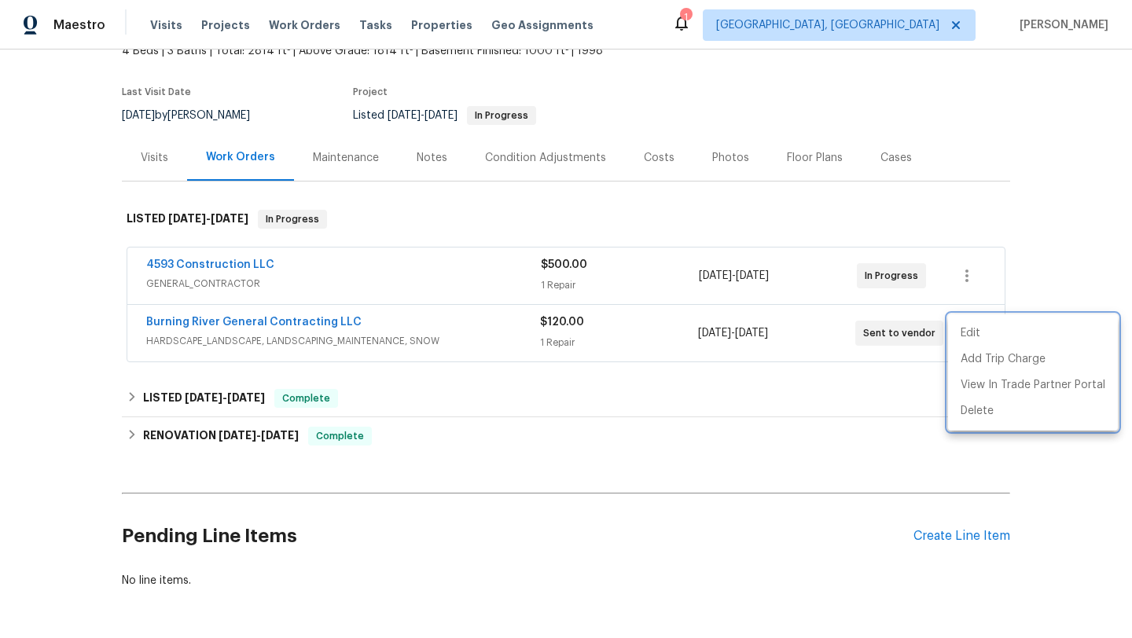
click at [610, 431] on div at bounding box center [566, 319] width 1132 height 638
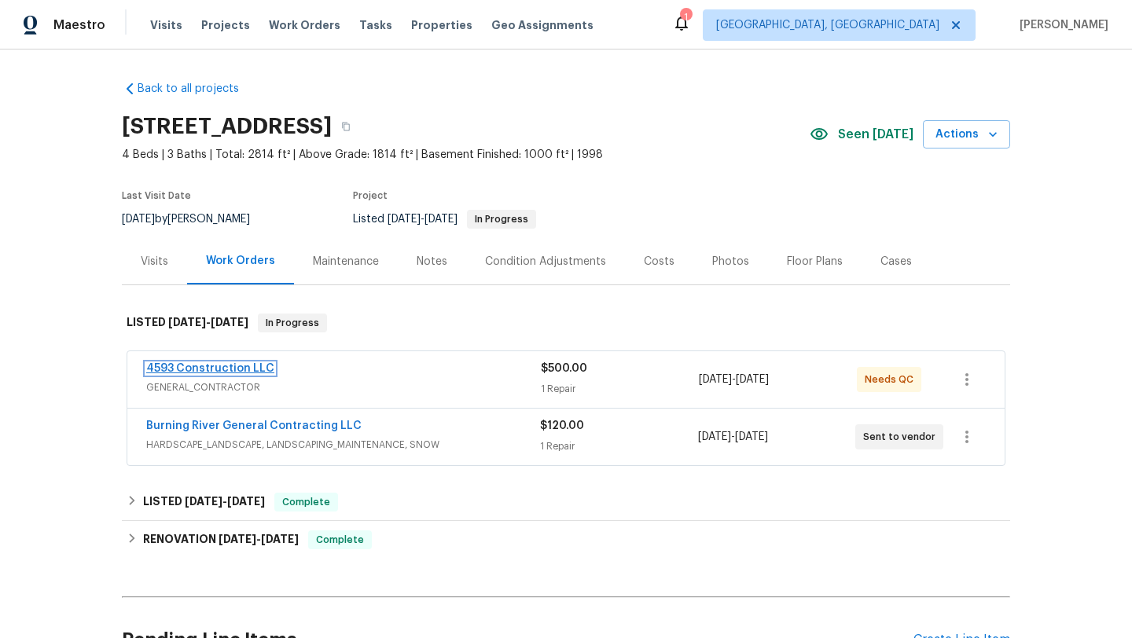
click at [242, 365] on link "4593 Construction LLC" at bounding box center [210, 368] width 128 height 11
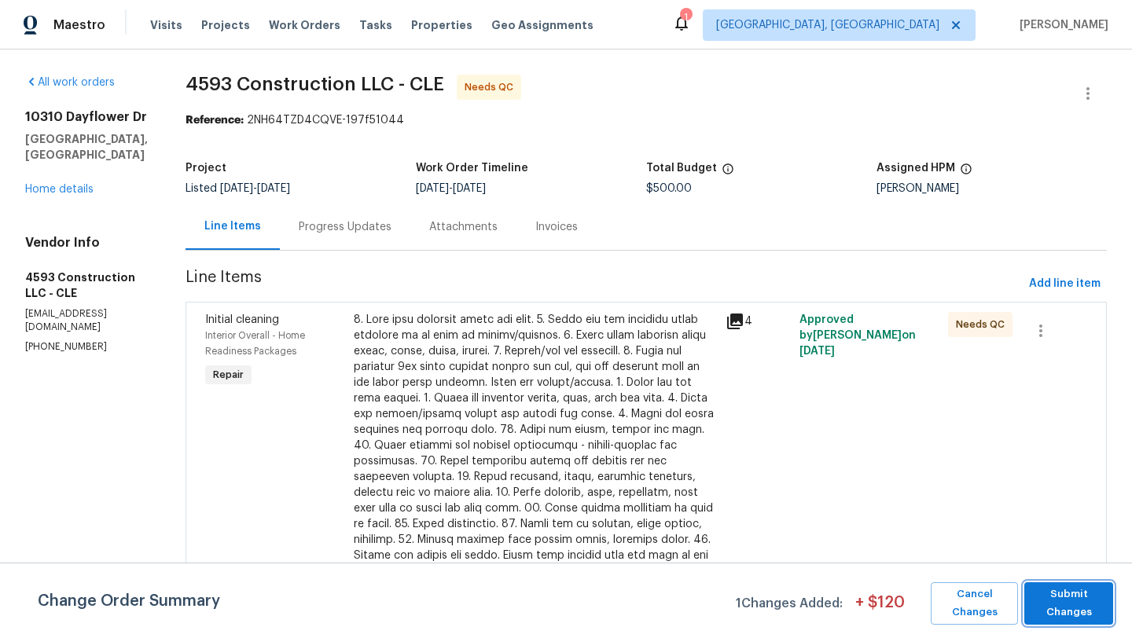
click at [1077, 601] on span "Submit Changes" at bounding box center [1068, 604] width 73 height 36
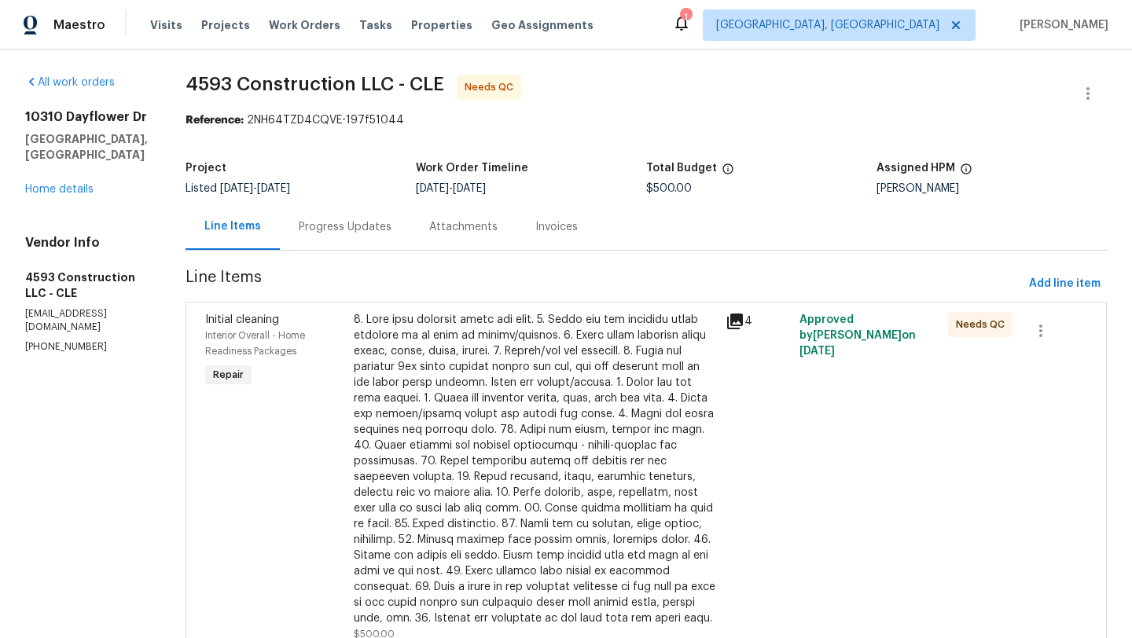
click at [548, 384] on div at bounding box center [535, 469] width 362 height 314
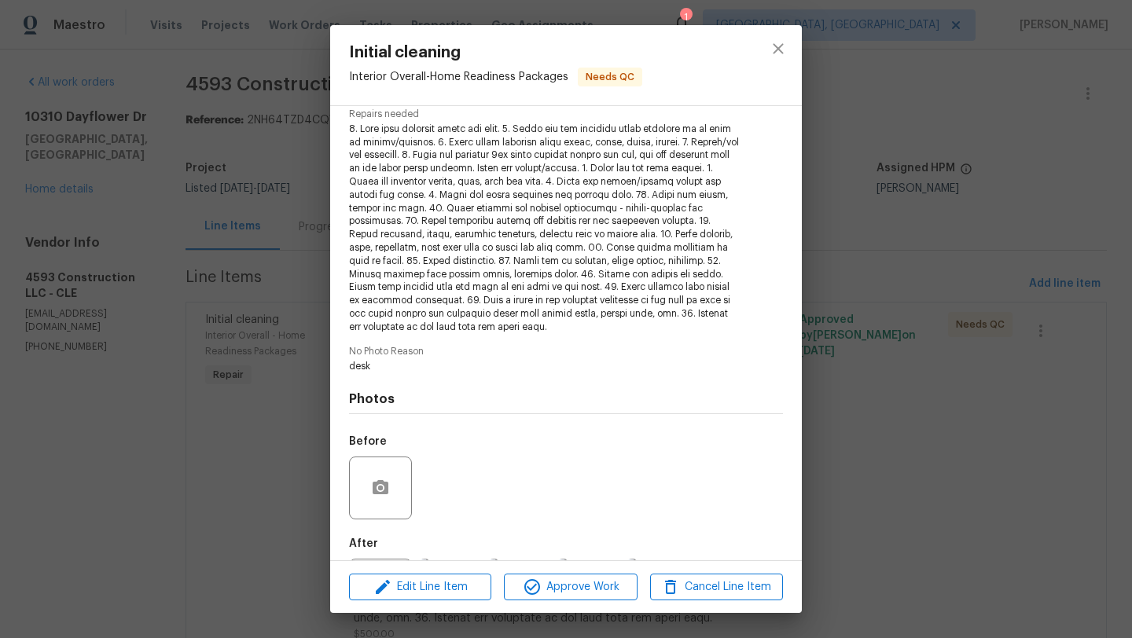
scroll to position [244, 0]
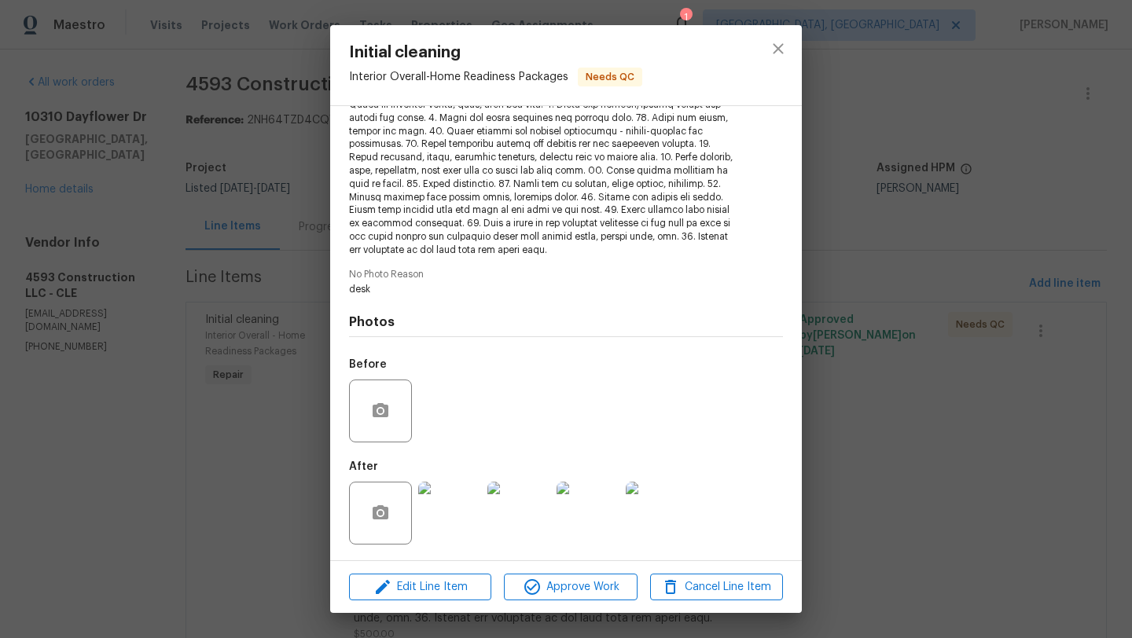
click at [437, 521] on img at bounding box center [449, 513] width 63 height 63
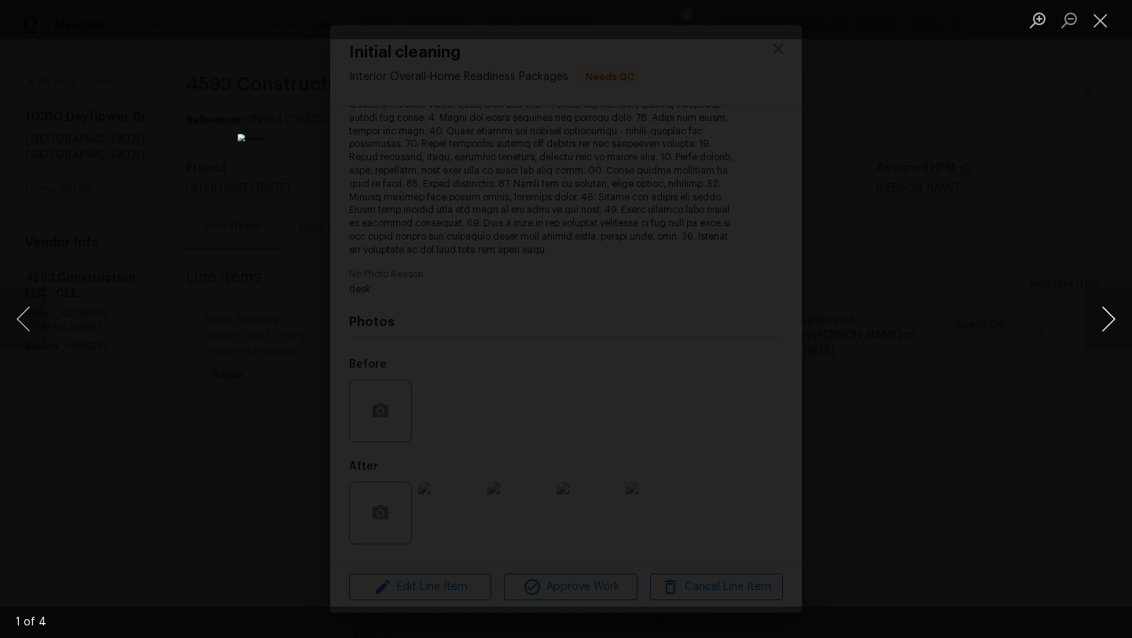
click at [1116, 317] on button "Next image" at bounding box center [1108, 319] width 47 height 63
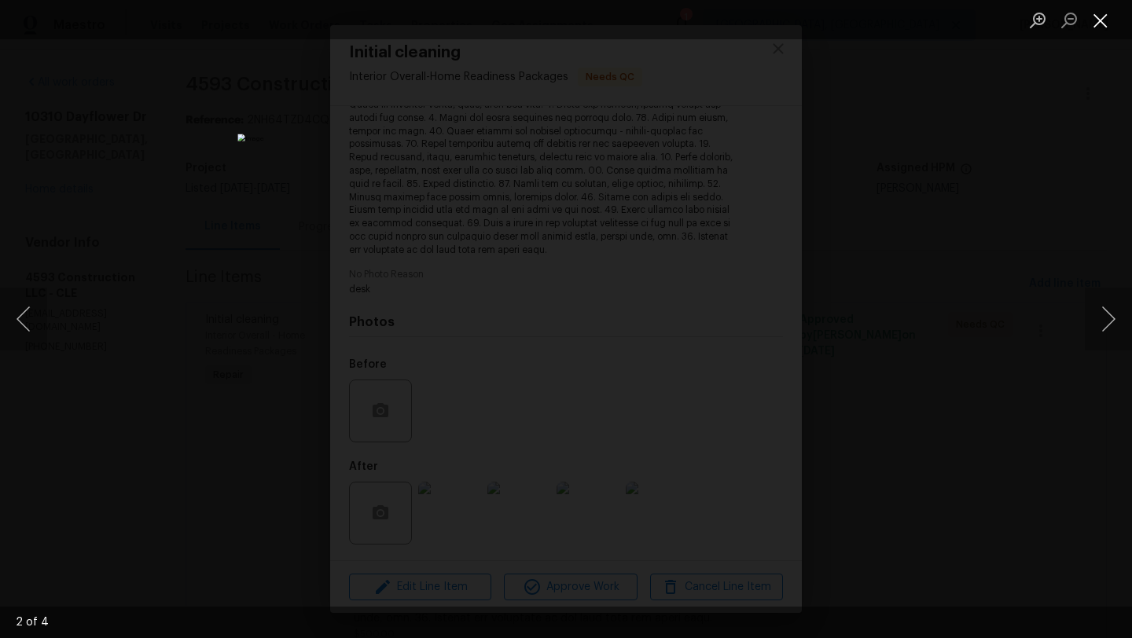
click at [1096, 19] on button "Close lightbox" at bounding box center [1100, 20] width 31 height 28
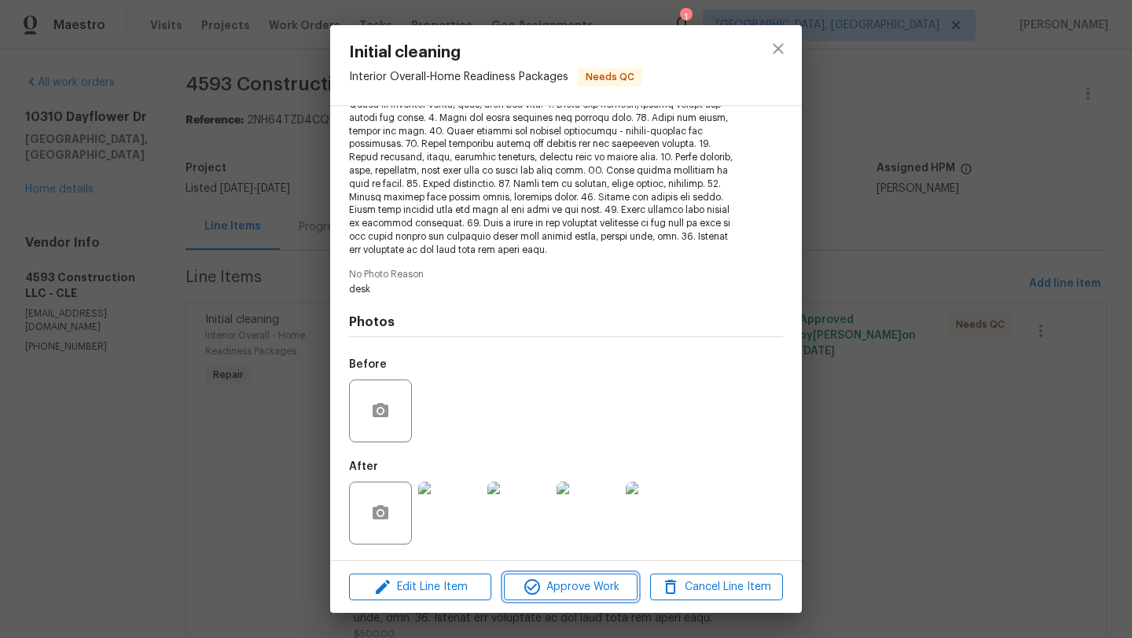
click at [568, 590] on span "Approve Work" at bounding box center [570, 588] width 123 height 20
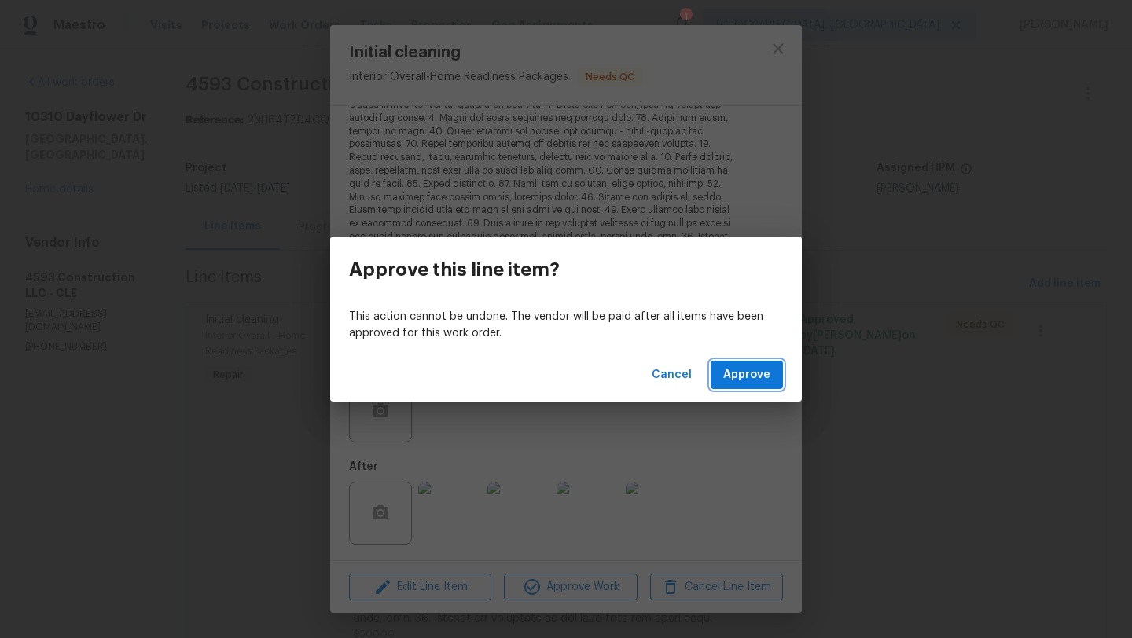
click at [743, 382] on span "Approve" at bounding box center [746, 376] width 47 height 20
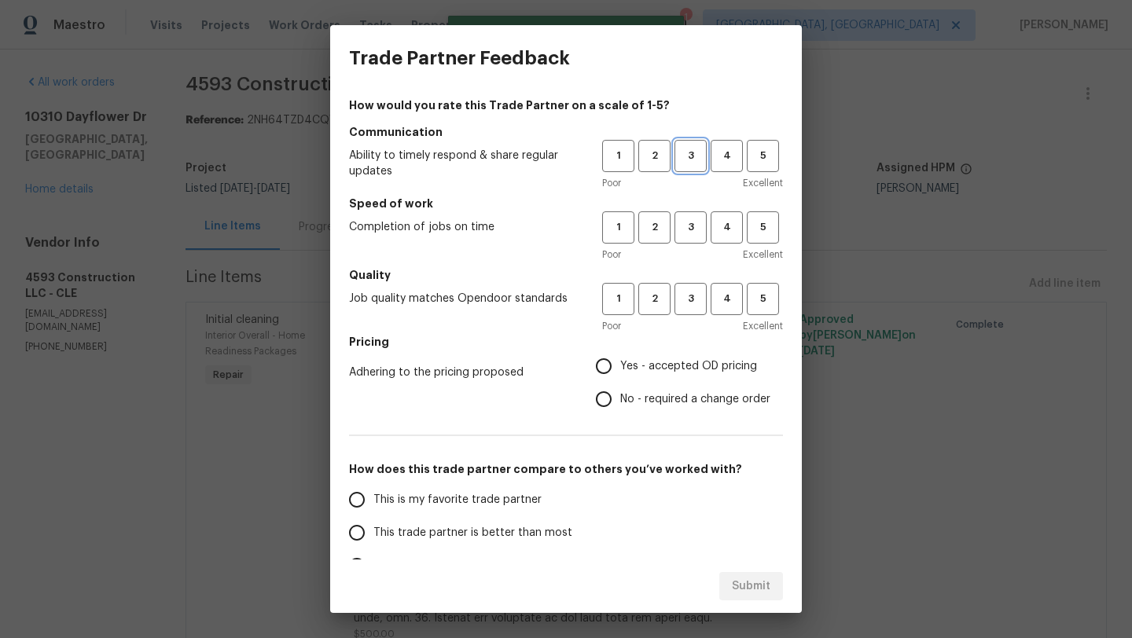
click at [689, 158] on span "3" at bounding box center [690, 156] width 29 height 18
click at [719, 229] on span "4" at bounding box center [726, 228] width 29 height 18
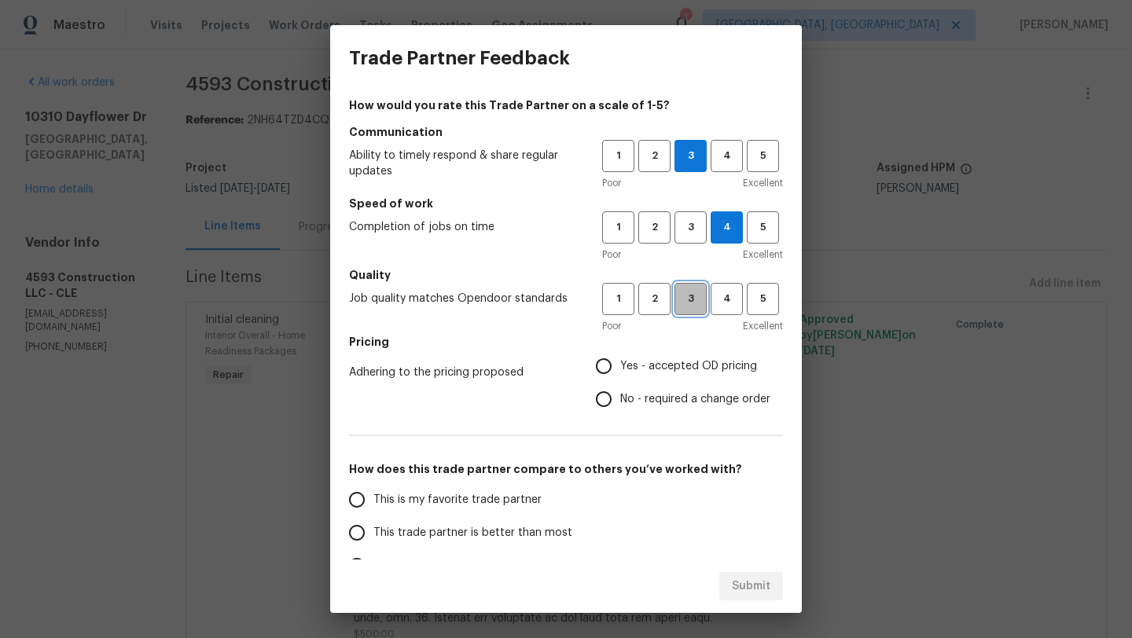
click at [698, 294] on span "3" at bounding box center [690, 299] width 29 height 18
click at [605, 362] on input "Yes - accepted OD pricing" at bounding box center [603, 366] width 33 height 33
radio input "true"
click at [403, 532] on span "This trade partner is better than most" at bounding box center [472, 533] width 199 height 17
click at [373, 532] on input "This trade partner is better than most" at bounding box center [356, 532] width 33 height 33
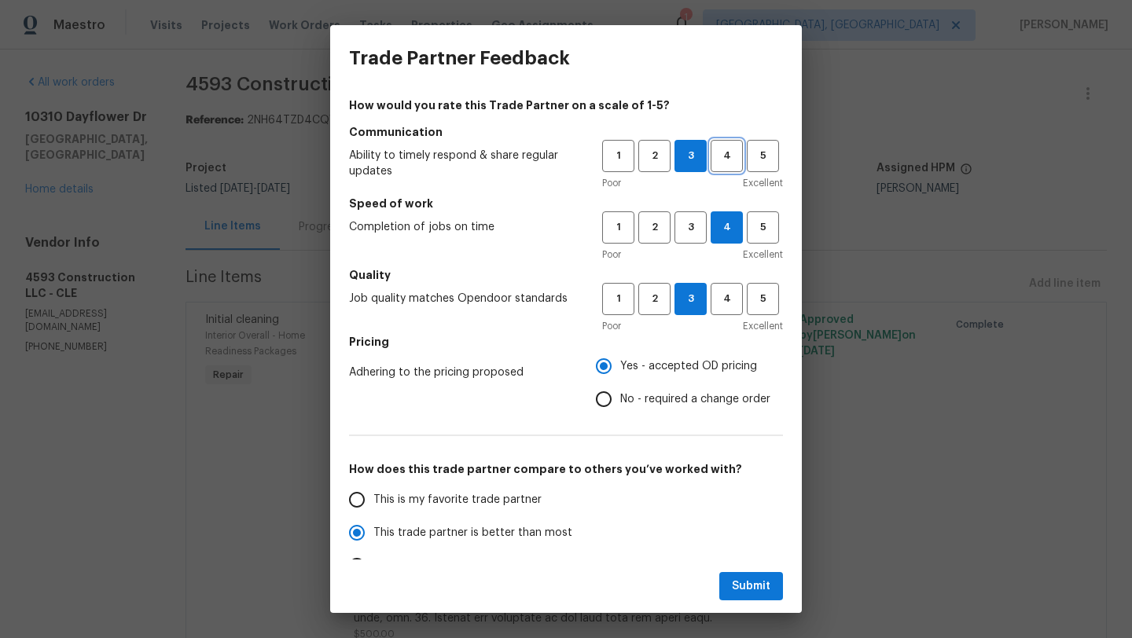
click at [721, 171] on button "4" at bounding box center [727, 156] width 32 height 32
radio input "true"
click at [722, 302] on span "4" at bounding box center [726, 299] width 29 height 18
click at [766, 592] on span "Submit" at bounding box center [751, 587] width 39 height 20
radio input "false"
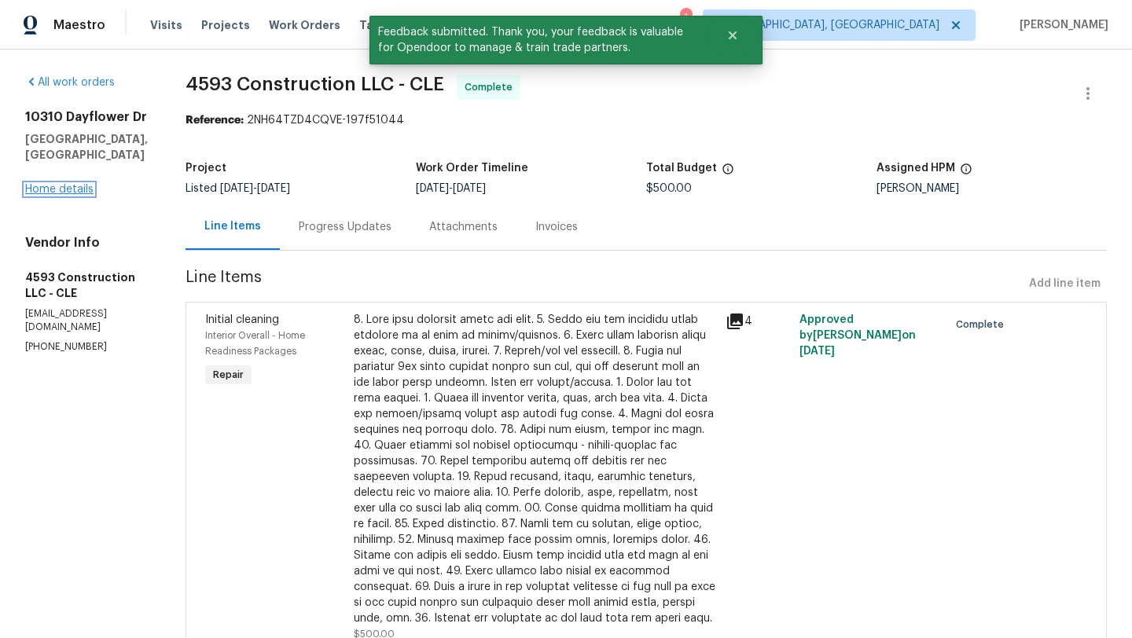
click at [52, 184] on link "Home details" at bounding box center [59, 189] width 68 height 11
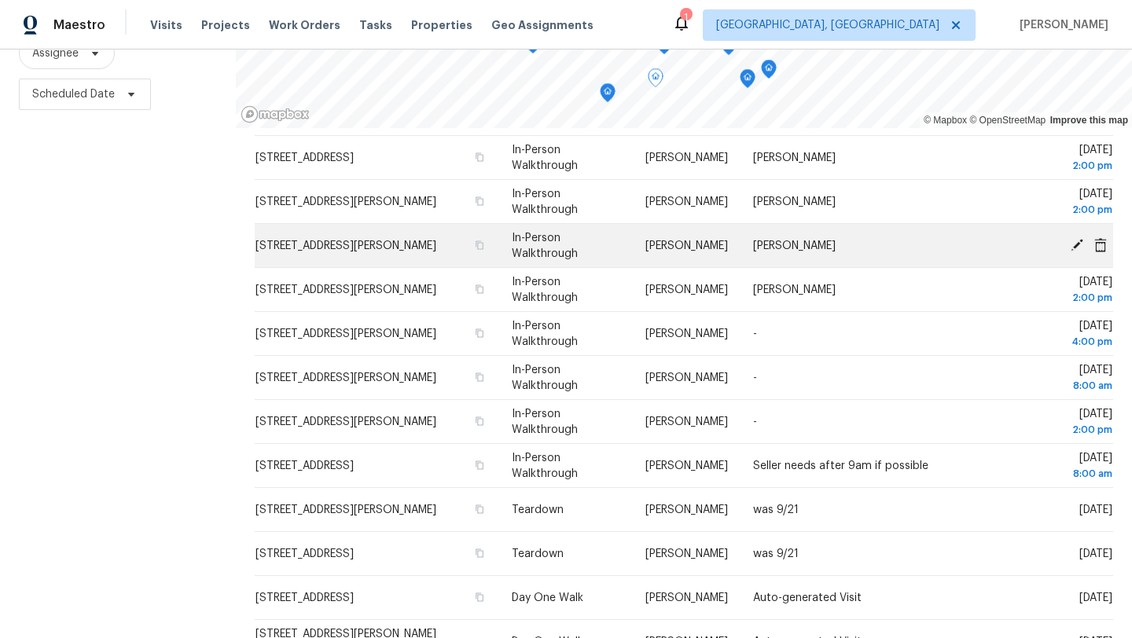
scroll to position [142, 0]
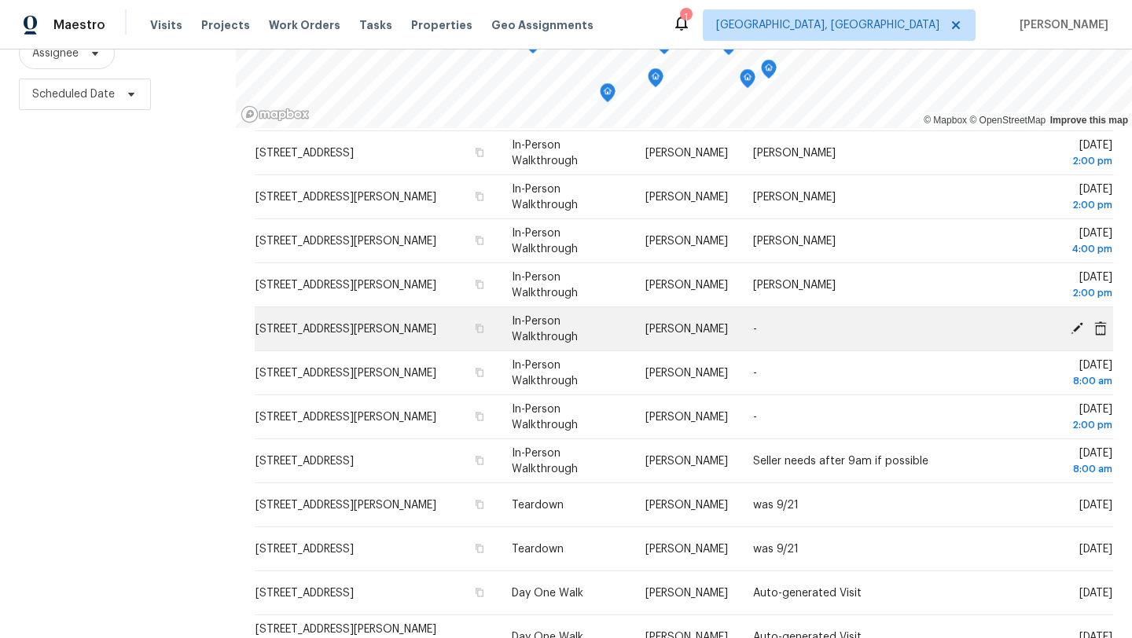
click at [1079, 325] on icon at bounding box center [1077, 328] width 13 height 13
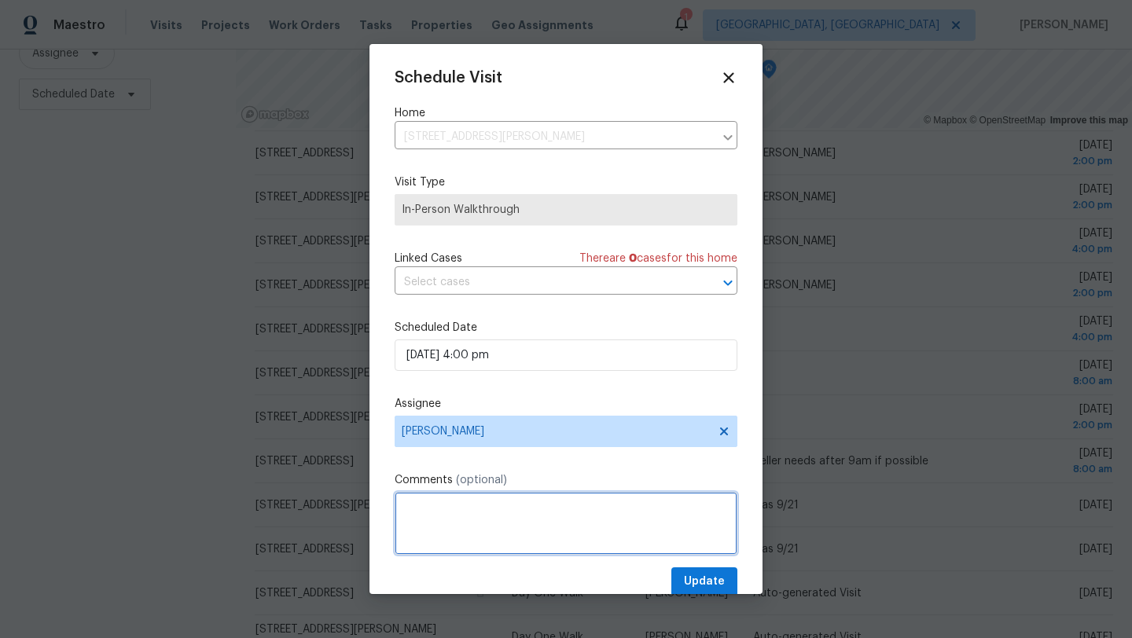
click at [421, 514] on textarea at bounding box center [566, 523] width 343 height 63
type textarea "[PERSON_NAME]"
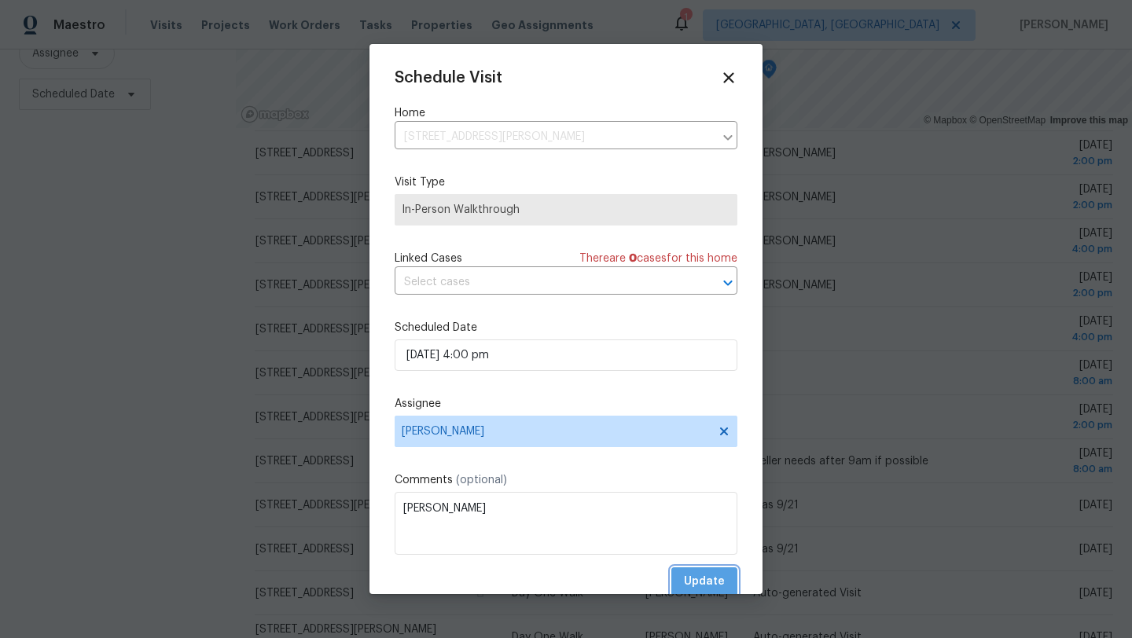
click at [704, 577] on span "Update" at bounding box center [704, 582] width 41 height 20
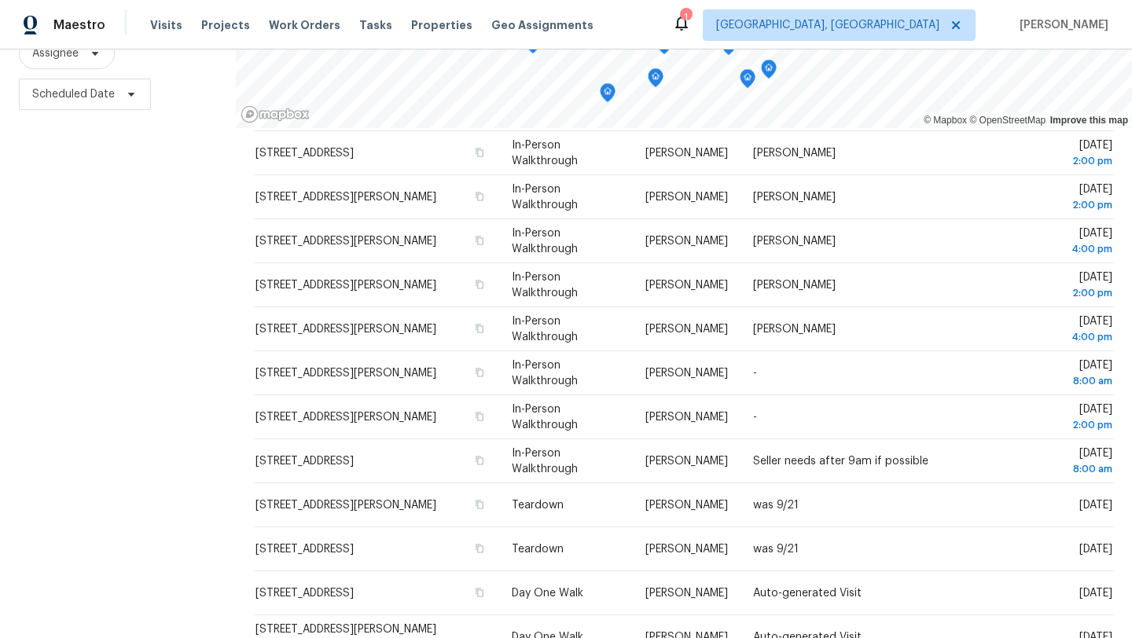
scroll to position [0, 0]
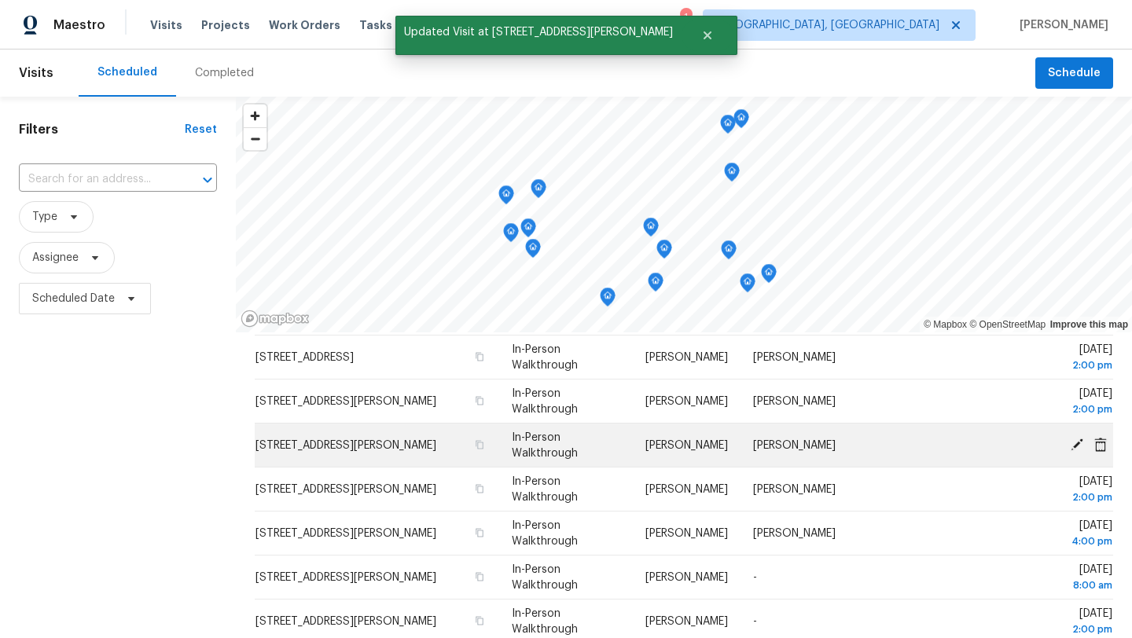
click at [1077, 442] on icon at bounding box center [1077, 444] width 13 height 13
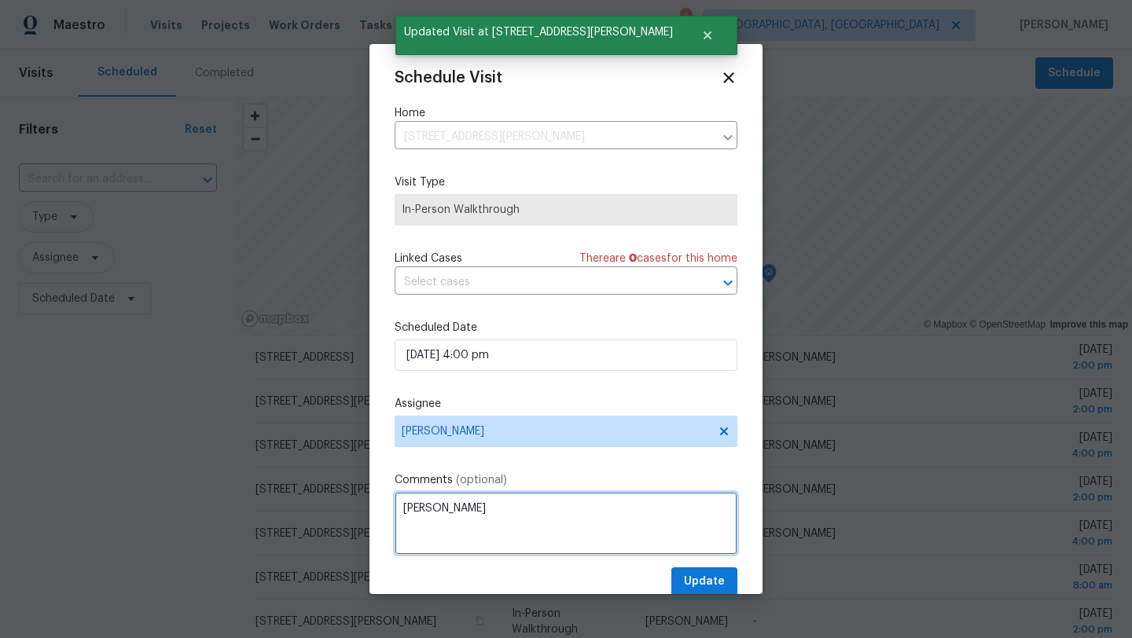
drag, startPoint x: 439, startPoint y: 502, endPoint x: 343, endPoint y: 502, distance: 95.9
click at [343, 502] on div "Schedule Visit Home [STREET_ADDRESS][PERSON_NAME] ​ Visit Type In-Person Walkth…" at bounding box center [566, 319] width 1132 height 638
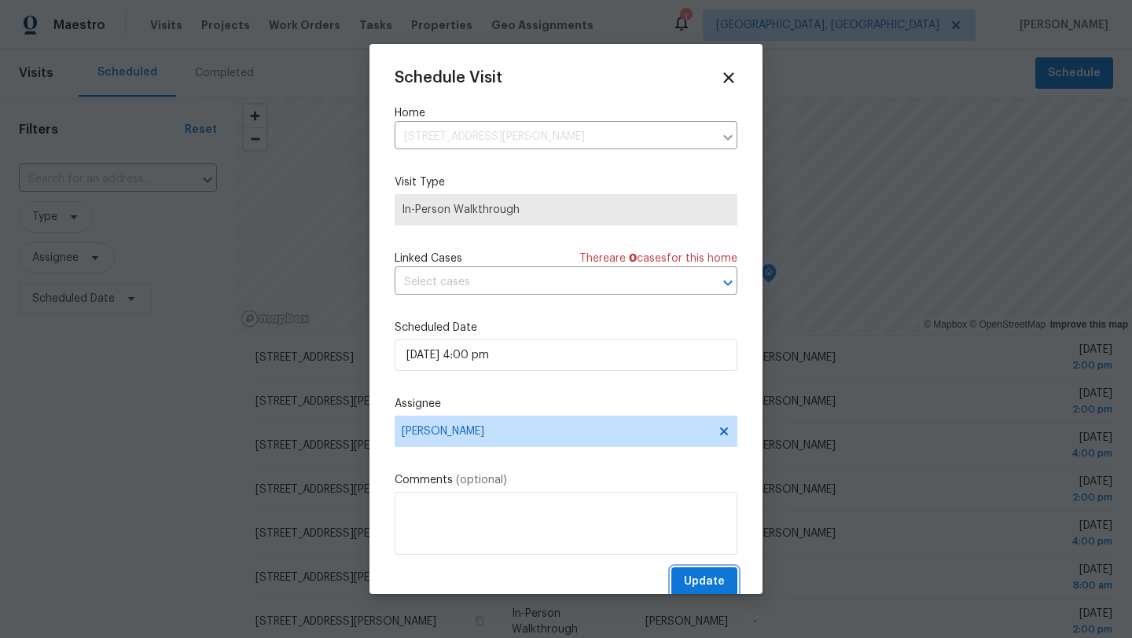
click at [708, 578] on span "Update" at bounding box center [704, 582] width 41 height 20
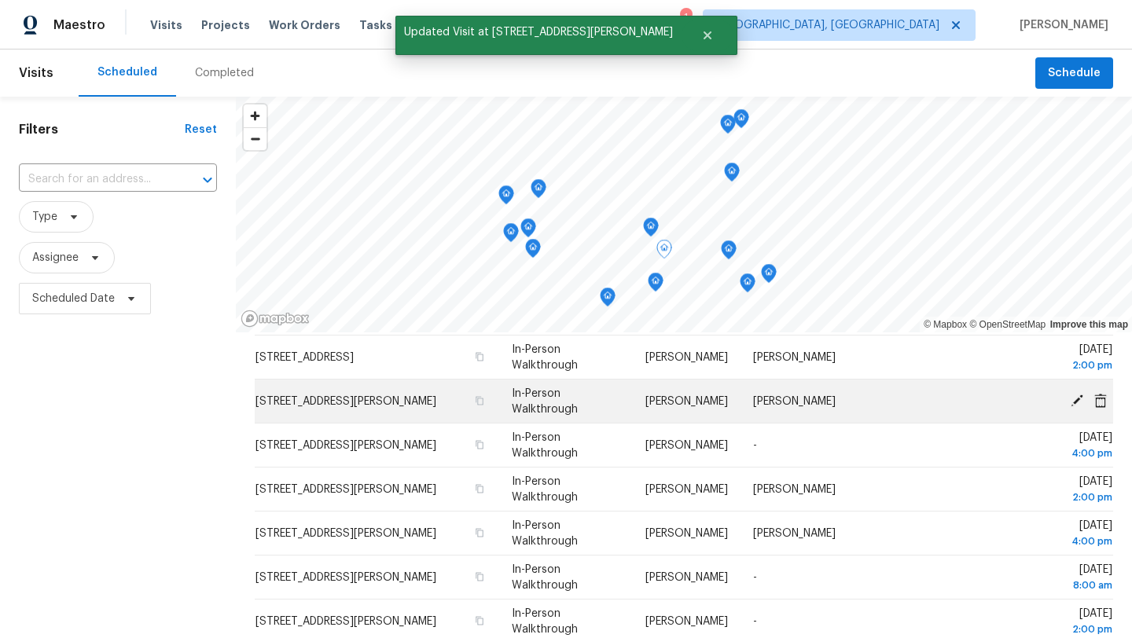
click at [1071, 402] on icon at bounding box center [1077, 400] width 13 height 13
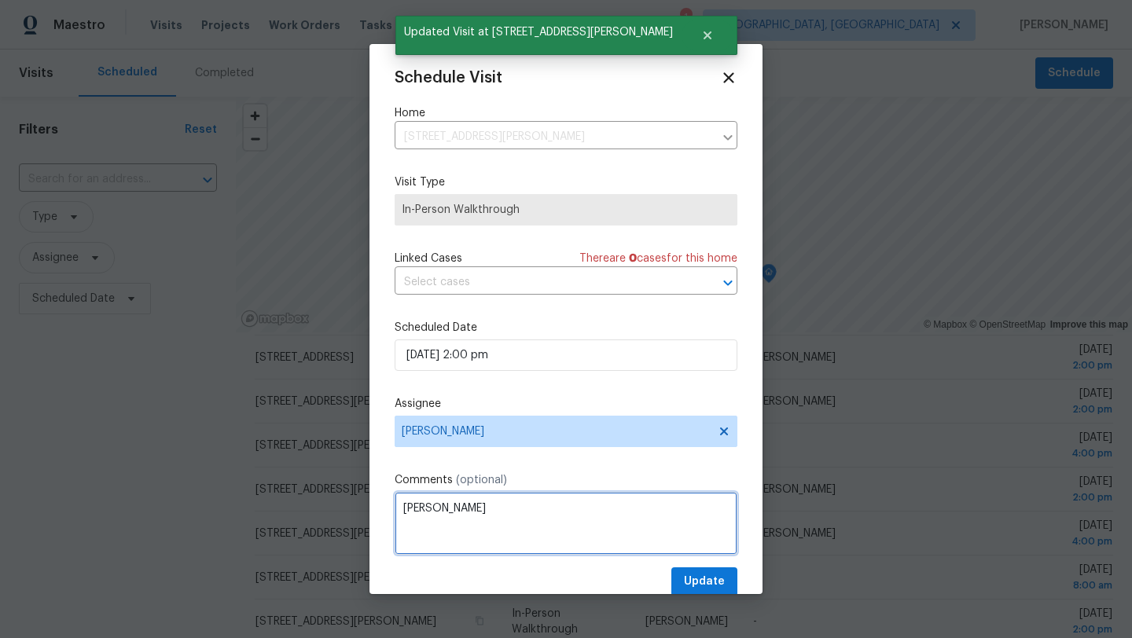
drag, startPoint x: 465, startPoint y: 517, endPoint x: 386, endPoint y: 517, distance: 79.4
click at [386, 517] on div "Schedule Visit Home [STREET_ADDRESS][PERSON_NAME] ​ Visit Type In-Person Walkth…" at bounding box center [565, 319] width 393 height 550
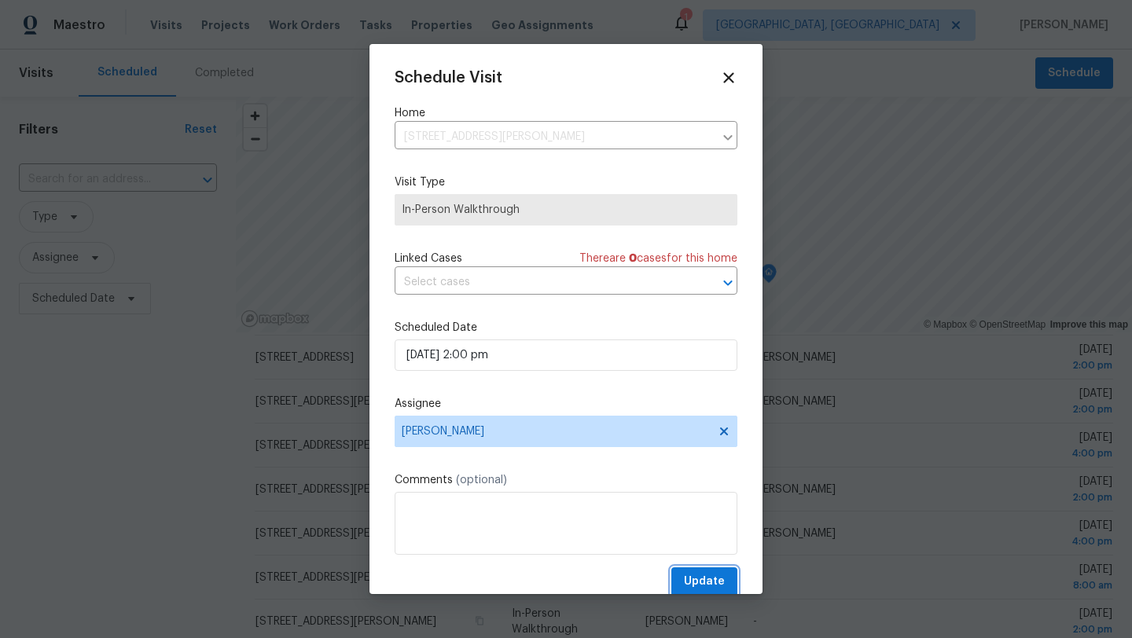
click at [699, 580] on span "Update" at bounding box center [704, 582] width 41 height 20
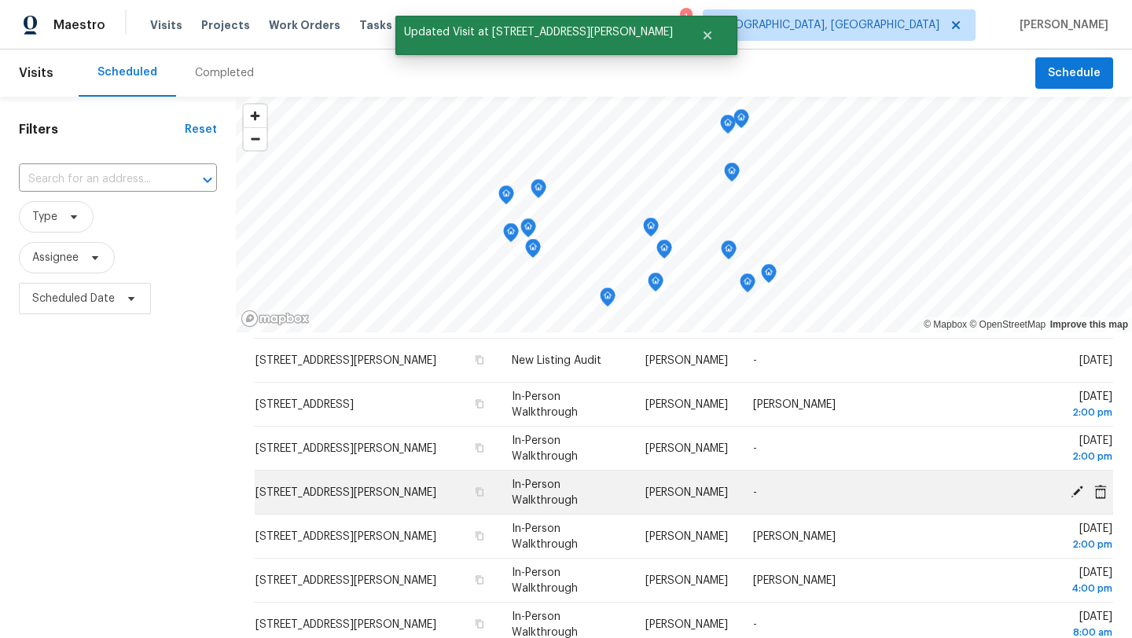
scroll to position [89, 0]
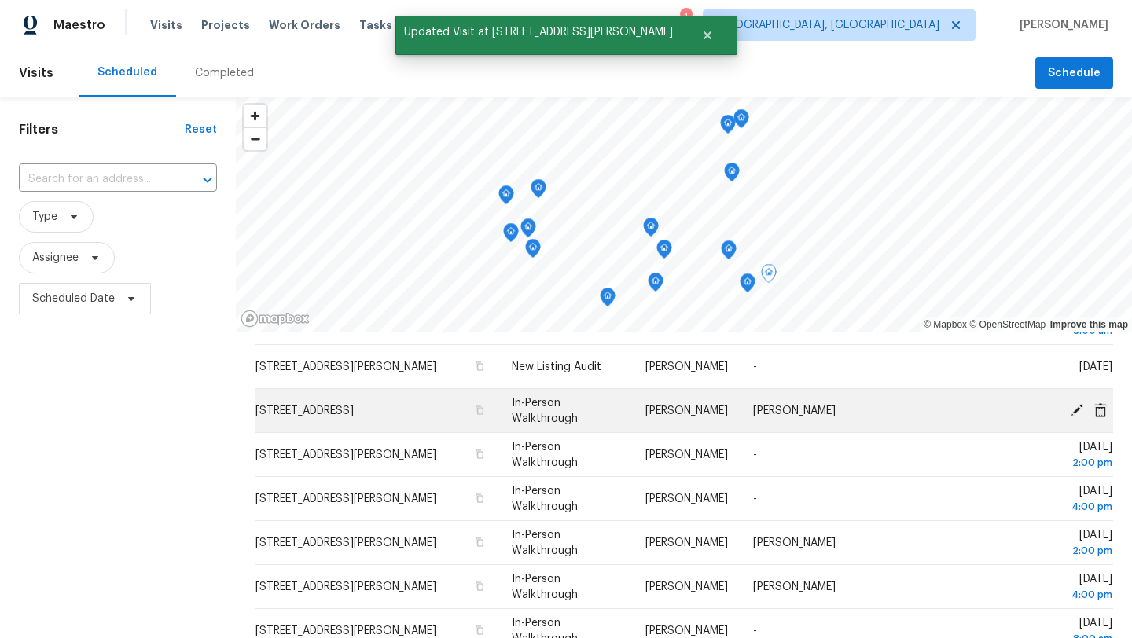
click at [1071, 414] on icon at bounding box center [1077, 409] width 13 height 13
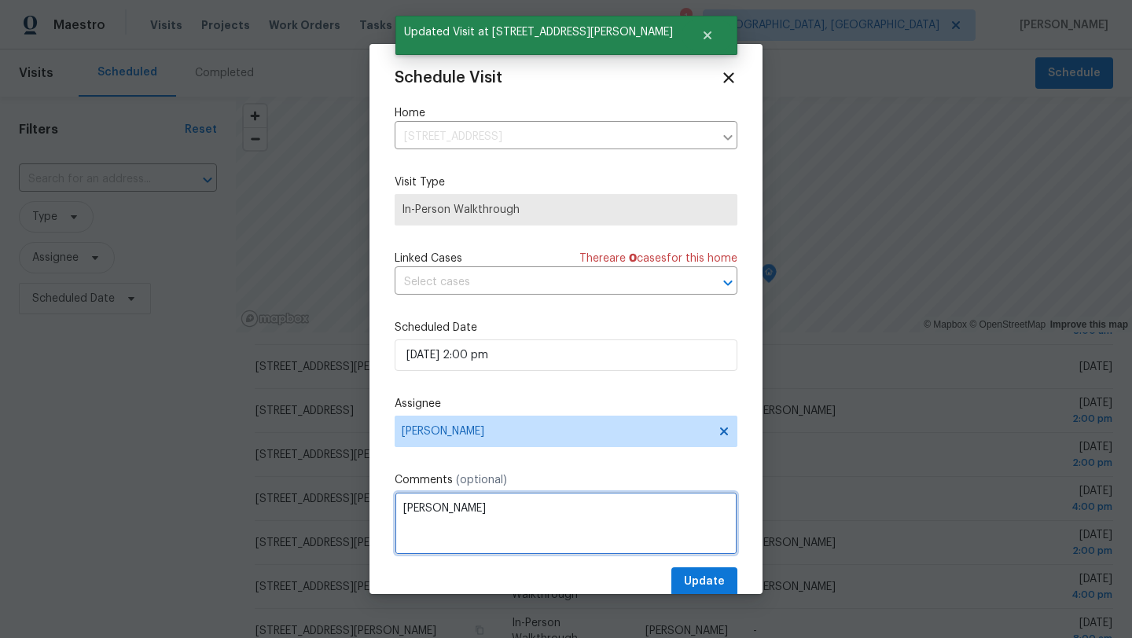
drag, startPoint x: 449, startPoint y: 519, endPoint x: 370, endPoint y: 508, distance: 79.4
click at [370, 508] on div "Schedule Visit Home [STREET_ADDRESS] ​ Visit Type In-Person Walkthrough Linked …" at bounding box center [565, 319] width 393 height 550
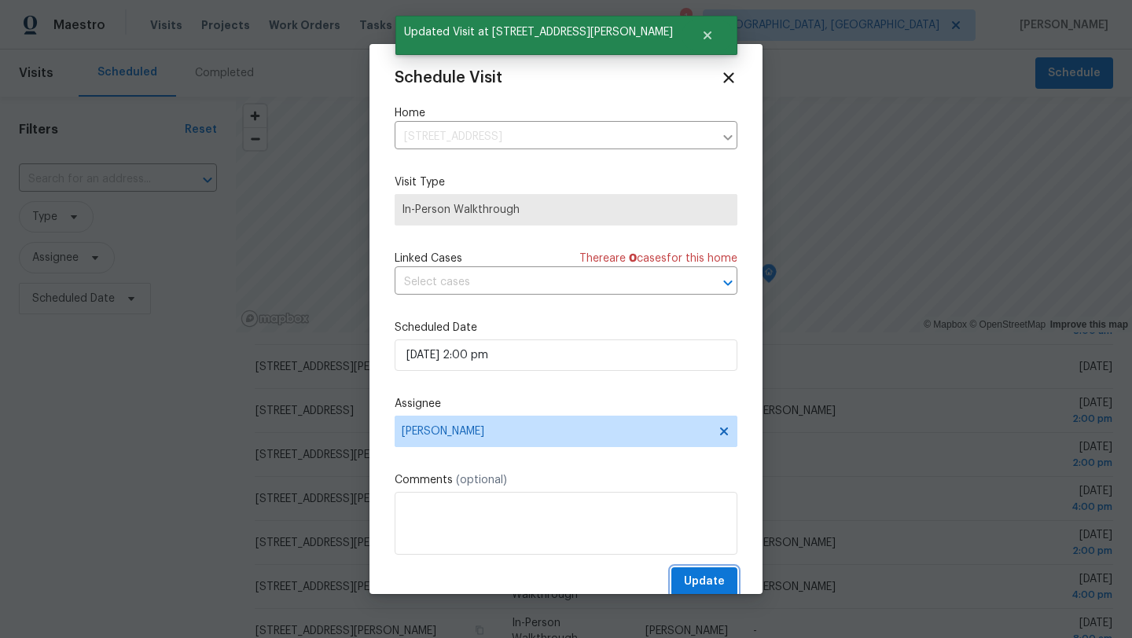
click at [708, 579] on span "Update" at bounding box center [704, 582] width 41 height 20
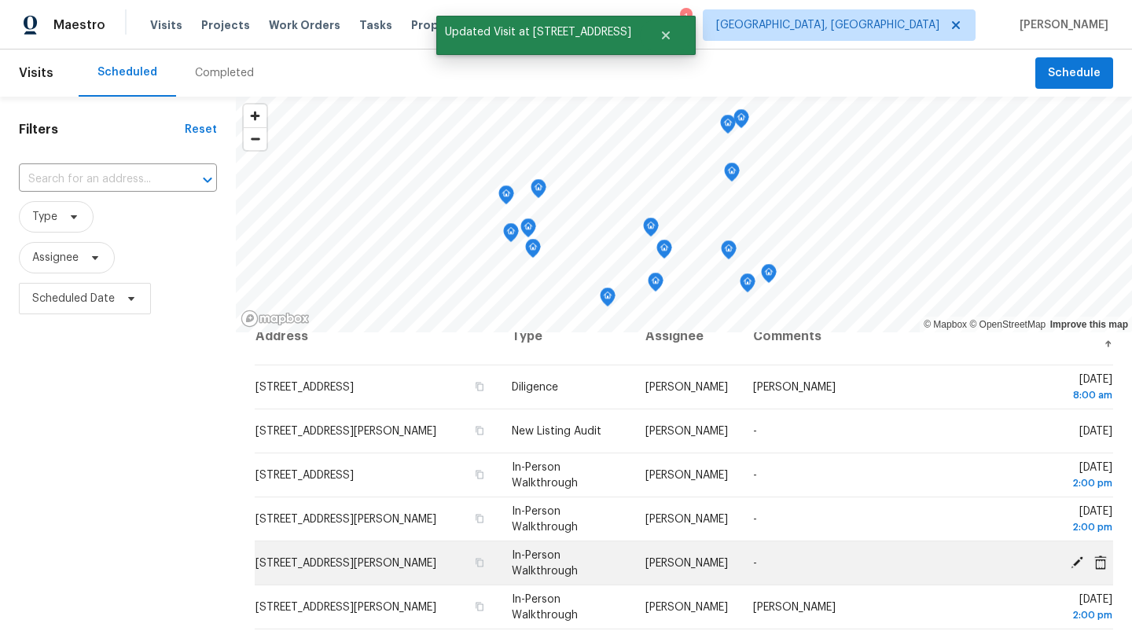
scroll to position [0, 0]
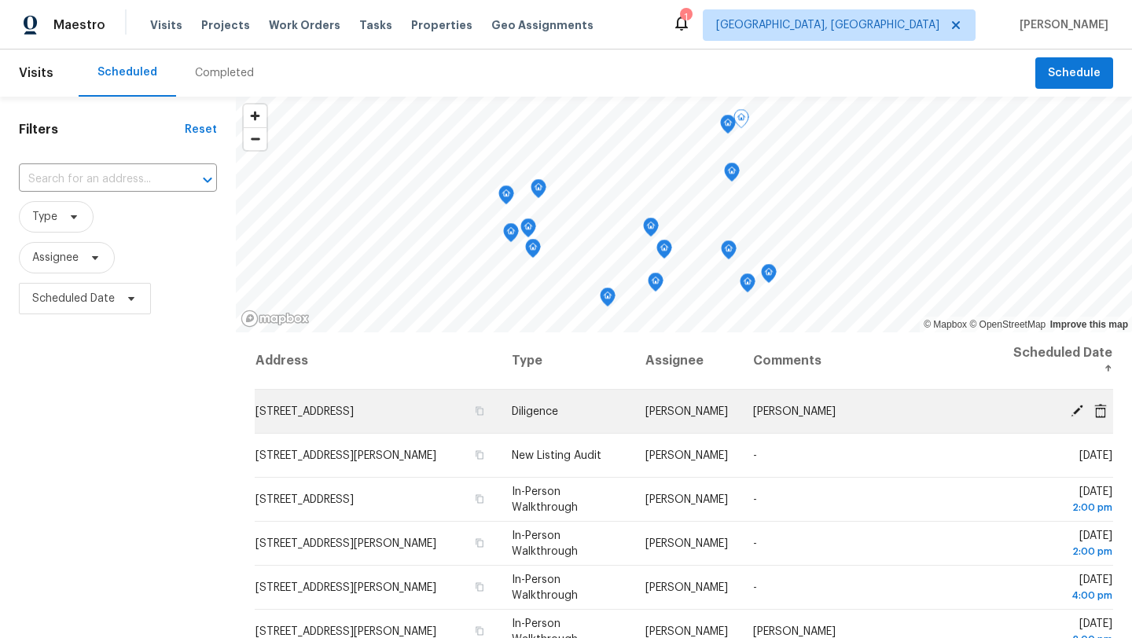
click at [1079, 410] on icon at bounding box center [1077, 410] width 13 height 13
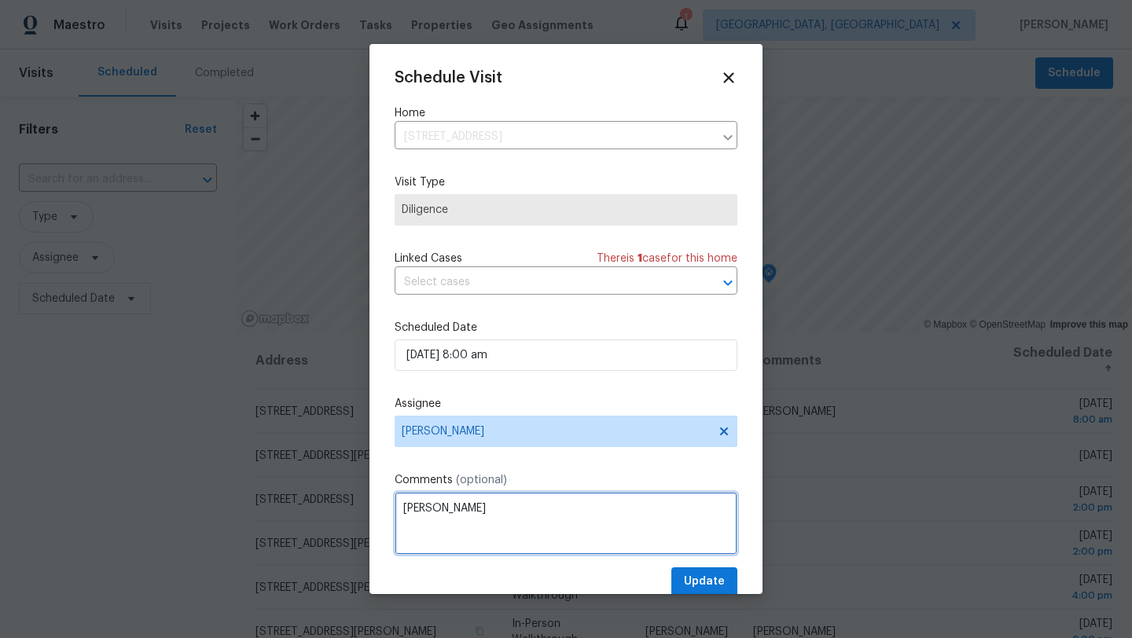
drag, startPoint x: 452, startPoint y: 516, endPoint x: 362, endPoint y: 514, distance: 90.4
click at [362, 514] on div "Schedule Visit Home [STREET_ADDRESS] ​ Visit Type Diligence Linked Cases There …" at bounding box center [566, 319] width 1132 height 638
click at [516, 519] on textarea "[PERSON_NAME]" at bounding box center [566, 523] width 343 height 63
type textarea "[PERSON_NAME] before 8am let me know if you want to get together after to answe…"
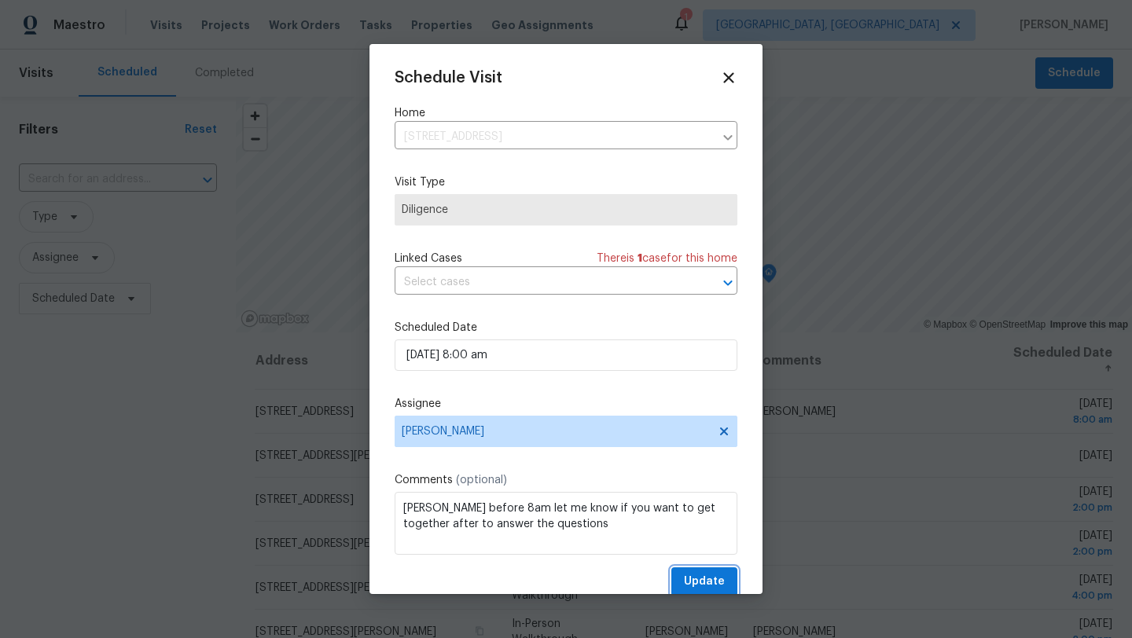
click at [714, 583] on span "Update" at bounding box center [704, 582] width 41 height 20
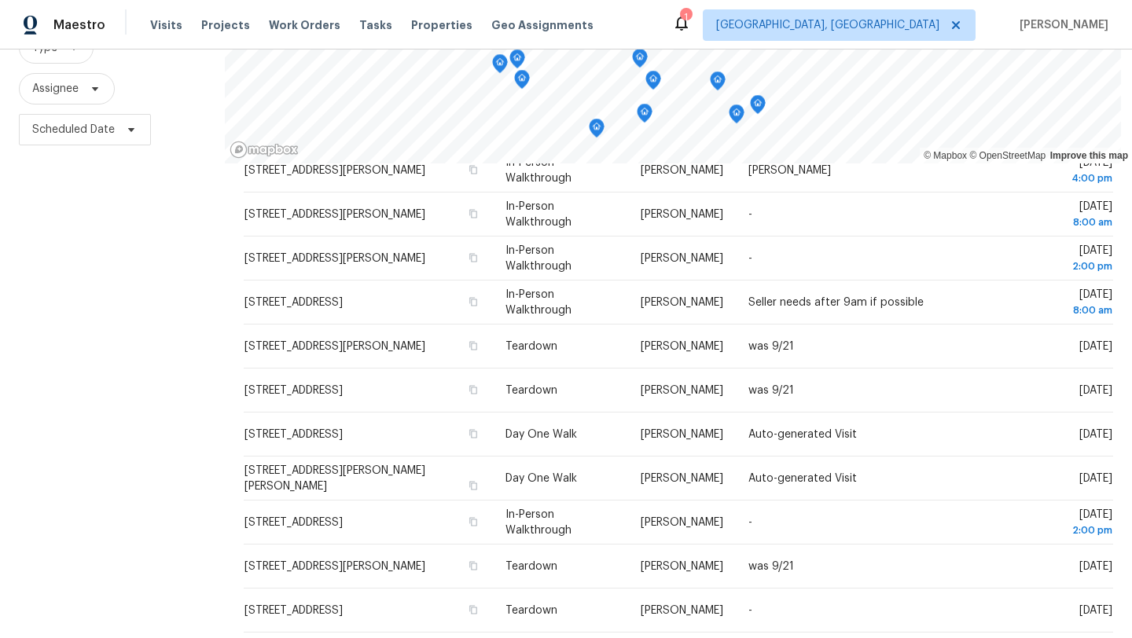
scroll to position [173, 0]
